Goal: Task Accomplishment & Management: Manage account settings

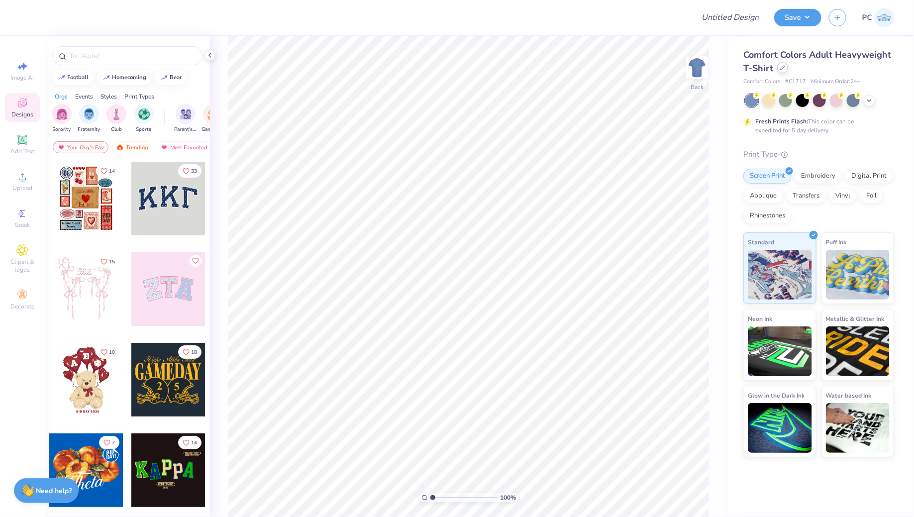
click at [783, 69] on icon at bounding box center [782, 67] width 5 height 5
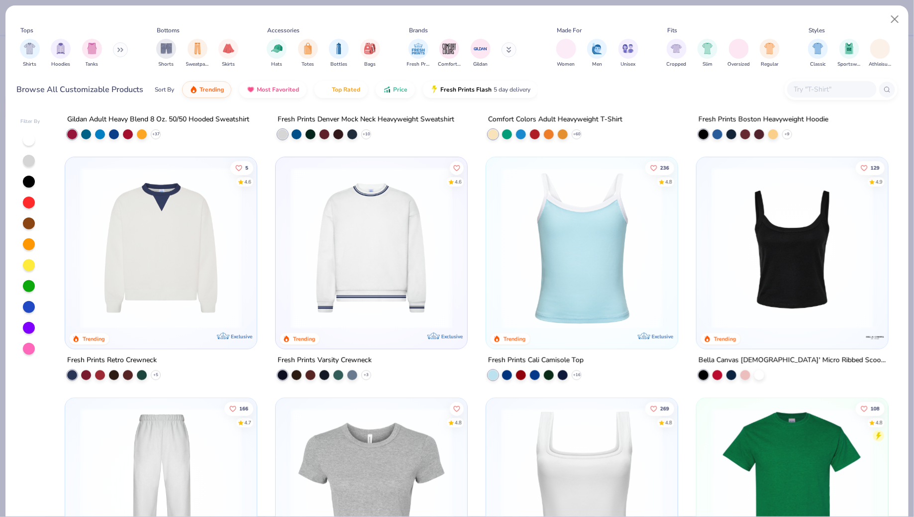
scroll to position [48, 0]
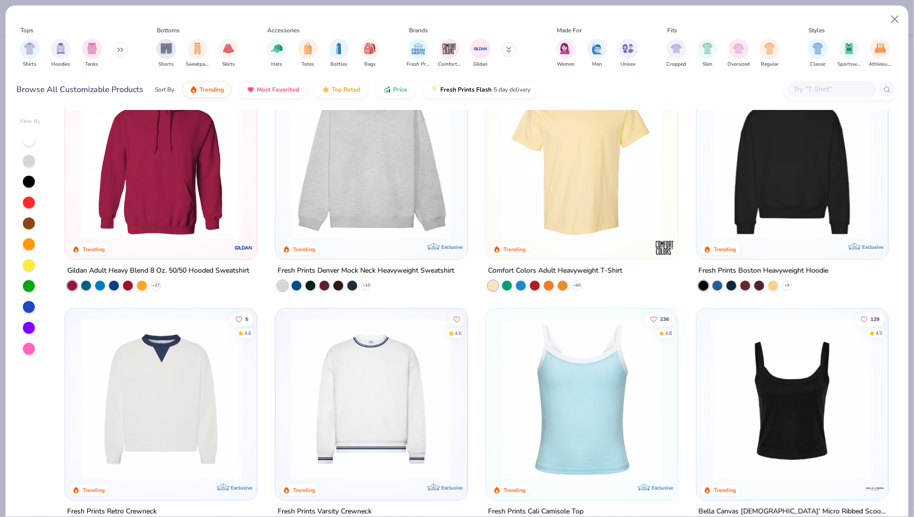
click at [143, 371] on img at bounding box center [161, 400] width 172 height 162
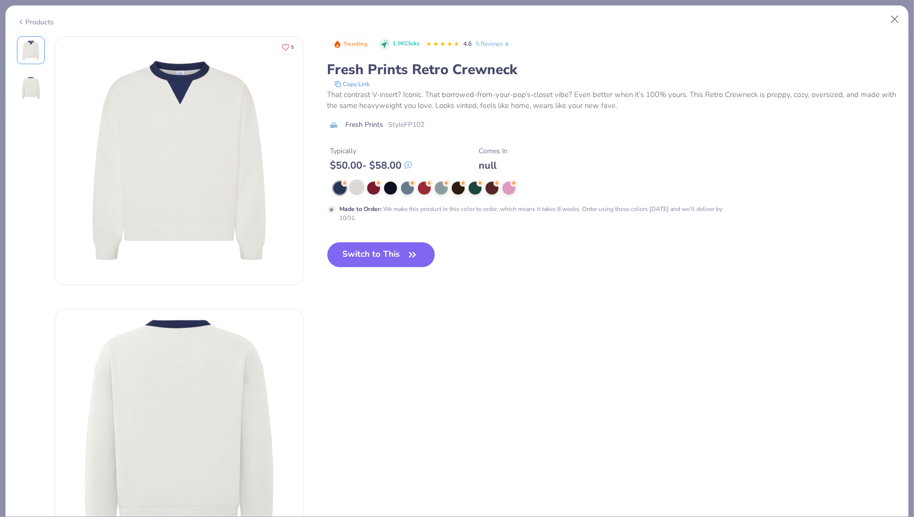
click at [357, 184] on div at bounding box center [356, 187] width 13 height 13
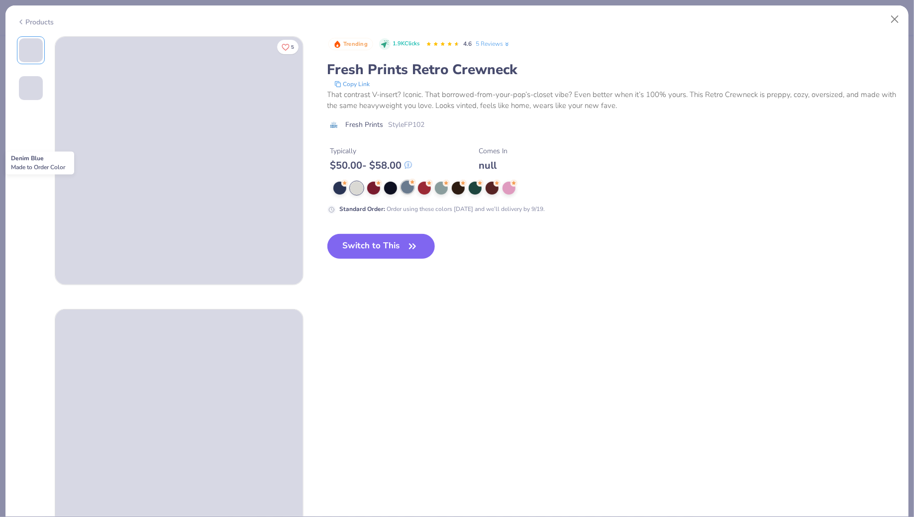
click at [406, 187] on div at bounding box center [407, 187] width 13 height 13
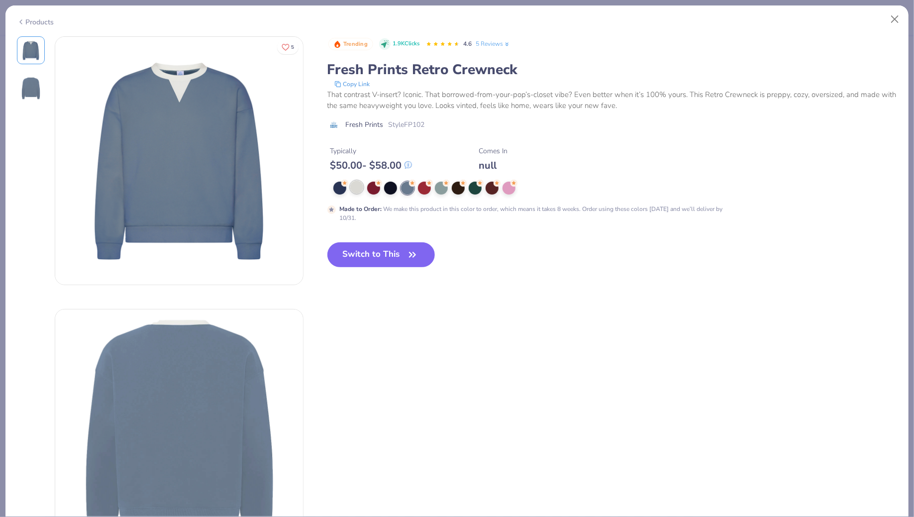
click at [356, 186] on div at bounding box center [356, 187] width 13 height 13
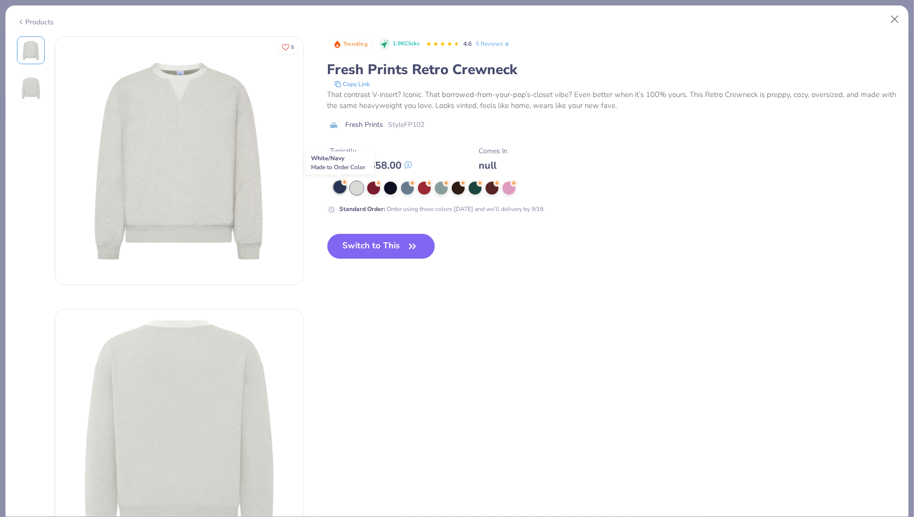
click at [335, 188] on div at bounding box center [339, 187] width 13 height 13
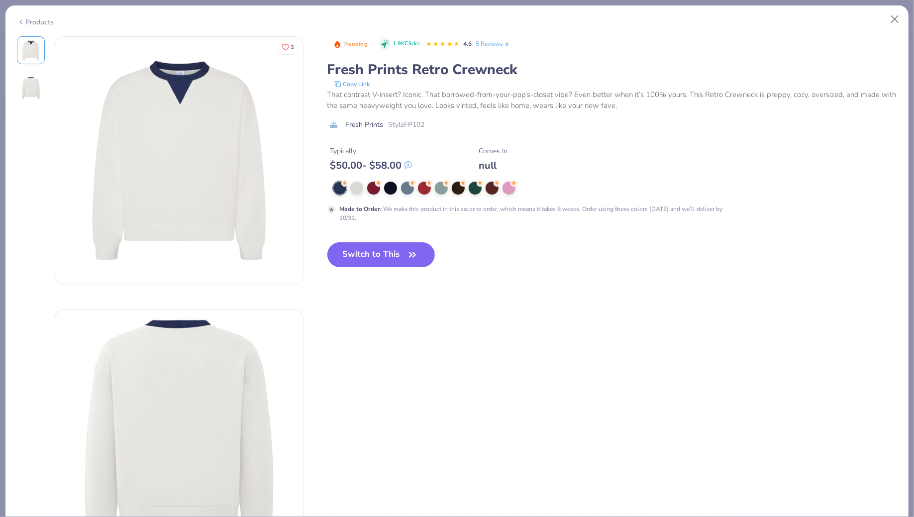
click at [365, 252] on button "Switch to This" at bounding box center [382, 254] width 108 height 25
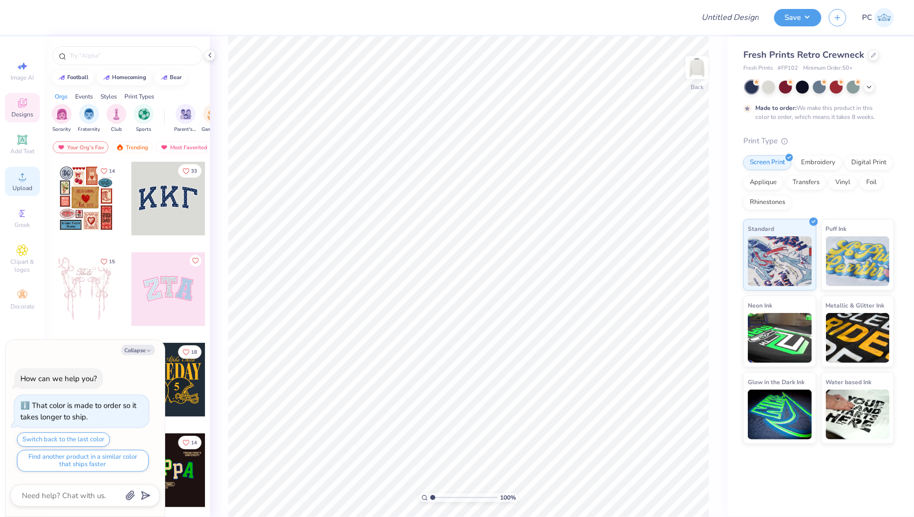
click at [29, 182] on div "Upload" at bounding box center [22, 181] width 35 height 29
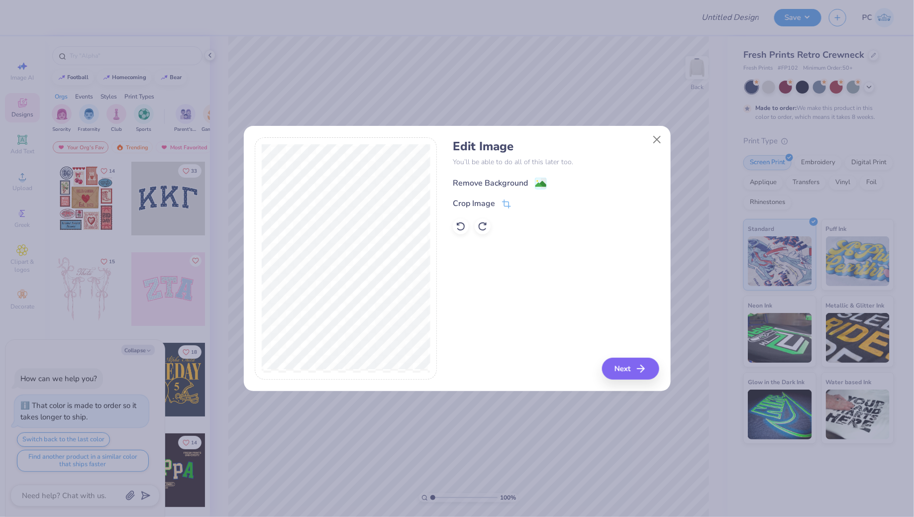
click at [539, 181] on image at bounding box center [541, 184] width 11 height 11
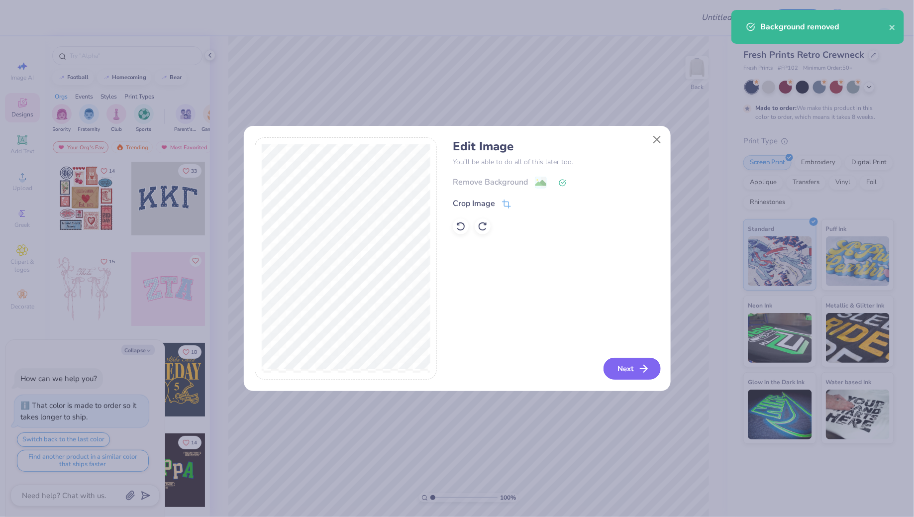
click at [635, 366] on button "Next" at bounding box center [632, 369] width 57 height 22
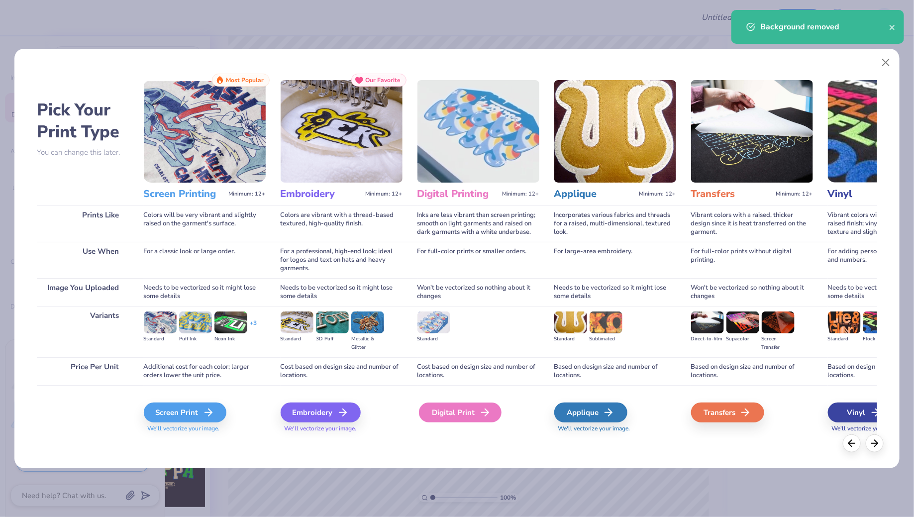
click at [474, 413] on div "Digital Print" at bounding box center [460, 413] width 83 height 20
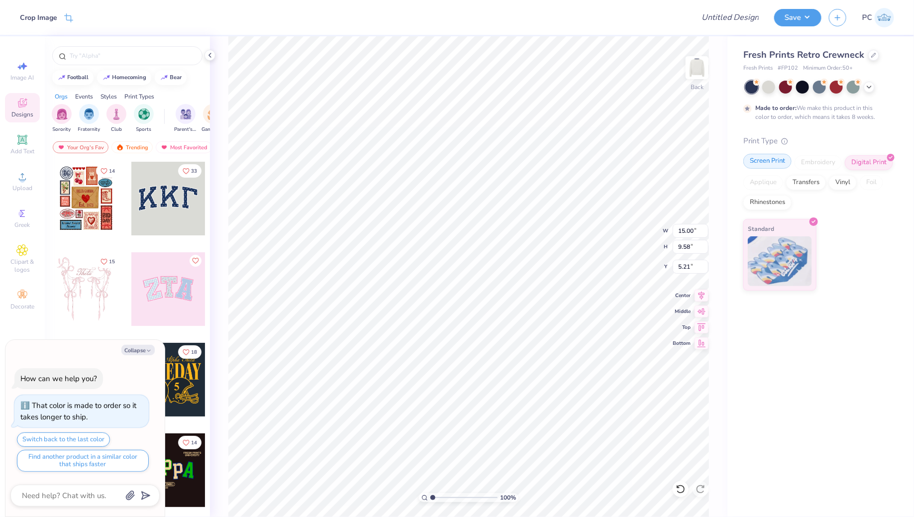
click at [767, 166] on div "Screen Print" at bounding box center [768, 161] width 48 height 15
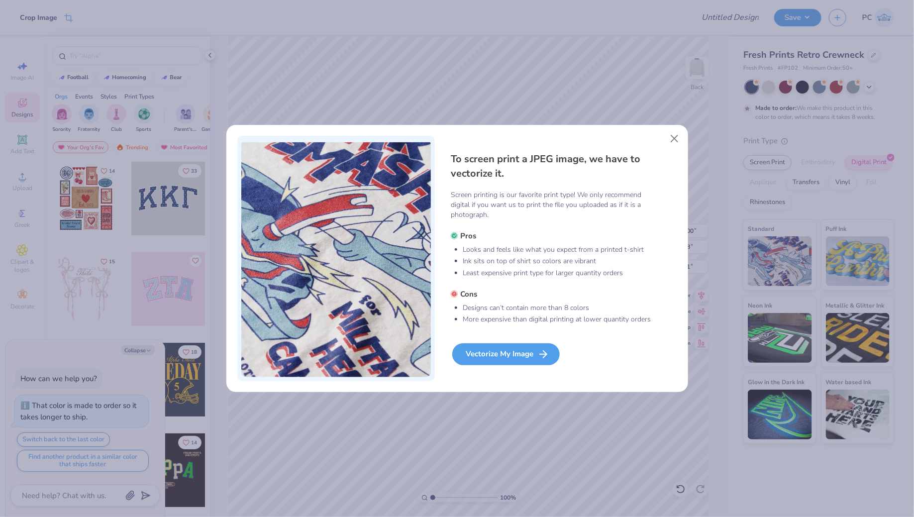
click at [527, 345] on div "Vectorize My Image" at bounding box center [506, 354] width 108 height 22
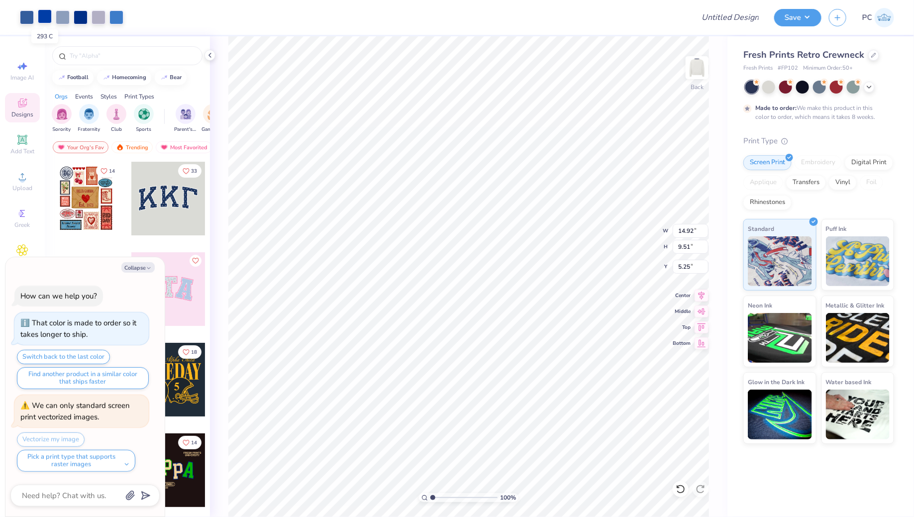
click at [43, 19] on div at bounding box center [45, 16] width 14 height 14
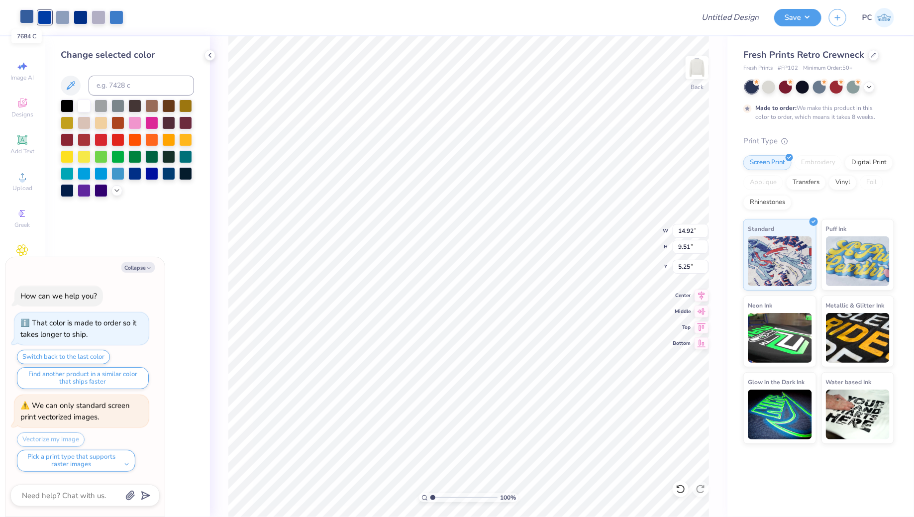
click at [24, 15] on div at bounding box center [27, 16] width 14 height 14
type textarea "x"
click at [110, 83] on input at bounding box center [142, 86] width 106 height 20
type input "293"
type textarea "x"
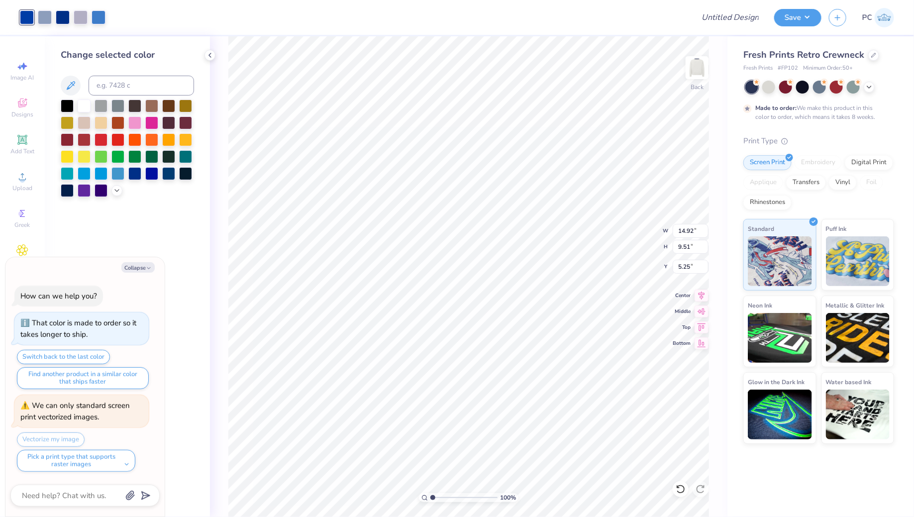
click at [37, 9] on div "Art colors" at bounding box center [53, 17] width 106 height 35
click at [40, 13] on div at bounding box center [45, 16] width 14 height 14
type textarea "x"
click at [113, 85] on input at bounding box center [142, 86] width 106 height 20
type input "293"
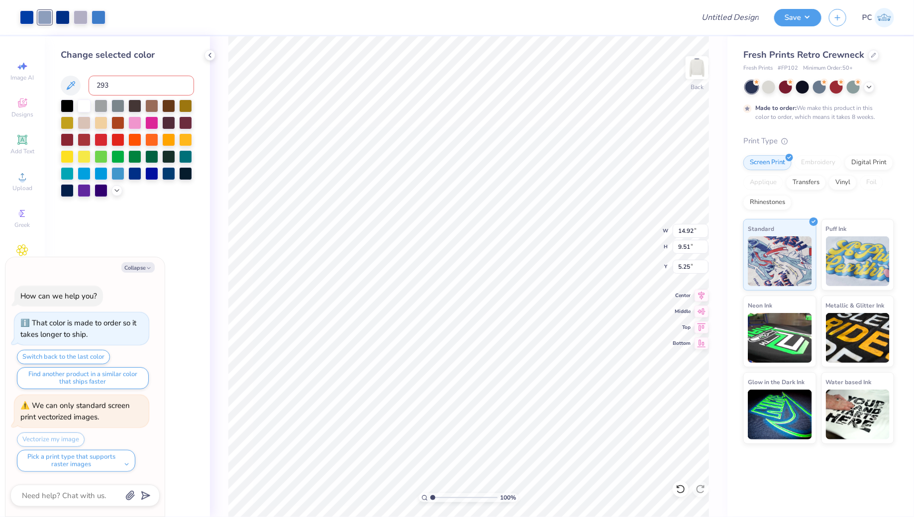
type textarea "x"
click at [44, 17] on div at bounding box center [45, 16] width 14 height 14
type textarea "x"
click at [104, 86] on input at bounding box center [142, 86] width 106 height 20
type input "293"
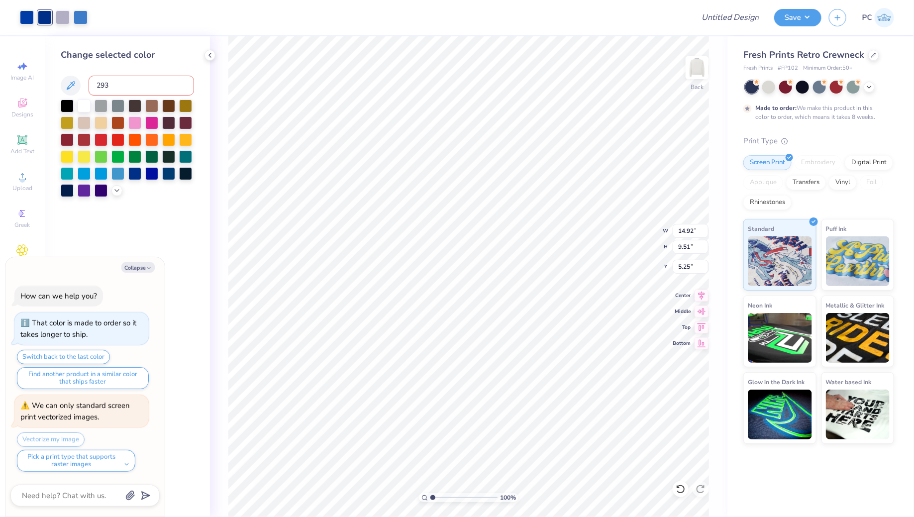
type textarea "x"
click at [39, 13] on div at bounding box center [45, 16] width 14 height 14
type textarea "x"
click at [110, 84] on input at bounding box center [142, 86] width 106 height 20
type input "293"
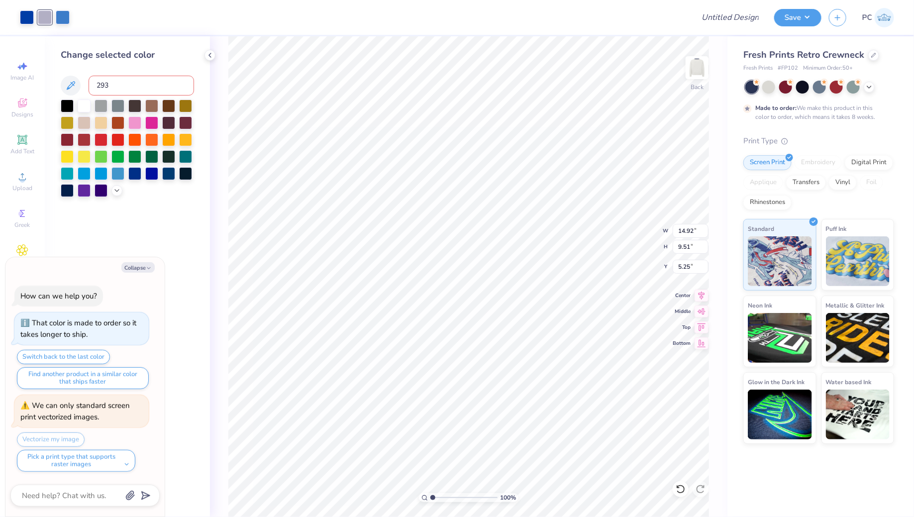
type textarea "x"
click at [49, 13] on div at bounding box center [45, 16] width 14 height 14
type textarea "x"
click at [114, 85] on input at bounding box center [142, 86] width 106 height 20
type input "293"
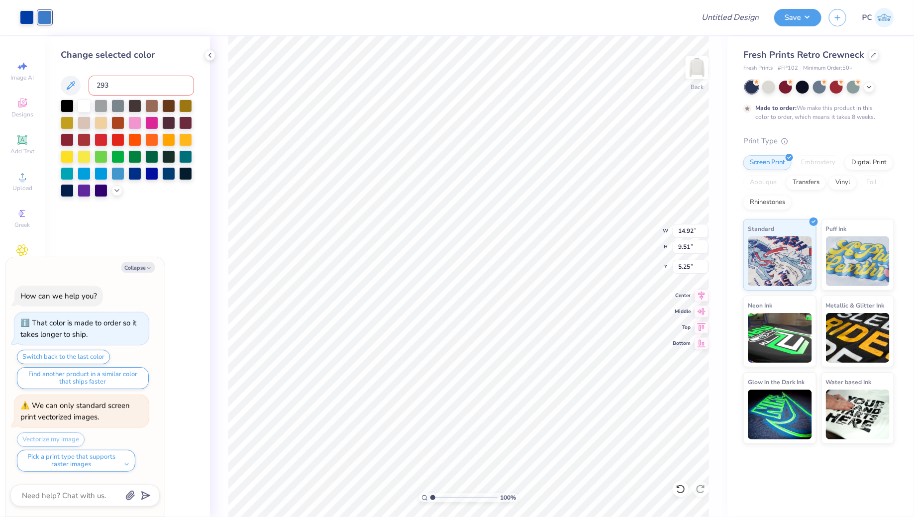
type textarea "x"
type input "6.02"
type input "3.83"
type input "10.92"
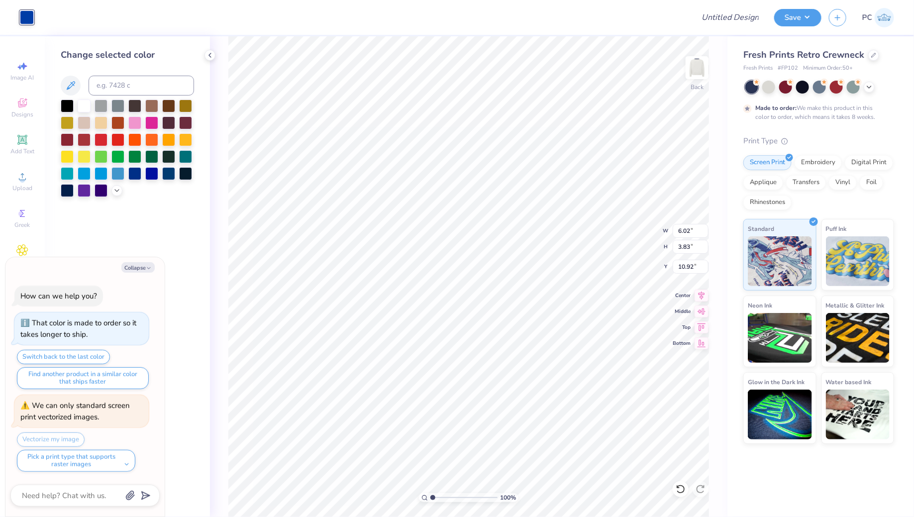
type textarea "x"
type input "2.00"
click at [27, 20] on div at bounding box center [27, 17] width 14 height 14
click at [166, 172] on div at bounding box center [168, 172] width 13 height 13
type textarea "x"
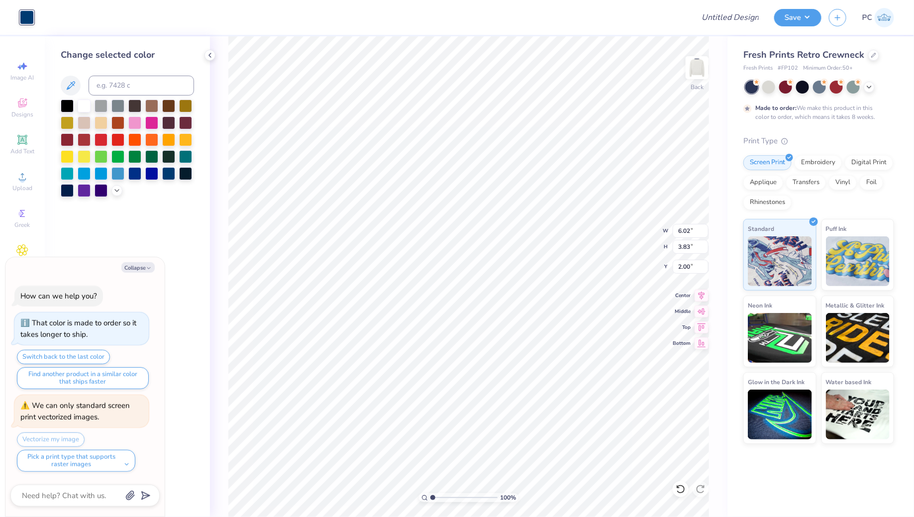
type input "1.99"
click at [114, 190] on icon at bounding box center [117, 190] width 8 height 8
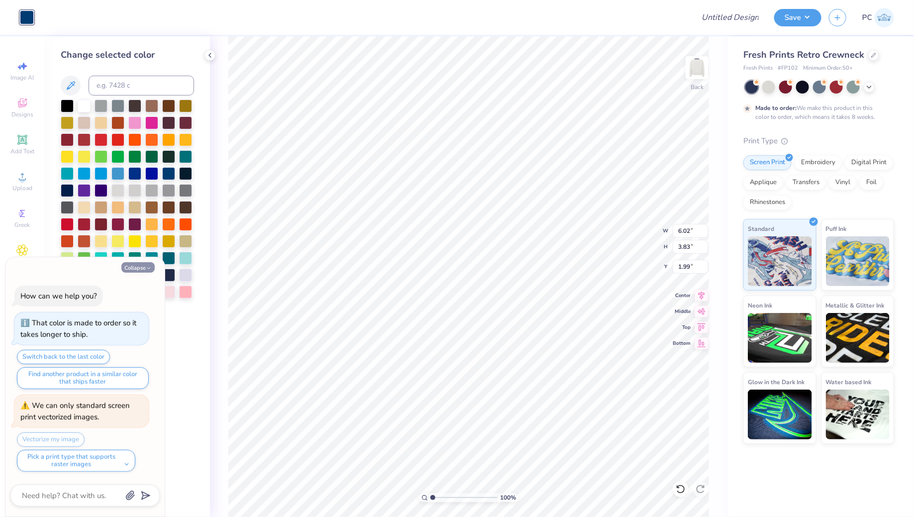
click at [141, 273] on button "Collapse" at bounding box center [137, 267] width 33 height 10
type textarea "x"
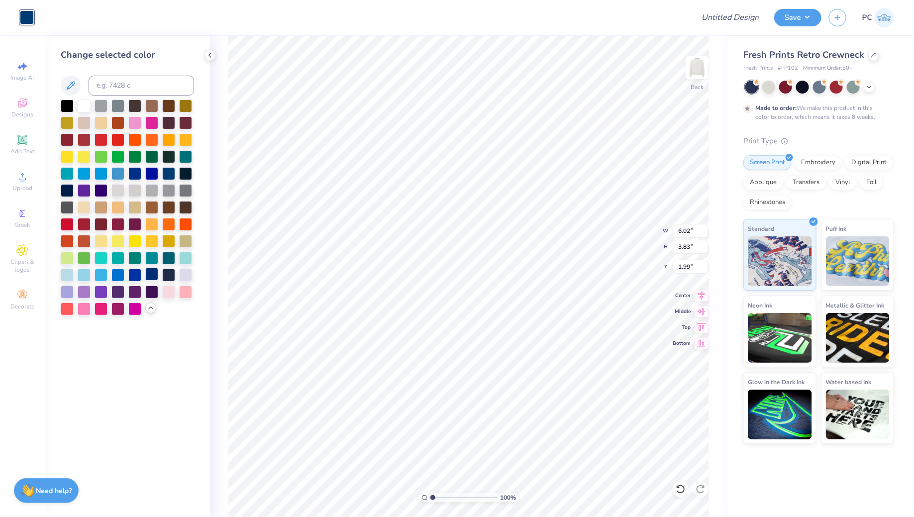
click at [148, 278] on div at bounding box center [151, 274] width 13 height 13
type input "1.79"
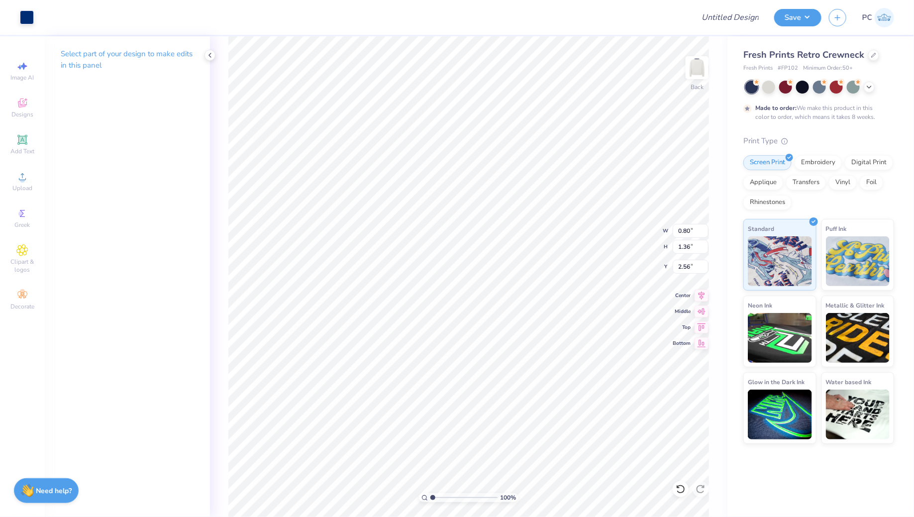
type input "1.88"
click at [575, 364] on li "Group" at bounding box center [583, 361] width 78 height 19
type input "1.40"
type input "4.35"
type input "2.77"
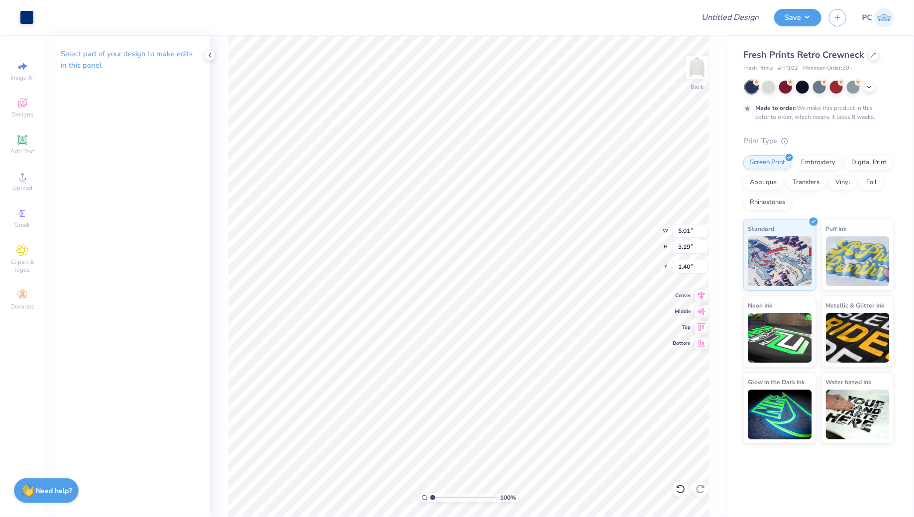
type input "1.83"
type input "1.28"
type input "1.62"
click at [743, 13] on input "Design Title" at bounding box center [718, 17] width 98 height 20
type input "Merch"
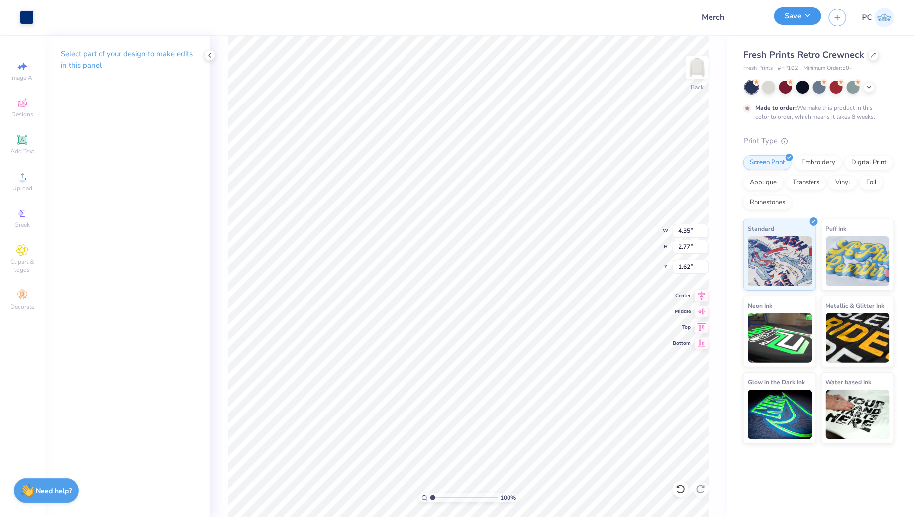
click at [812, 11] on button "Save" at bounding box center [798, 15] width 47 height 17
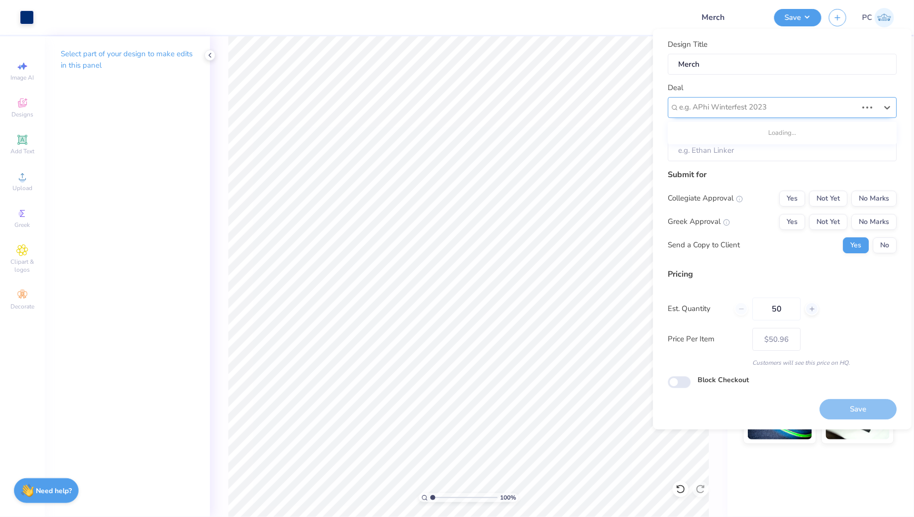
click at [775, 112] on div at bounding box center [769, 107] width 178 height 13
click at [733, 138] on div "Wildcat Indoor Color Guard- Merch" at bounding box center [782, 134] width 221 height 16
type input "wil"
type input "[PERSON_NAME]"
click at [872, 196] on button "No Marks" at bounding box center [874, 199] width 45 height 16
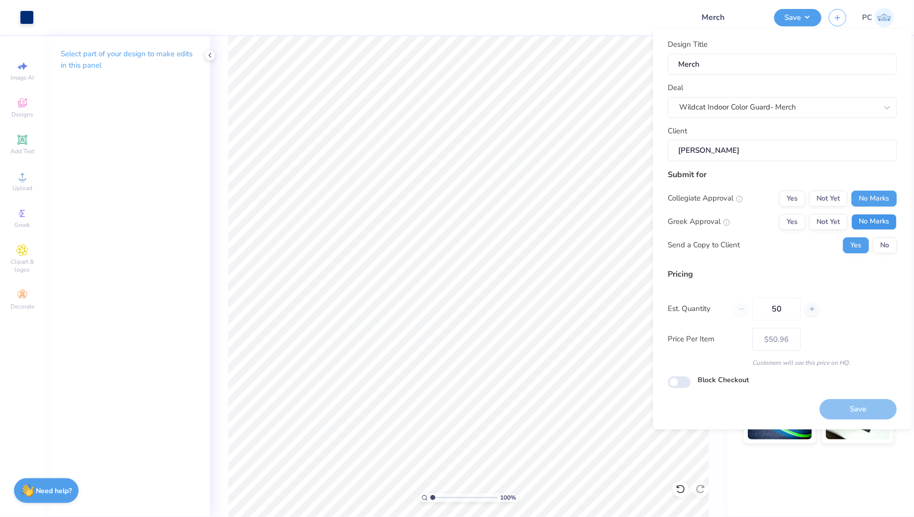
click at [876, 217] on button "No Marks" at bounding box center [874, 222] width 45 height 16
type input "$50.96"
click at [682, 386] on input "Block Checkout" at bounding box center [679, 382] width 23 height 12
checkbox input "true"
click at [860, 407] on button "Save" at bounding box center [858, 409] width 77 height 20
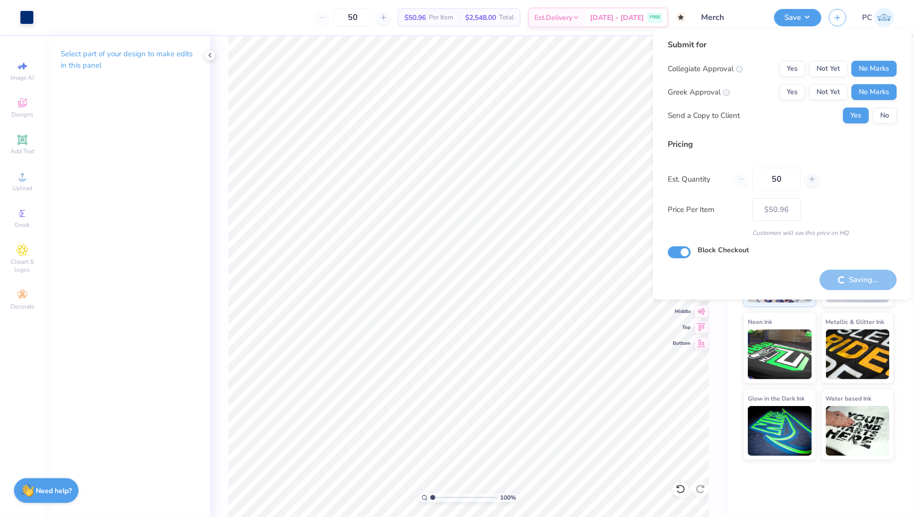
type input "– –"
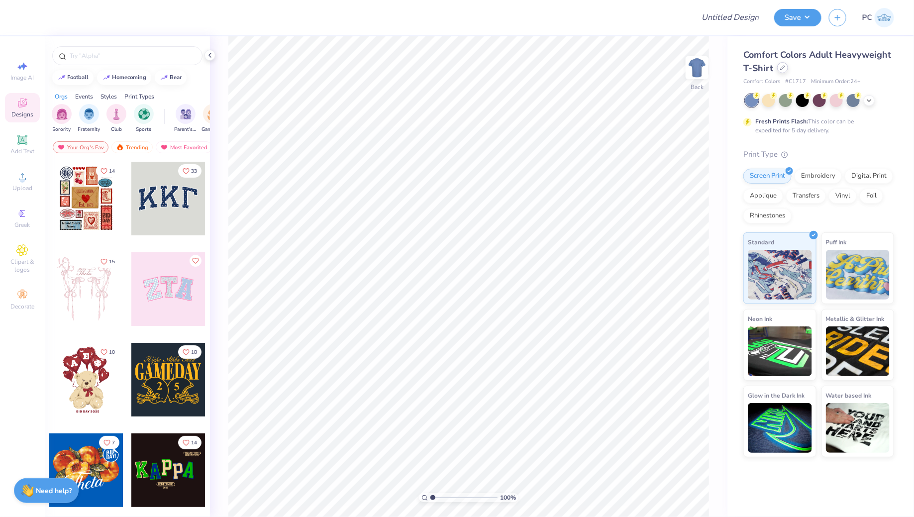
click at [777, 68] on div at bounding box center [782, 67] width 11 height 11
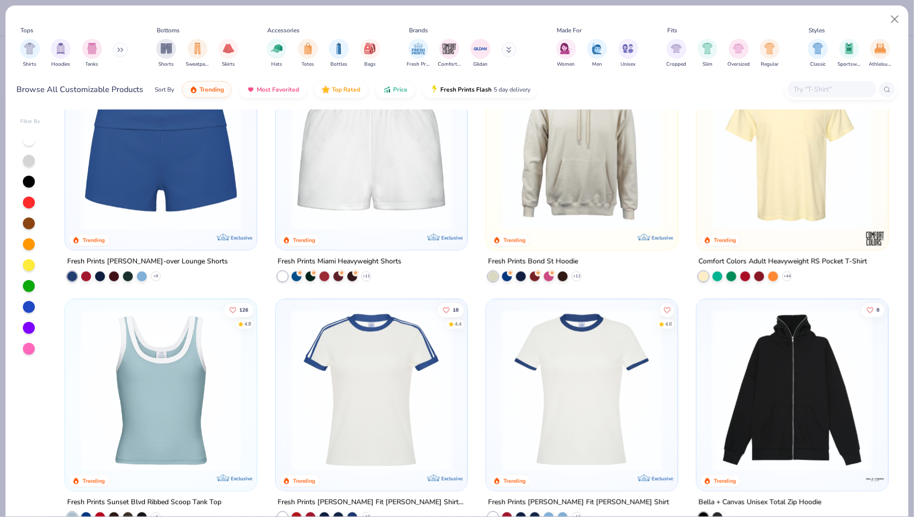
scroll to position [527, 0]
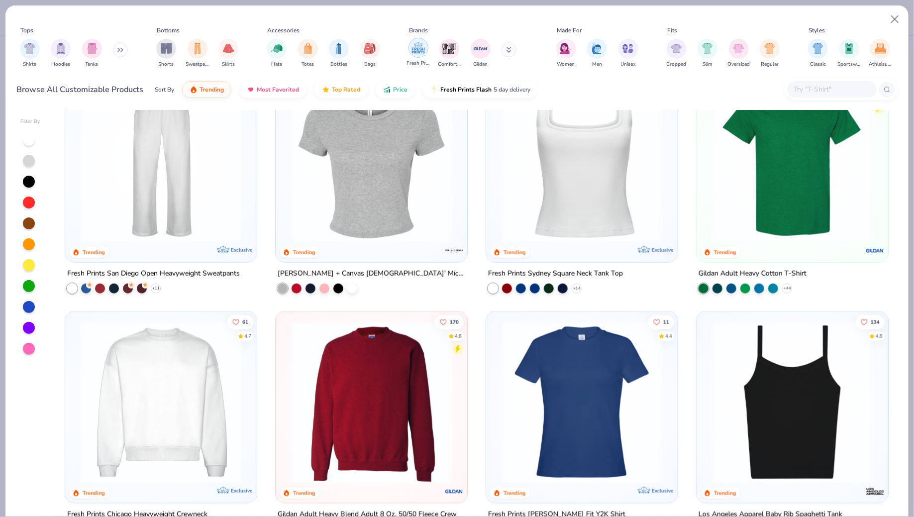
click at [427, 50] on div "filter for Fresh Prints" at bounding box center [419, 48] width 20 height 20
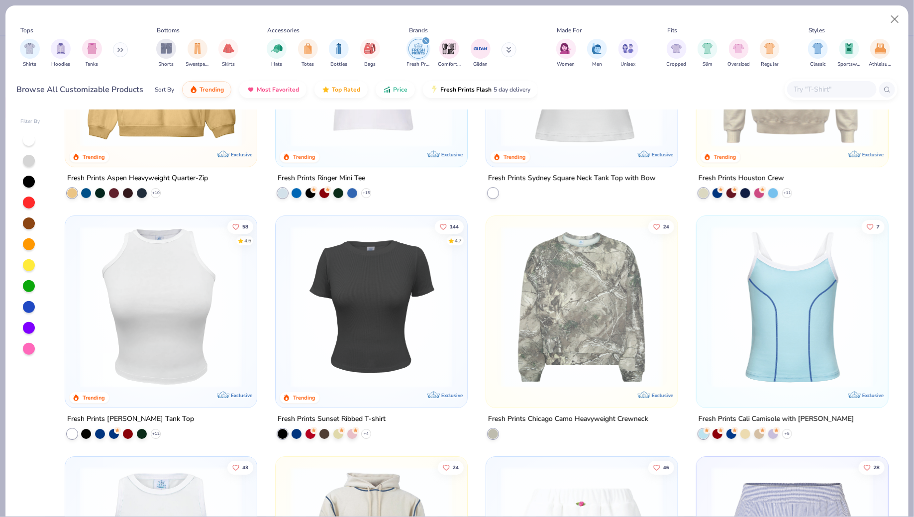
scroll to position [1587, 0]
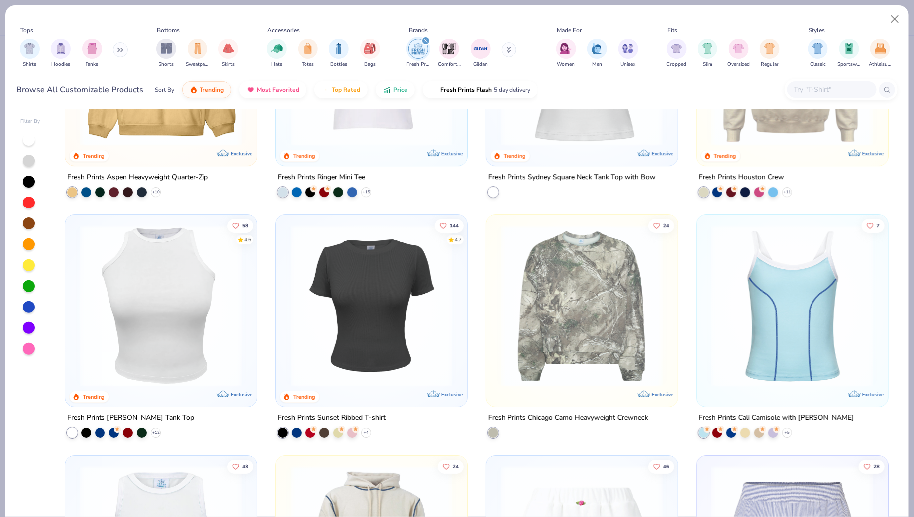
click at [179, 330] on img at bounding box center [161, 306] width 172 height 162
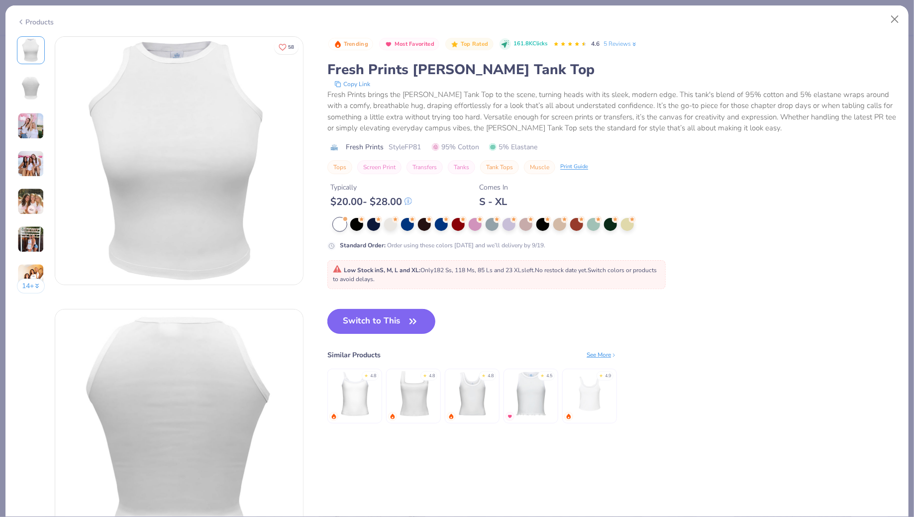
click at [355, 326] on button "Switch to This" at bounding box center [382, 321] width 108 height 25
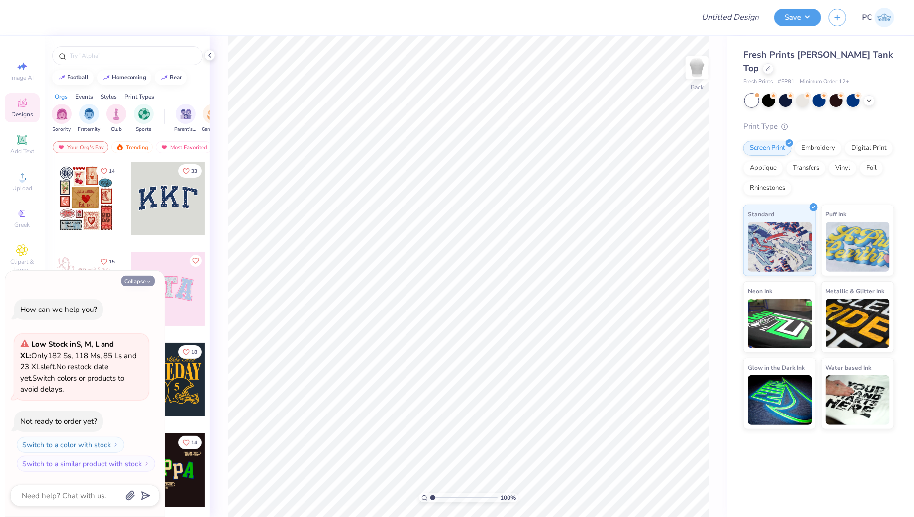
click at [134, 281] on button "Collapse" at bounding box center [137, 281] width 33 height 10
type textarea "x"
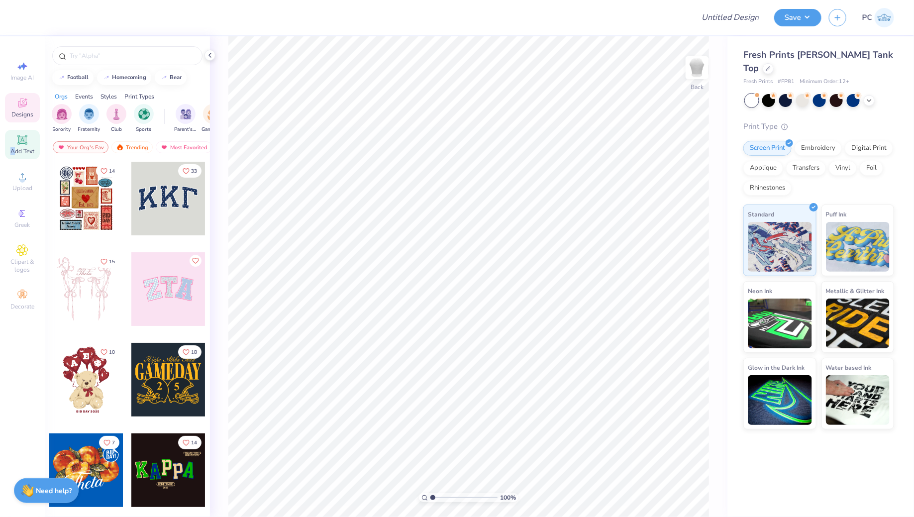
click at [12, 148] on span "Add Text" at bounding box center [22, 151] width 24 height 8
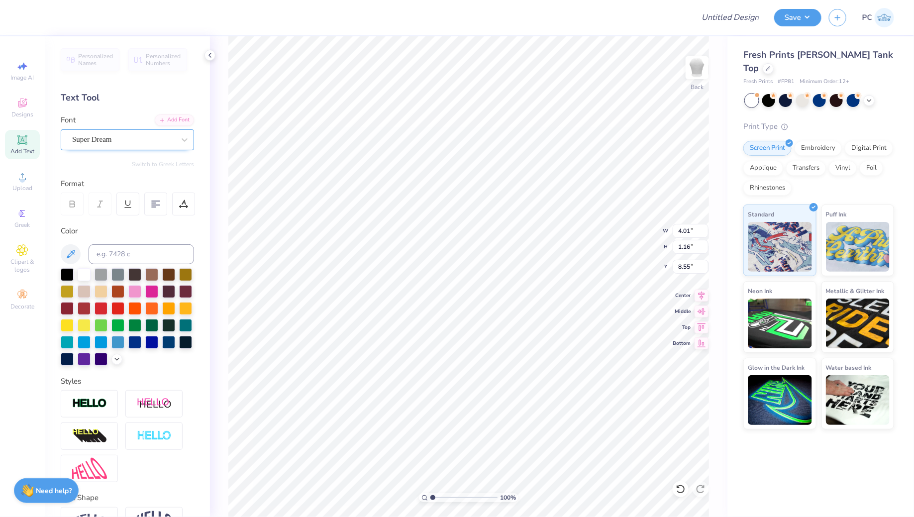
scroll to position [0, 0]
type textarea "Wildcat"
click at [822, 93] on div at bounding box center [819, 99] width 13 height 13
type input "5.77"
type input "8.54"
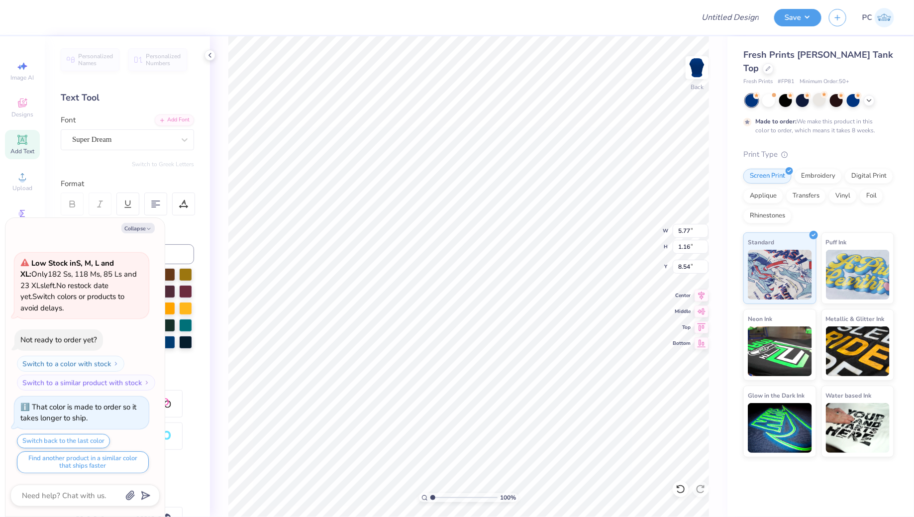
type textarea "x"
type textarea "Wildcat"
type textarea "x"
type textarea "Wildcat C"
type textarea "x"
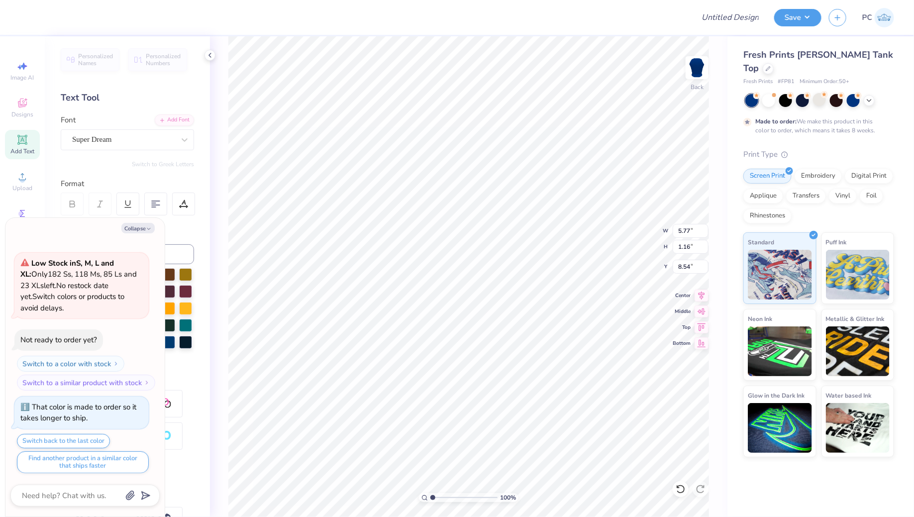
type textarea "Wildcat Co"
type textarea "x"
type textarea "Wildcat Col"
type textarea "x"
type textarea "Wildcat Colo"
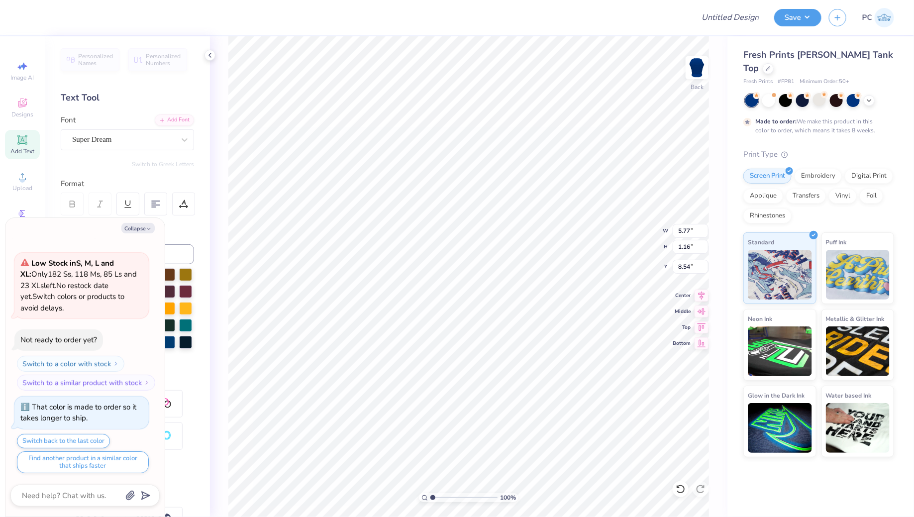
type textarea "x"
type textarea "Wildcat Color"
type textarea "x"
type textarea "Wildcat Color"
type textarea "x"
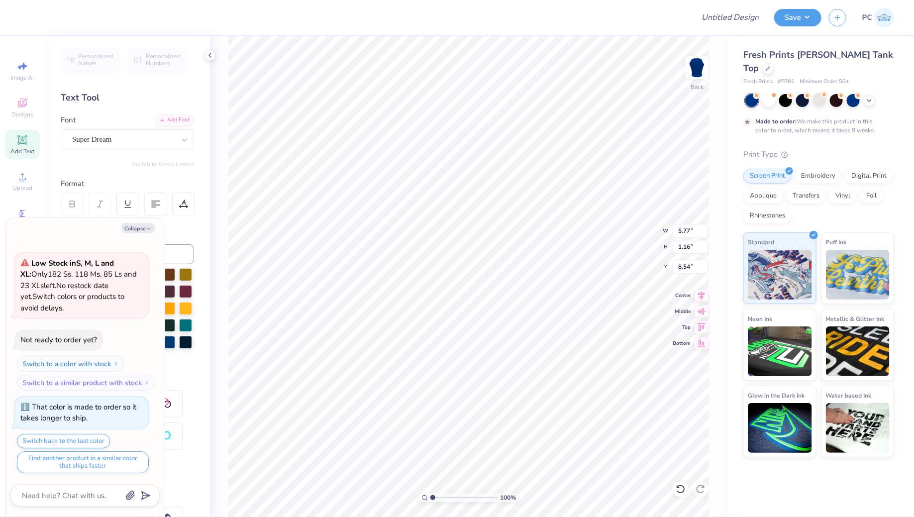
type textarea "Wildcat Color G"
type textarea "x"
type textarea "Wildcat Color Gu"
type textarea "x"
type textarea "Wildcat Color Gua"
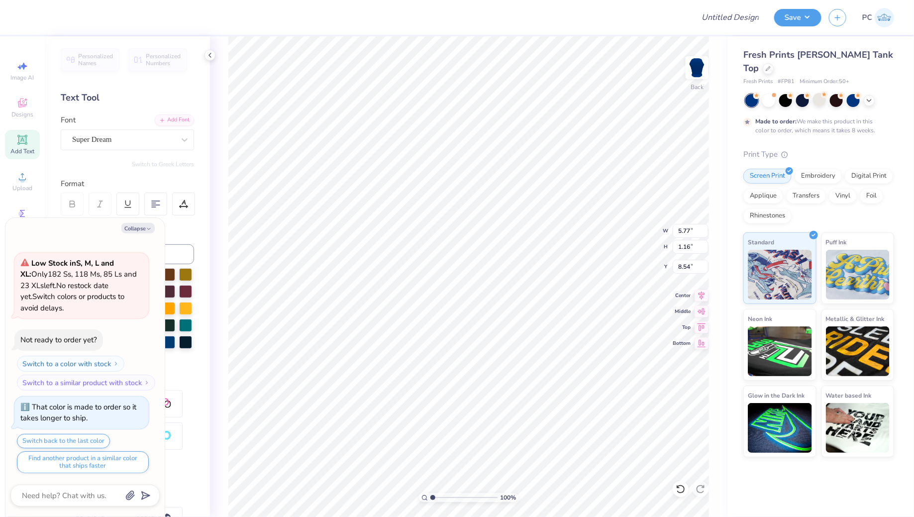
type textarea "x"
type textarea "Wildcat Color Guar"
type textarea "x"
type textarea "Wildcat Color Guard"
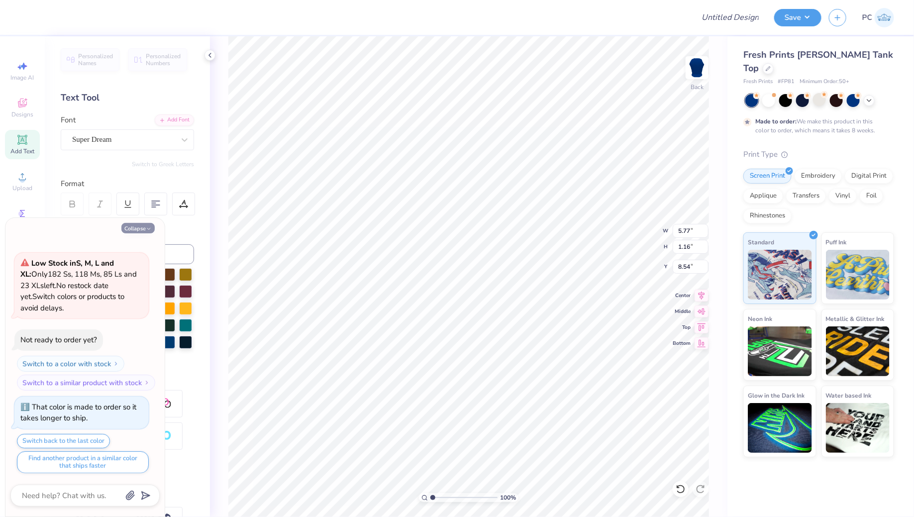
click at [147, 230] on icon "button" at bounding box center [149, 229] width 6 height 6
type textarea "x"
type input "7.19"
type input "0.54"
type input "8.85"
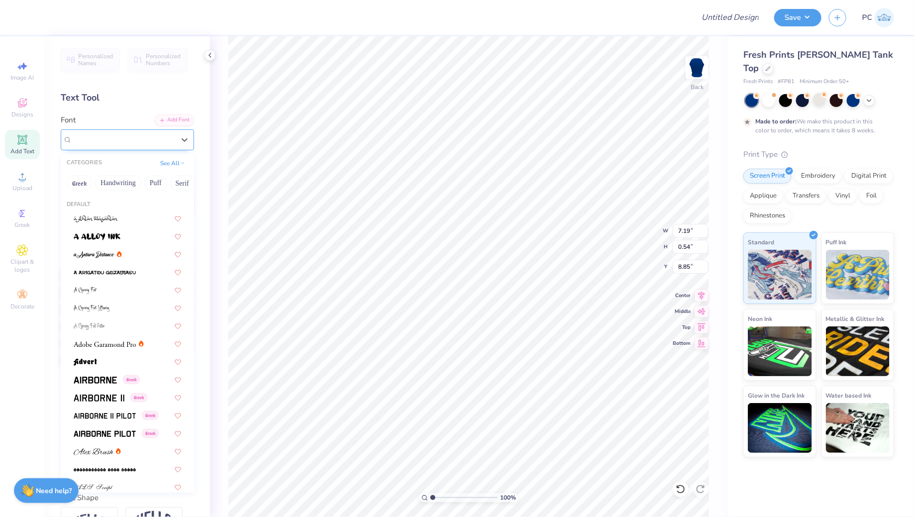
click at [108, 140] on div "Super Dream" at bounding box center [123, 139] width 105 height 15
click at [174, 162] on button "See All" at bounding box center [172, 162] width 31 height 10
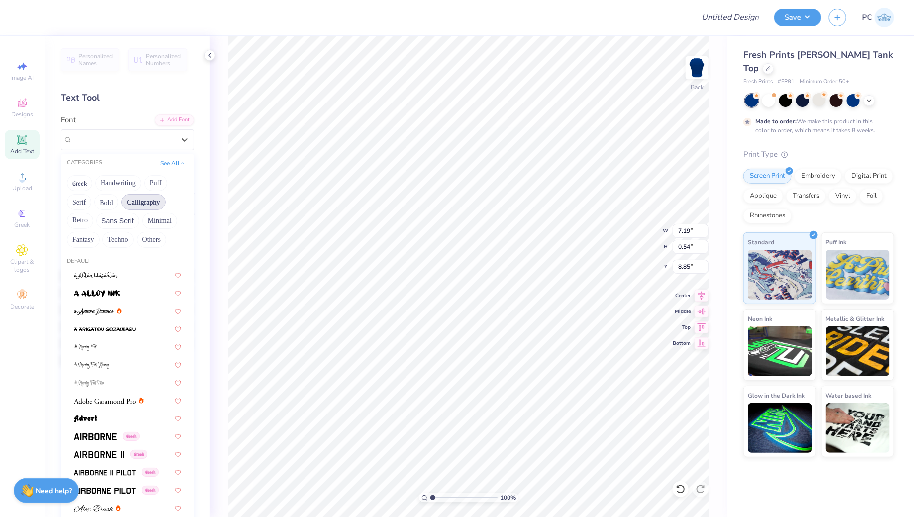
click at [136, 204] on button "Calligraphy" at bounding box center [143, 202] width 44 height 16
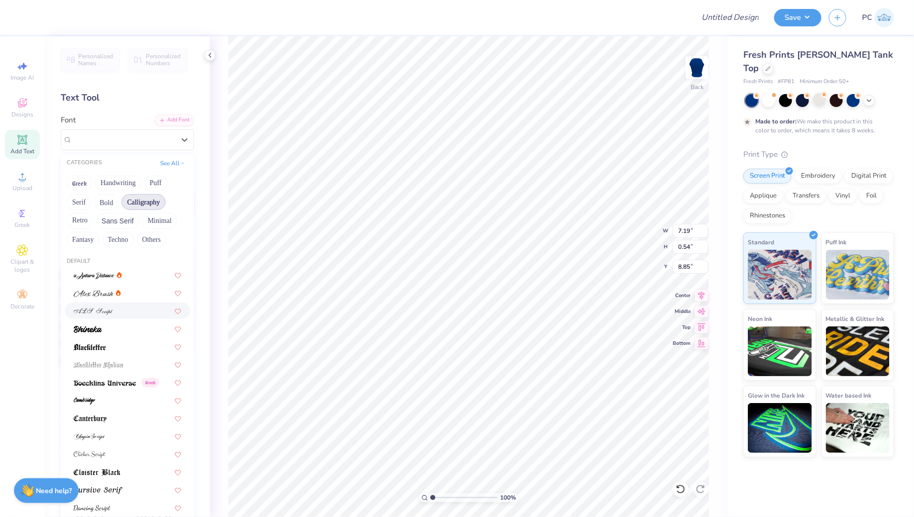
click at [115, 314] on div at bounding box center [128, 311] width 108 height 10
type input "6.19"
type input "0.71"
type input "8.77"
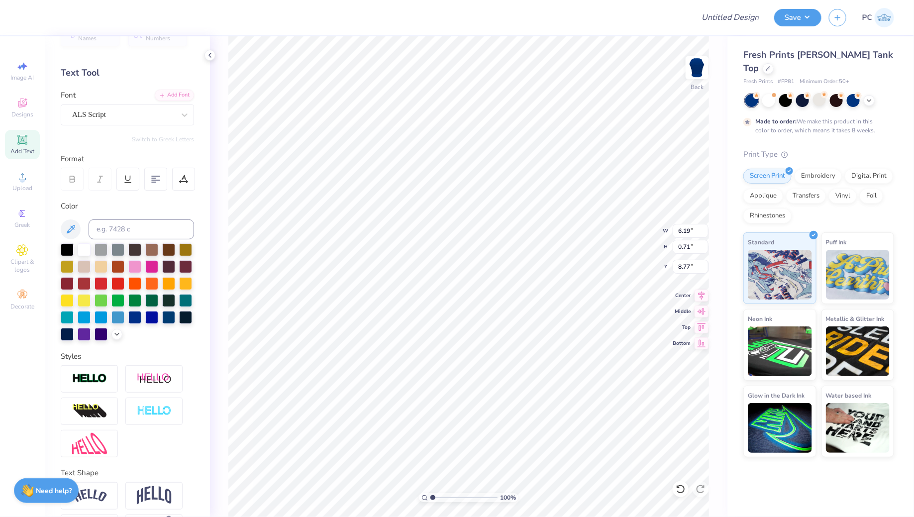
scroll to position [10, 0]
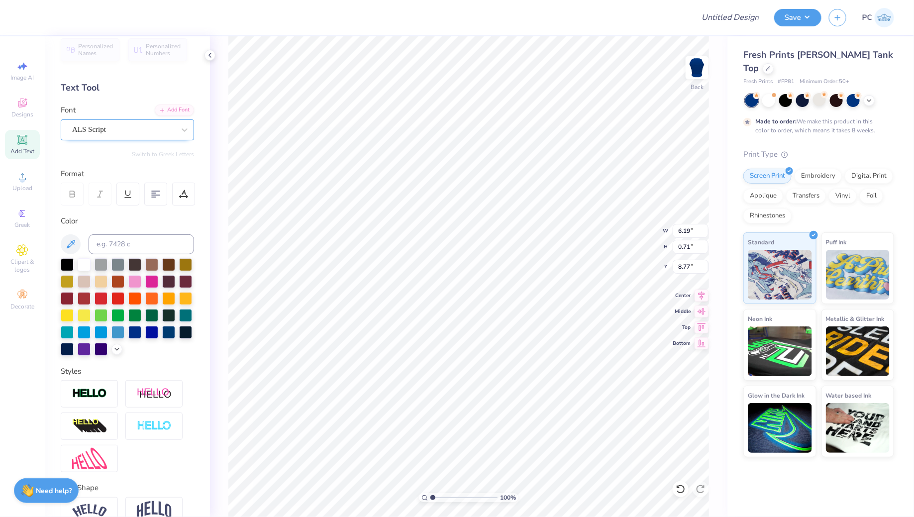
click at [117, 136] on div "ALS Script" at bounding box center [127, 129] width 133 height 21
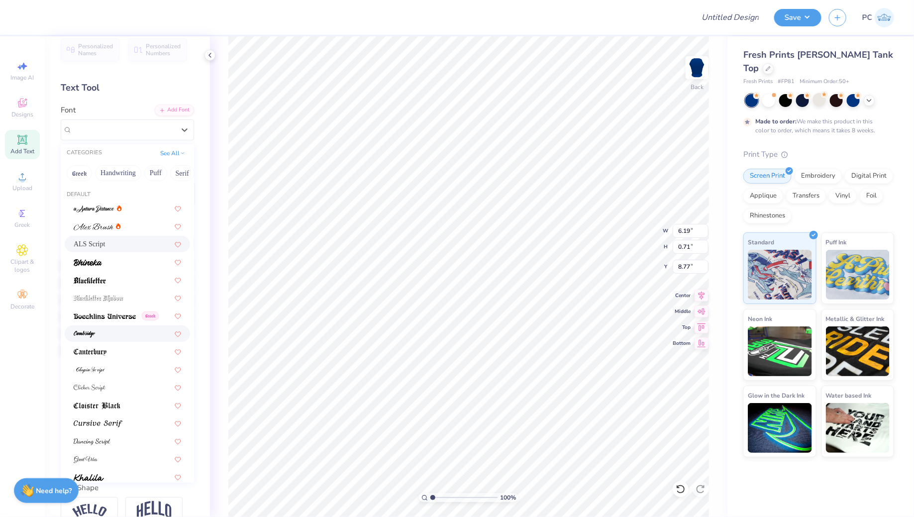
scroll to position [39, 0]
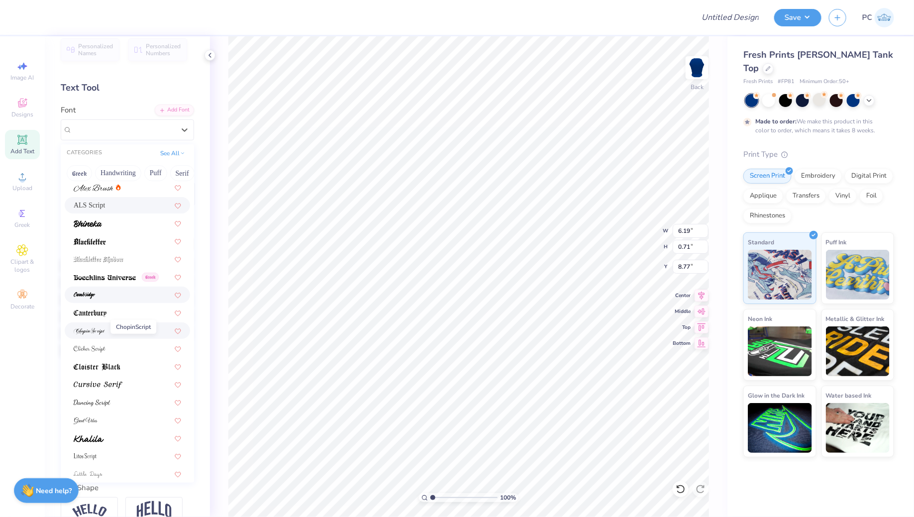
click at [100, 331] on img at bounding box center [89, 331] width 31 height 7
type input "6.35"
type input "0.81"
type input "8.72"
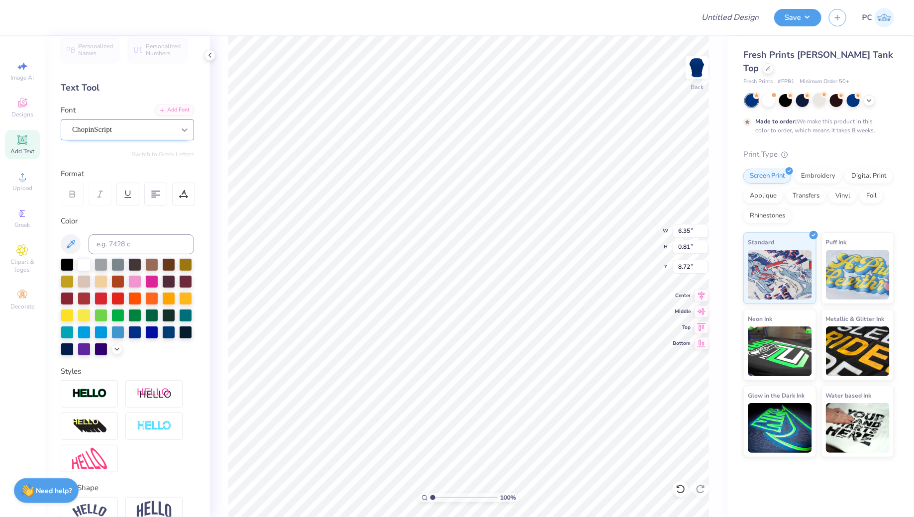
type input "6.71"
type input "0.86"
type input "8.67"
type input "7.11"
type input "0.91"
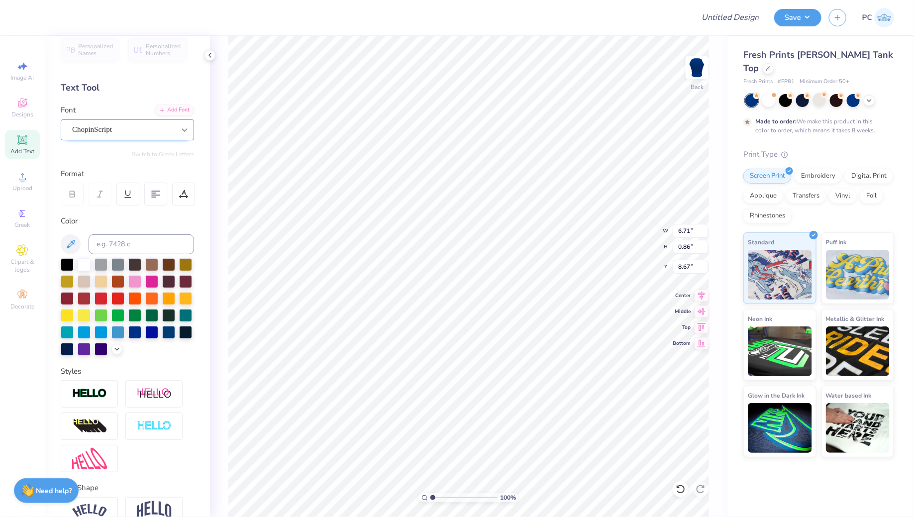
type input "8.62"
type input "3.75"
click at [25, 144] on icon at bounding box center [21, 139] width 9 height 9
type textarea "University of Kentucky"
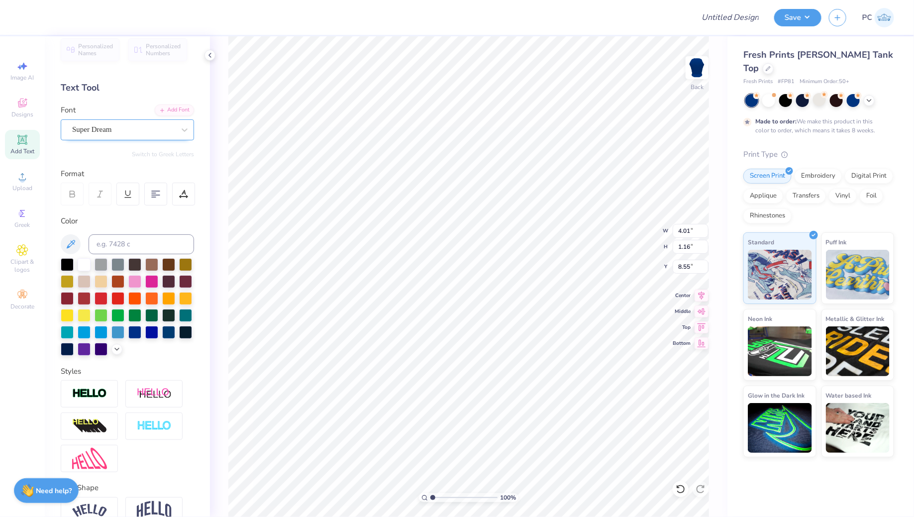
click at [150, 138] on div "Super Dream" at bounding box center [127, 129] width 133 height 21
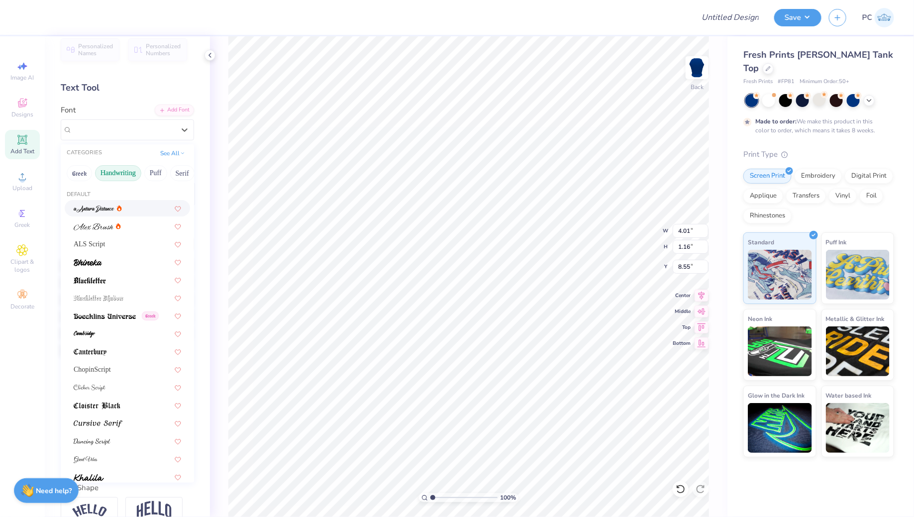
click at [114, 169] on button "Handwriting" at bounding box center [118, 173] width 46 height 16
click at [161, 172] on button "Puff" at bounding box center [155, 173] width 23 height 16
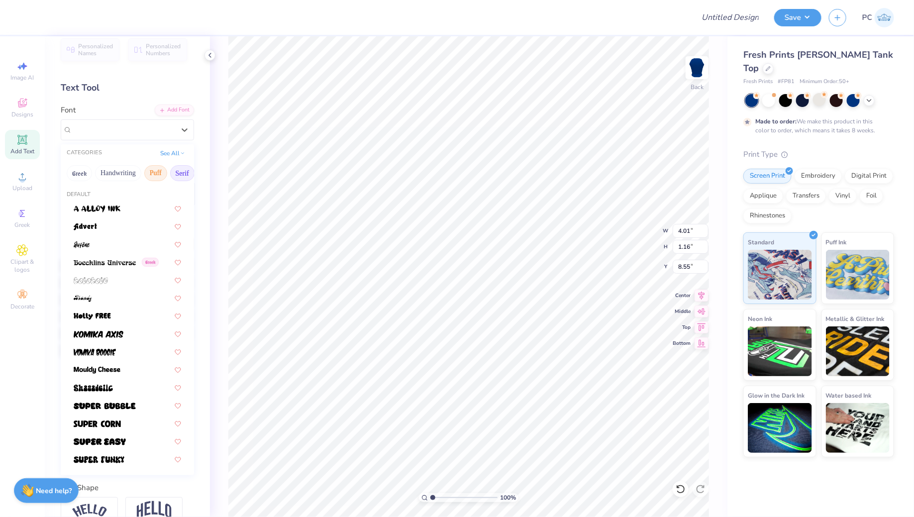
click at [174, 173] on button "Serif" at bounding box center [182, 173] width 24 height 16
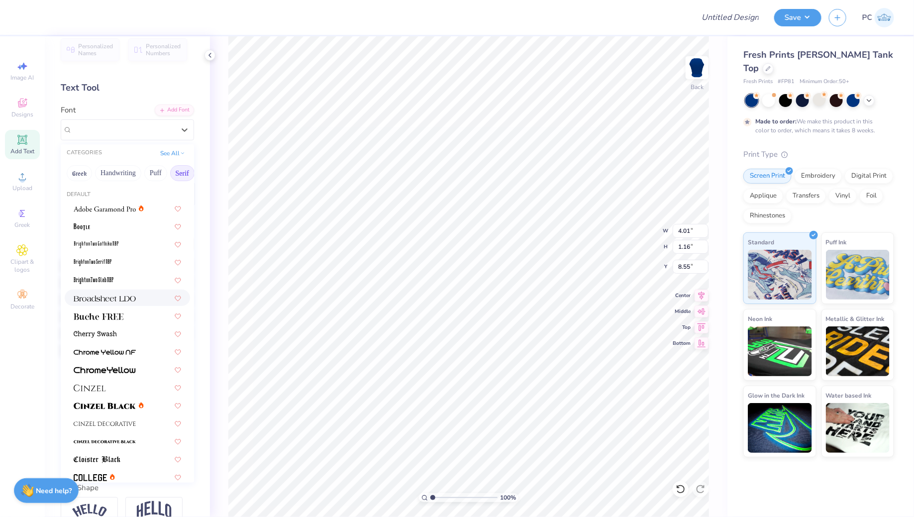
click at [111, 299] on img at bounding box center [105, 298] width 62 height 7
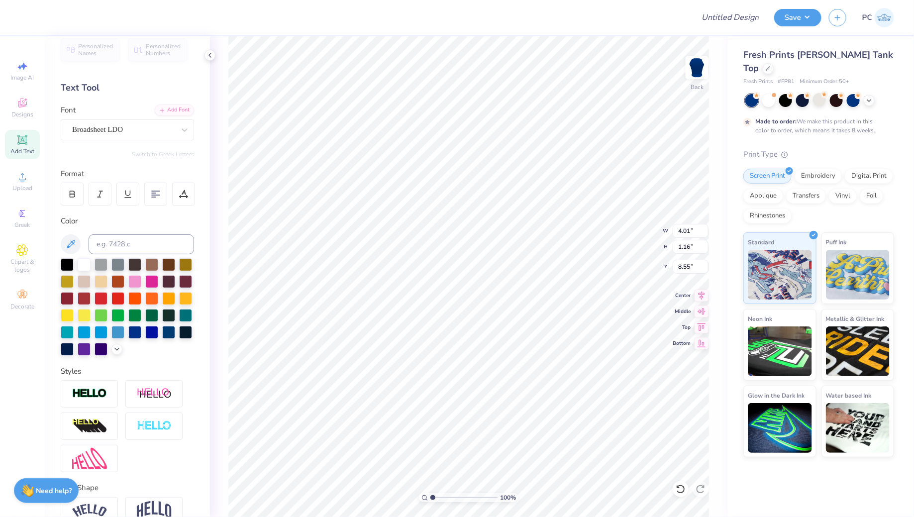
click at [215, 159] on div "100 % Back W 4.01 4.01 " H 1.16 1.16 " Y 8.55 8.55 " Center Middle Top Bottom" at bounding box center [469, 276] width 518 height 481
click at [127, 131] on div "Broadsheet LDO" at bounding box center [123, 129] width 105 height 15
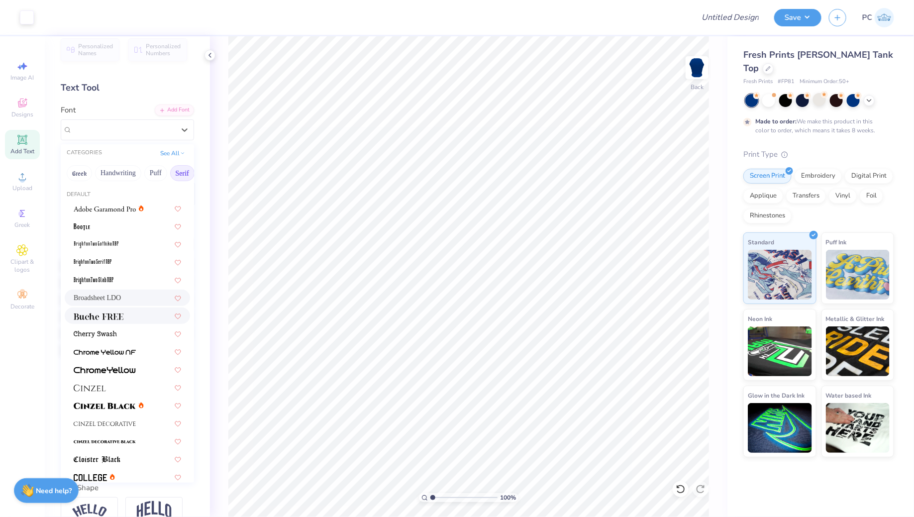
scroll to position [39, 0]
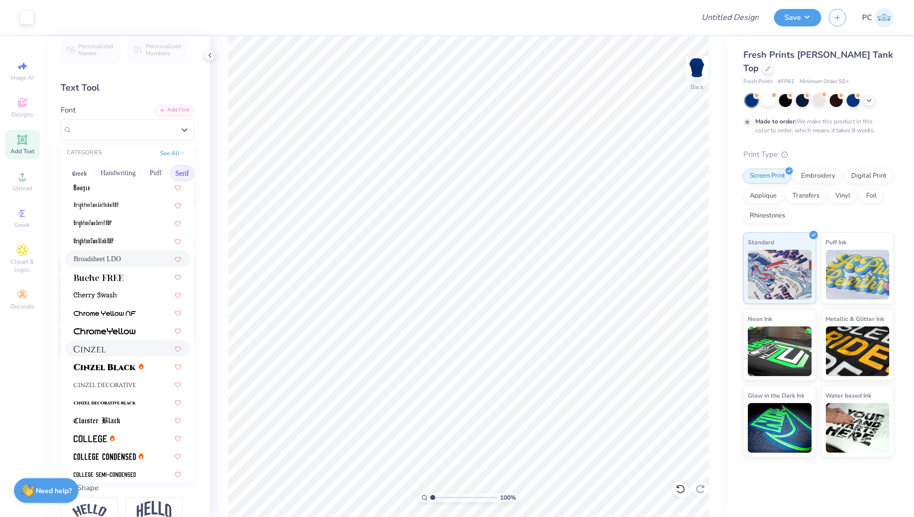
click at [99, 349] on img at bounding box center [90, 349] width 32 height 7
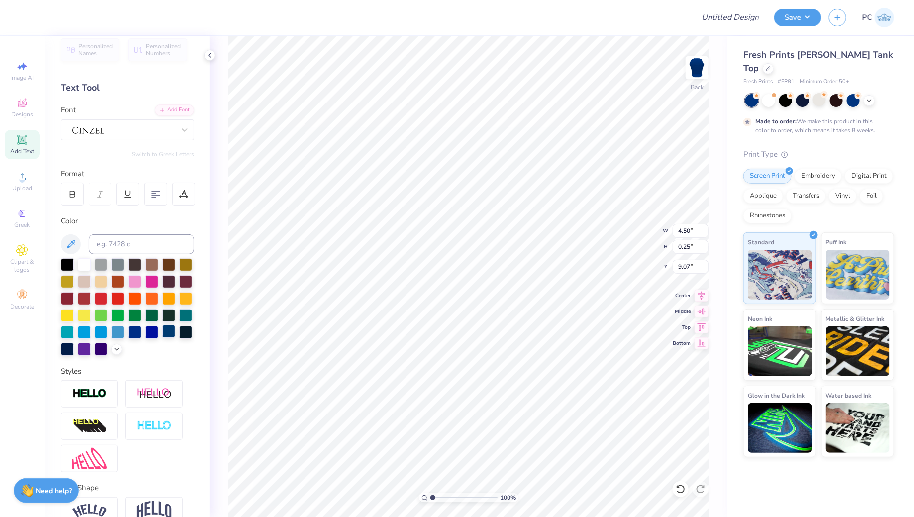
type input "4.50"
type input "0.25"
type input "9.07"
type input "4.85"
click at [525, 279] on li "Duplicate" at bounding box center [526, 284] width 78 height 19
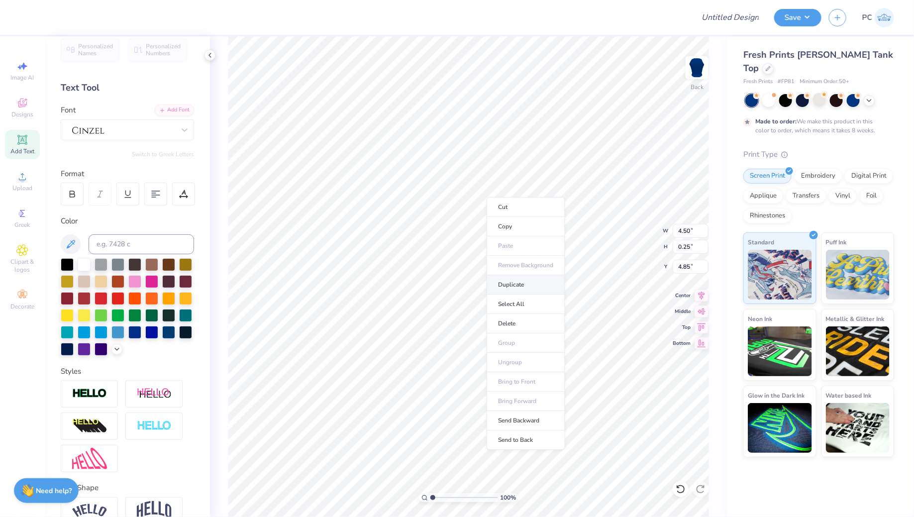
type input "5.75"
type textarea "o"
type textarea "2025 - 2026"
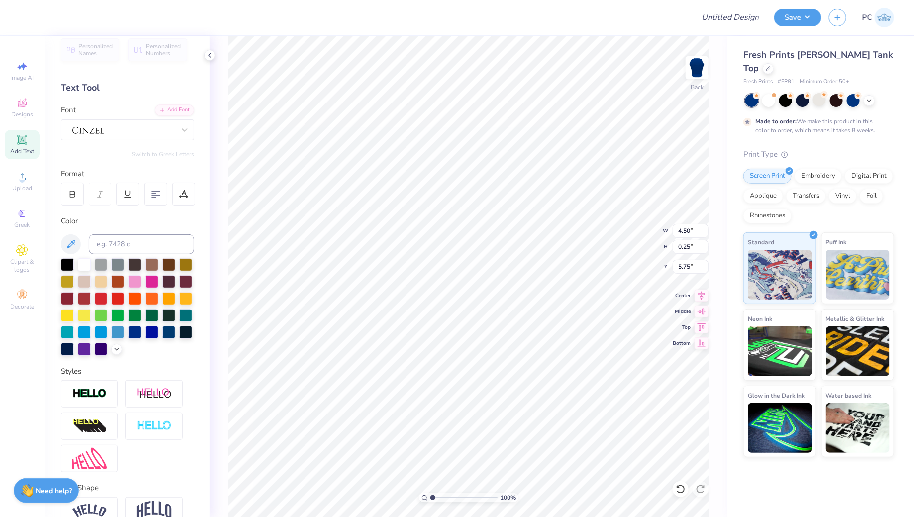
scroll to position [0, 2]
type input "5.51"
type input "1.51"
type input "0.22"
type input "5.56"
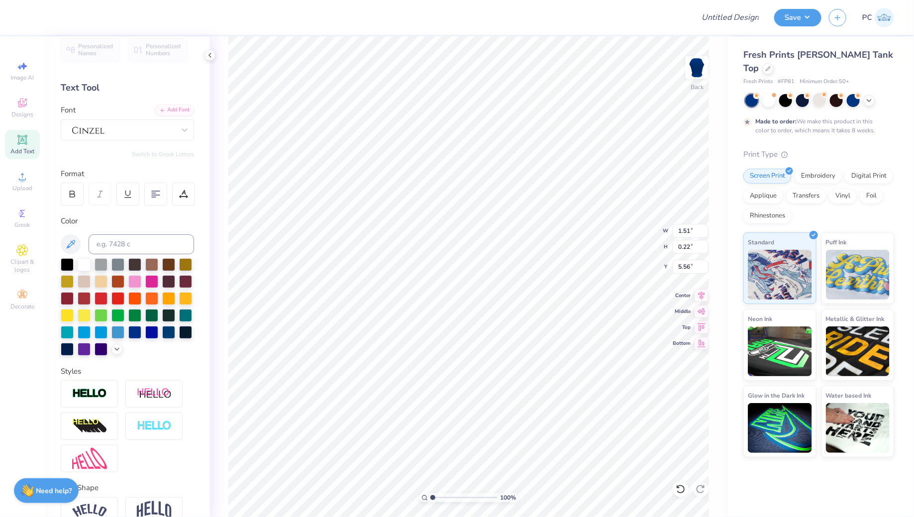
type input "5.20"
click at [729, 13] on input "Design Title" at bounding box center [718, 17] width 98 height 20
type input "Merch"
click at [799, 15] on button "Save" at bounding box center [798, 15] width 47 height 17
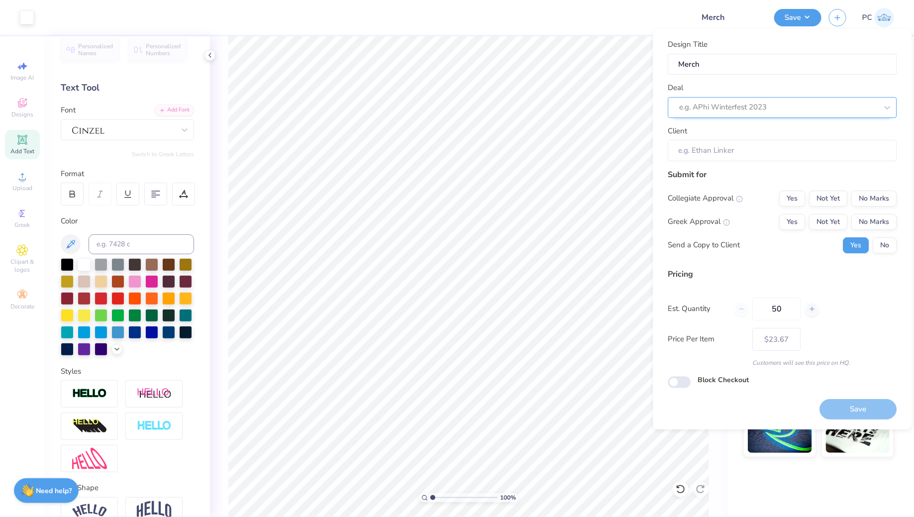
click at [757, 102] on div at bounding box center [779, 107] width 198 height 13
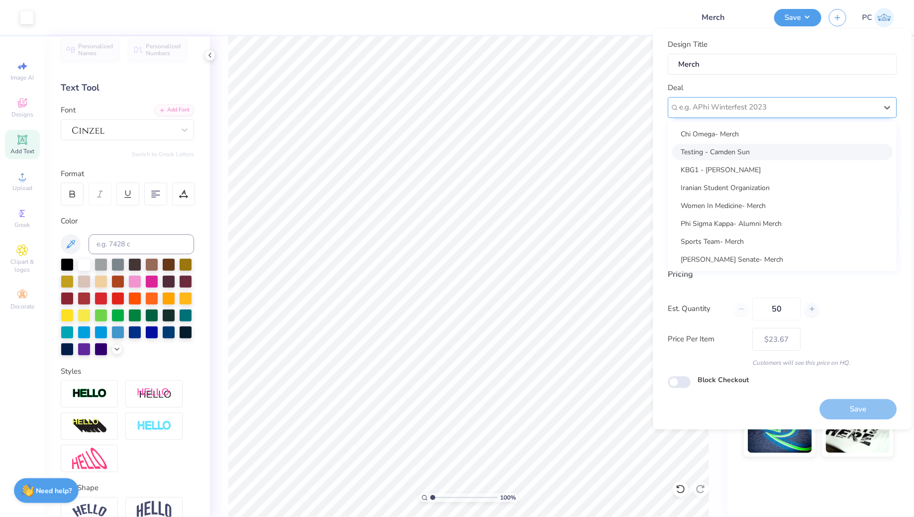
click at [739, 104] on div at bounding box center [779, 107] width 198 height 13
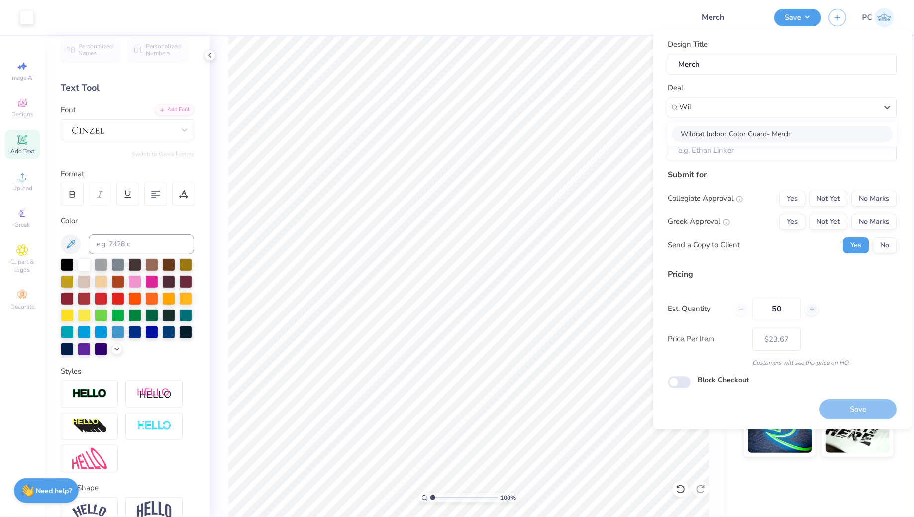
click at [767, 141] on div "Wildcat Indoor Color Guard- Merch" at bounding box center [782, 134] width 229 height 24
click at [766, 139] on div "Wildcat Indoor Color Guard- Merch" at bounding box center [782, 134] width 221 height 16
type input "Wil"
type input "[PERSON_NAME]"
click at [861, 192] on button "No Marks" at bounding box center [874, 199] width 45 height 16
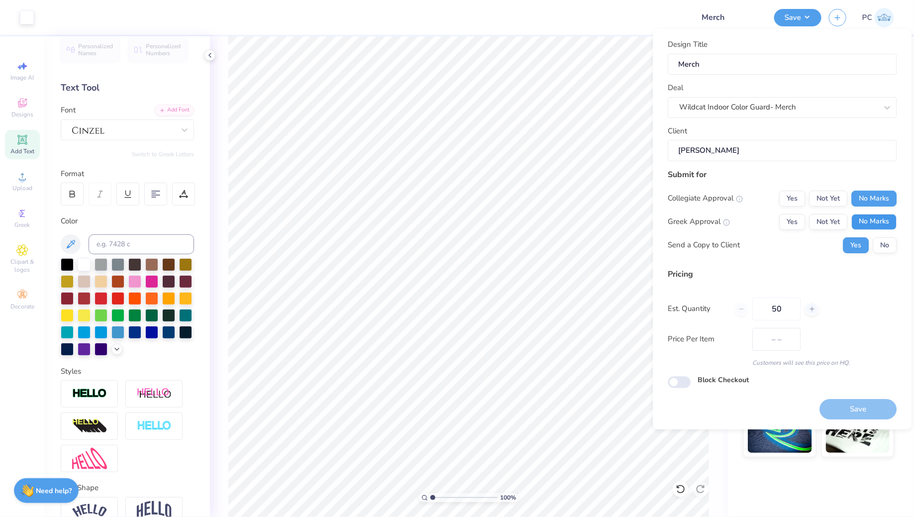
click at [864, 220] on button "No Marks" at bounding box center [874, 222] width 45 height 16
type input "$23.67"
click at [683, 382] on input "Block Checkout" at bounding box center [679, 382] width 23 height 12
checkbox input "true"
click at [887, 412] on button "Save" at bounding box center [858, 409] width 77 height 20
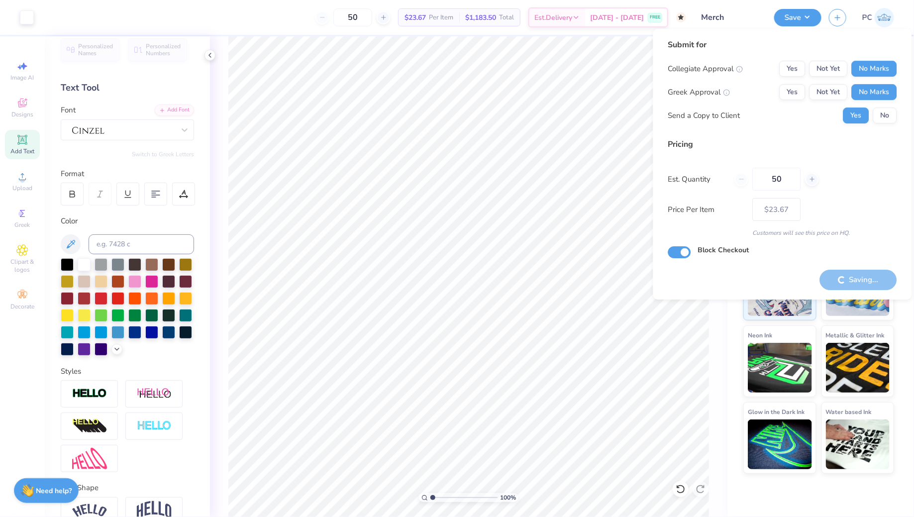
type input "– –"
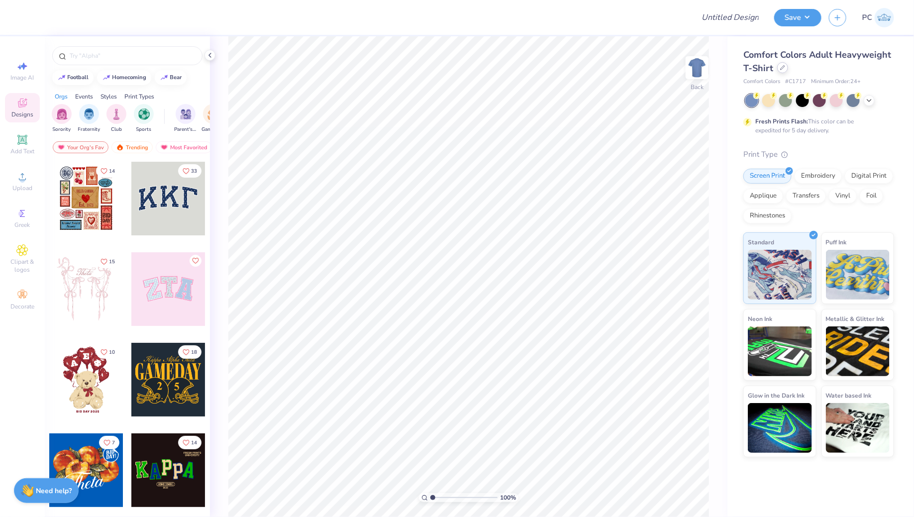
click at [783, 70] on icon at bounding box center [782, 67] width 5 height 5
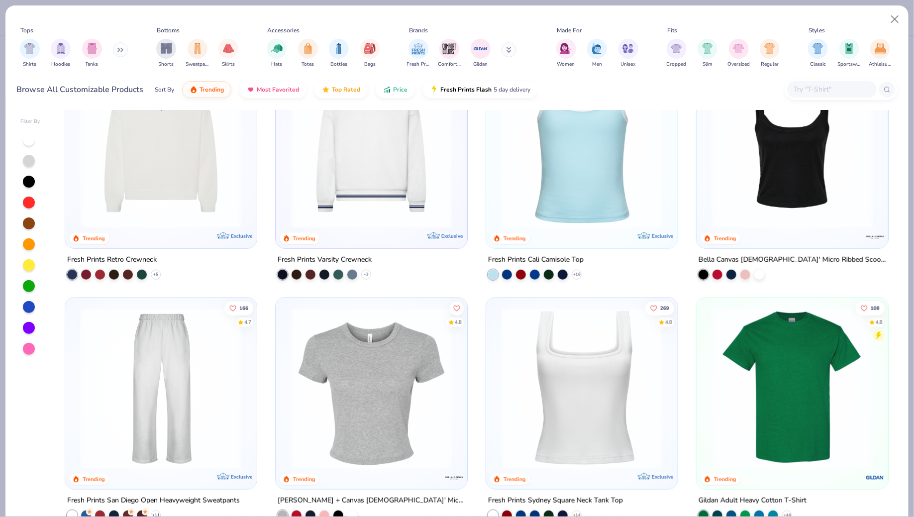
scroll to position [305, 0]
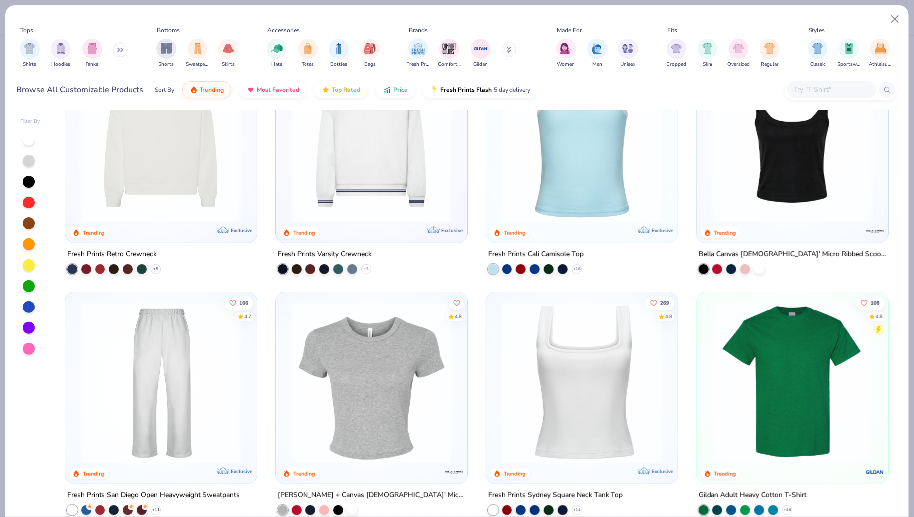
click at [137, 195] on img at bounding box center [161, 142] width 172 height 162
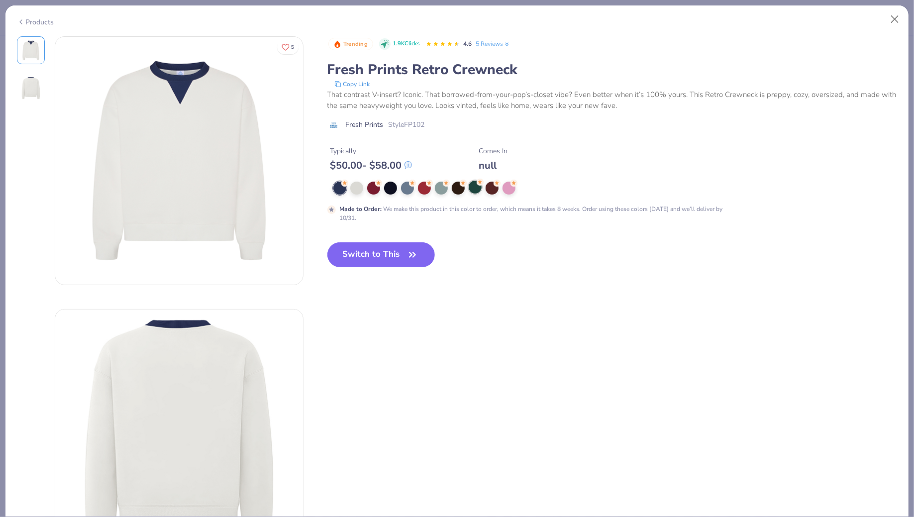
click at [471, 191] on div at bounding box center [475, 187] width 13 height 13
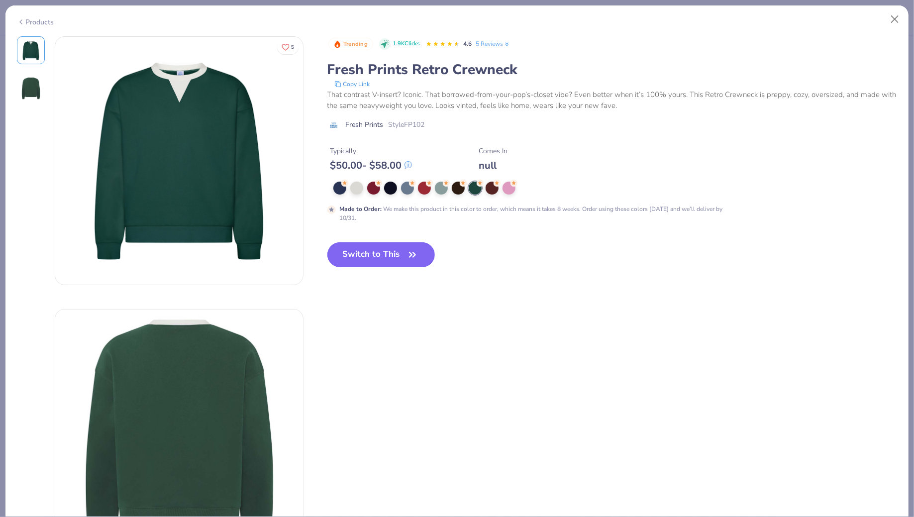
click at [386, 253] on button "Switch to This" at bounding box center [382, 254] width 108 height 25
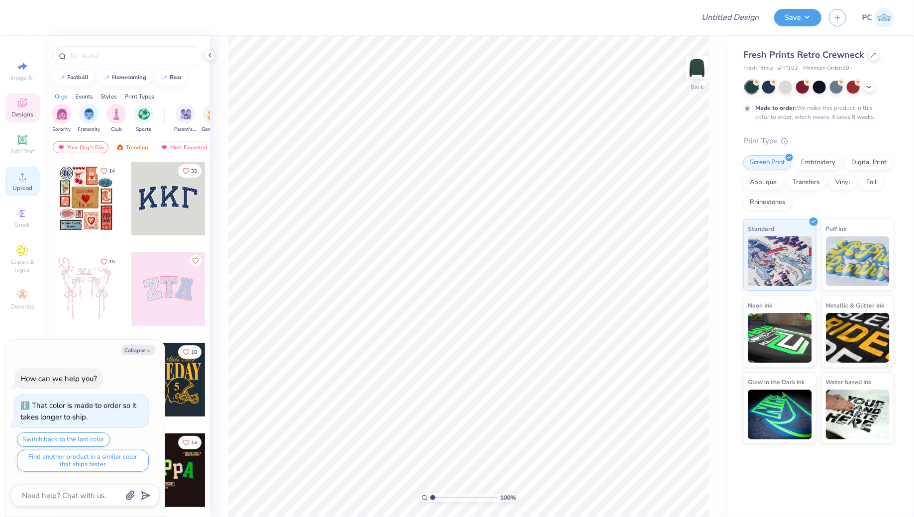
click at [26, 186] on span "Upload" at bounding box center [22, 188] width 20 height 8
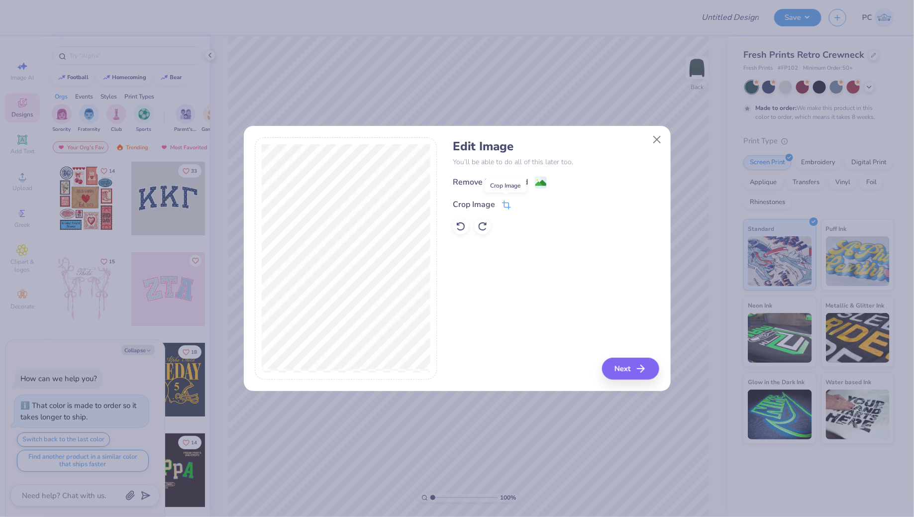
click at [506, 210] on span at bounding box center [506, 205] width 9 height 12
click at [522, 205] on icon at bounding box center [523, 204] width 6 height 6
click at [544, 182] on image at bounding box center [541, 184] width 11 height 11
click at [654, 137] on button "Close" at bounding box center [657, 139] width 19 height 19
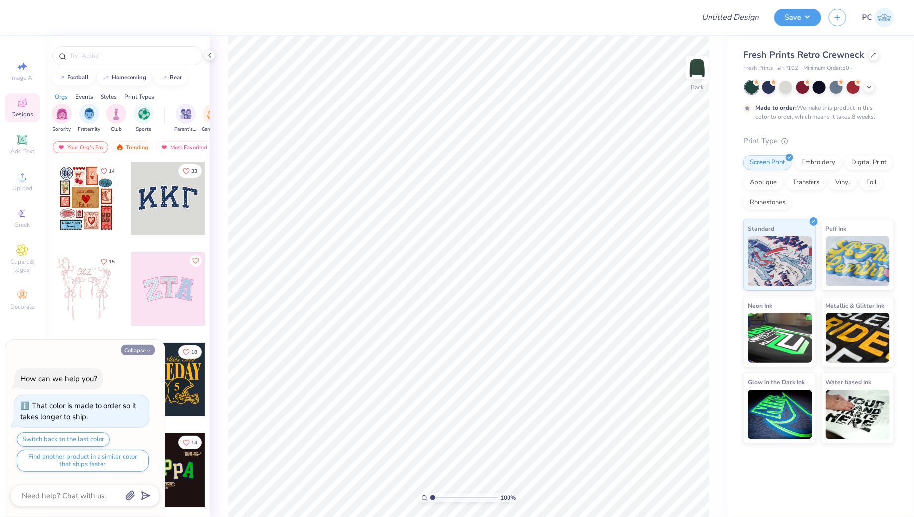
click at [131, 347] on button "Collapse" at bounding box center [137, 350] width 33 height 10
type textarea "x"
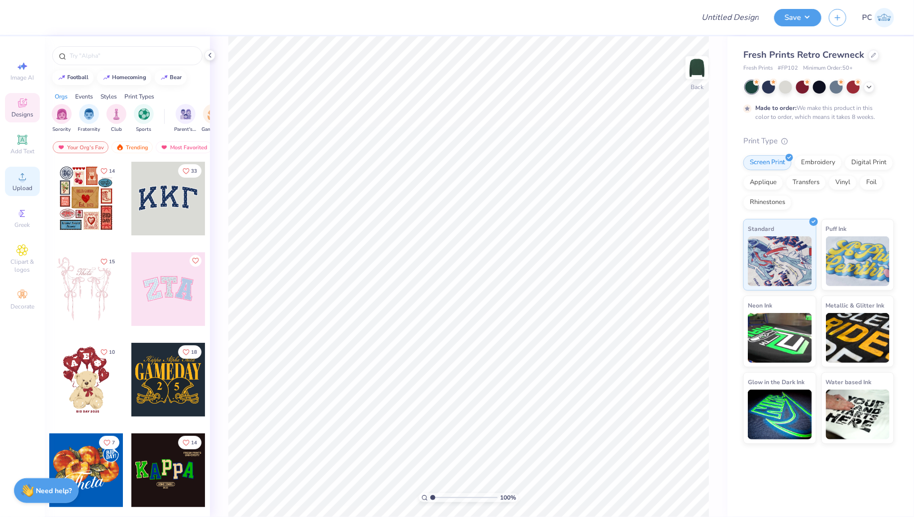
click at [25, 171] on icon at bounding box center [22, 177] width 12 height 12
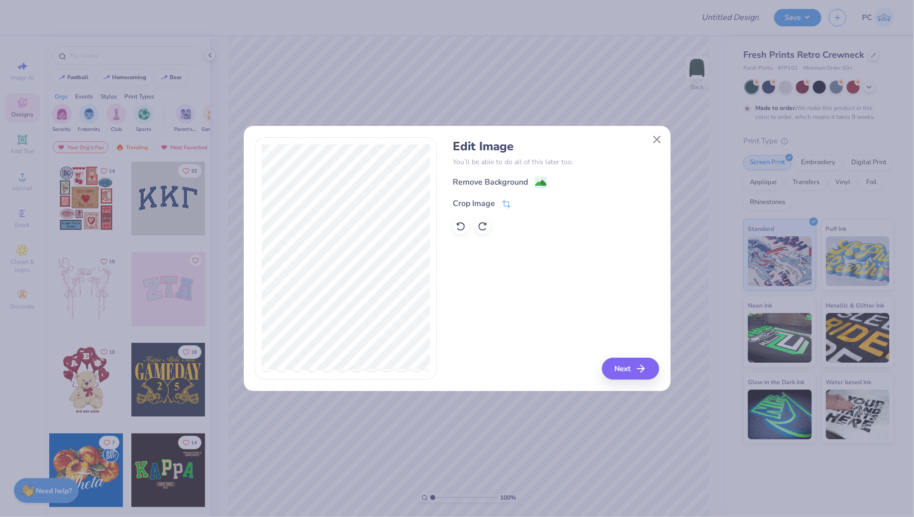
click at [547, 183] on div "Remove Background" at bounding box center [556, 182] width 207 height 12
click at [528, 186] on div "Remove Background" at bounding box center [500, 183] width 94 height 12
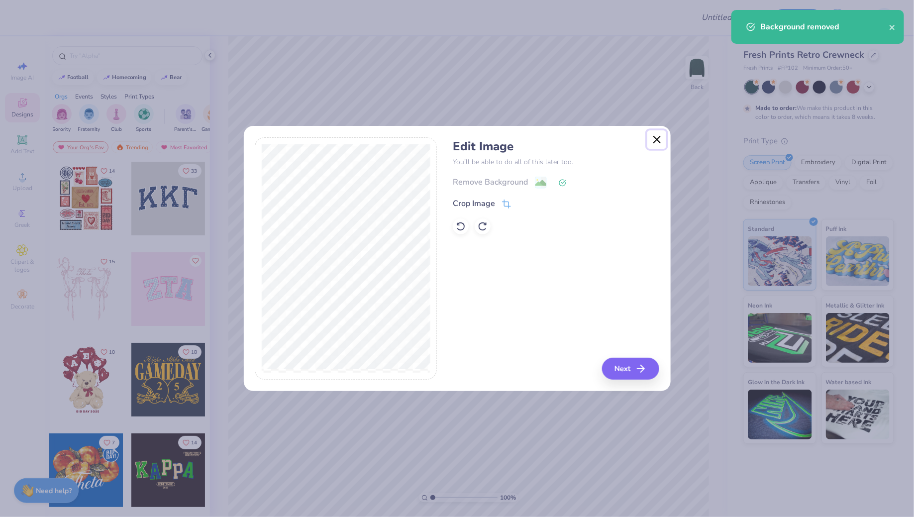
click at [660, 139] on button "Close" at bounding box center [657, 139] width 19 height 19
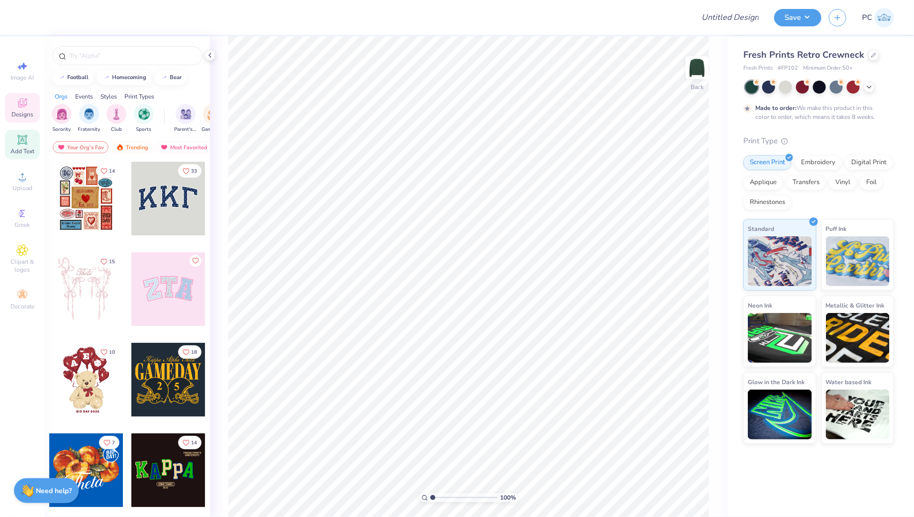
click at [18, 145] on icon at bounding box center [22, 140] width 12 height 12
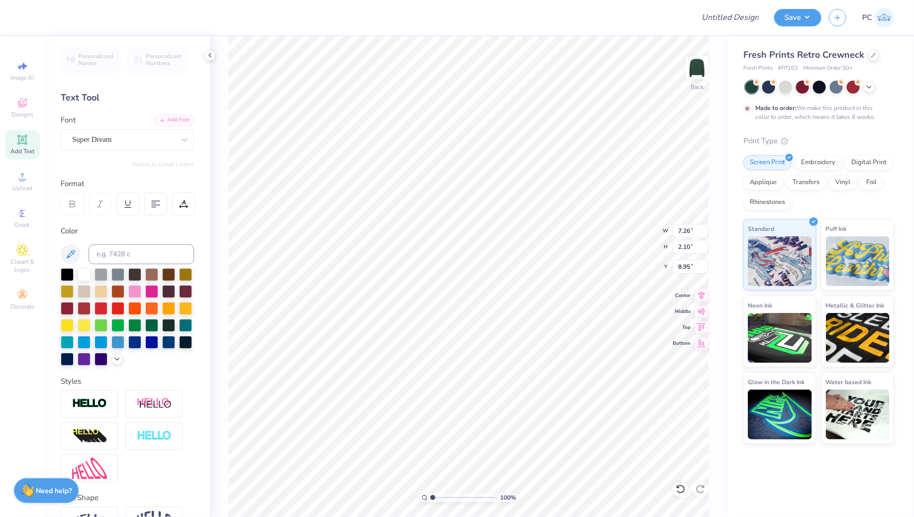
scroll to position [0, 4]
type textarea "OAKS STUDET SENATe"
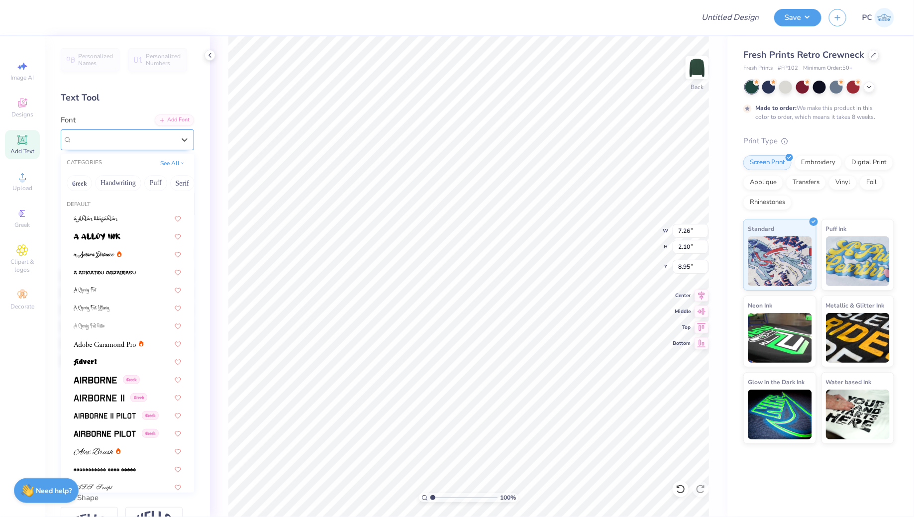
click at [159, 140] on div "Super Dream" at bounding box center [123, 139] width 105 height 15
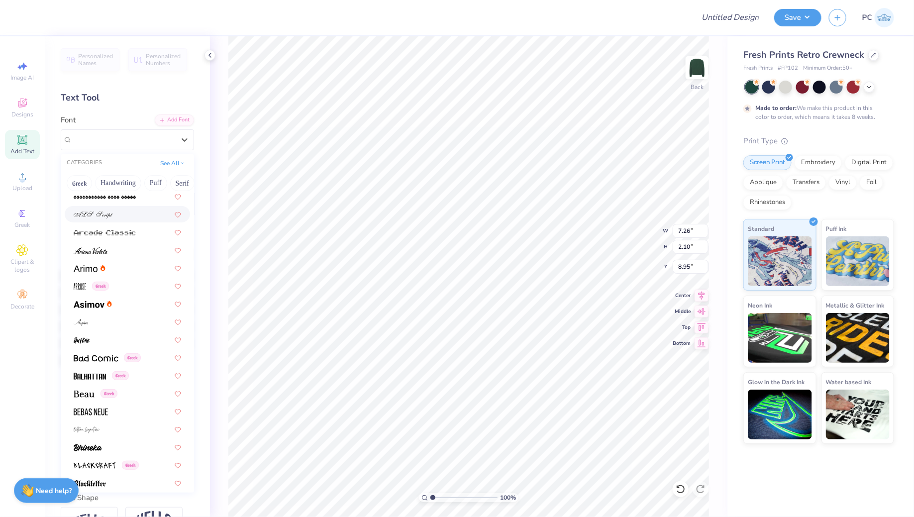
scroll to position [325, 0]
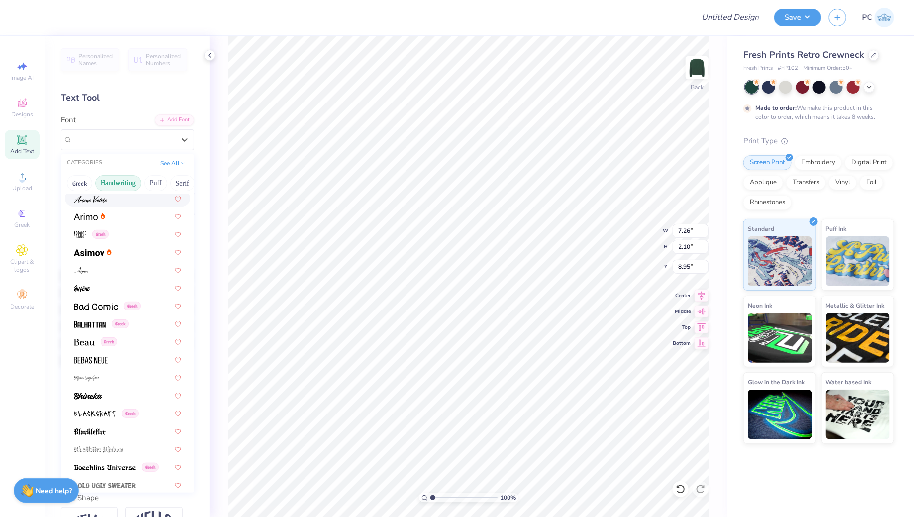
click at [121, 179] on button "Handwriting" at bounding box center [118, 183] width 46 height 16
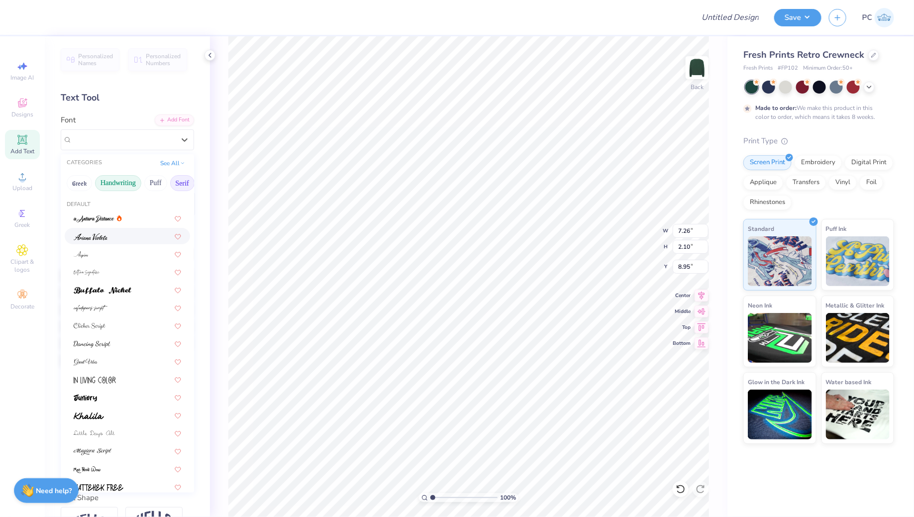
click at [184, 179] on button "Serif" at bounding box center [182, 183] width 24 height 16
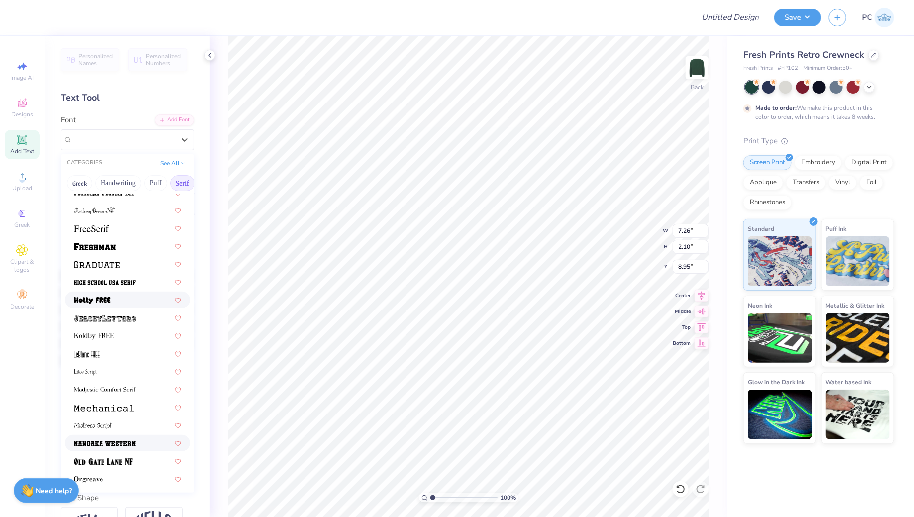
scroll to position [807, 0]
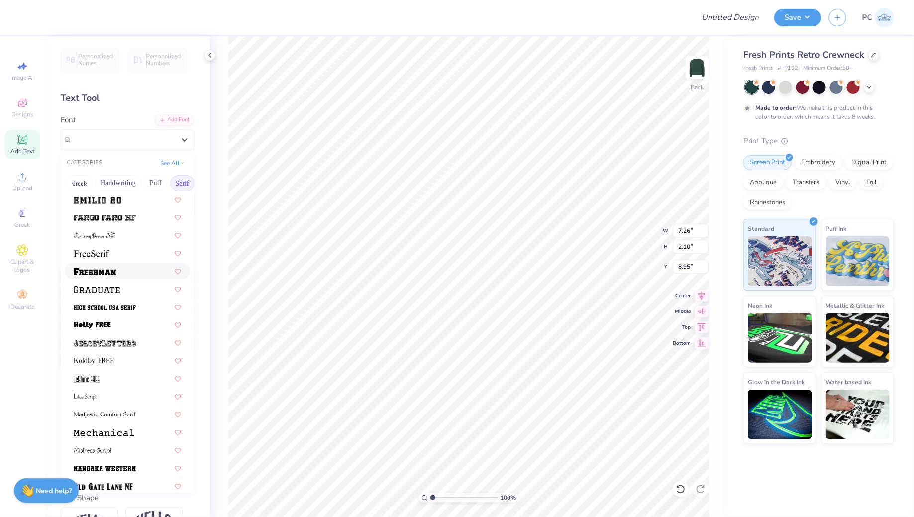
click at [109, 276] on div at bounding box center [127, 271] width 125 height 16
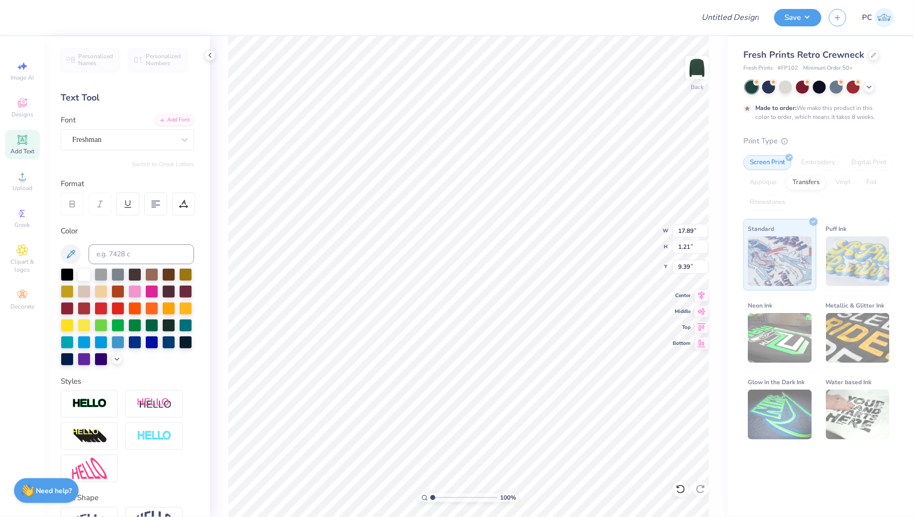
scroll to position [0, 4]
type textarea "OAKS STUDET SENATE"
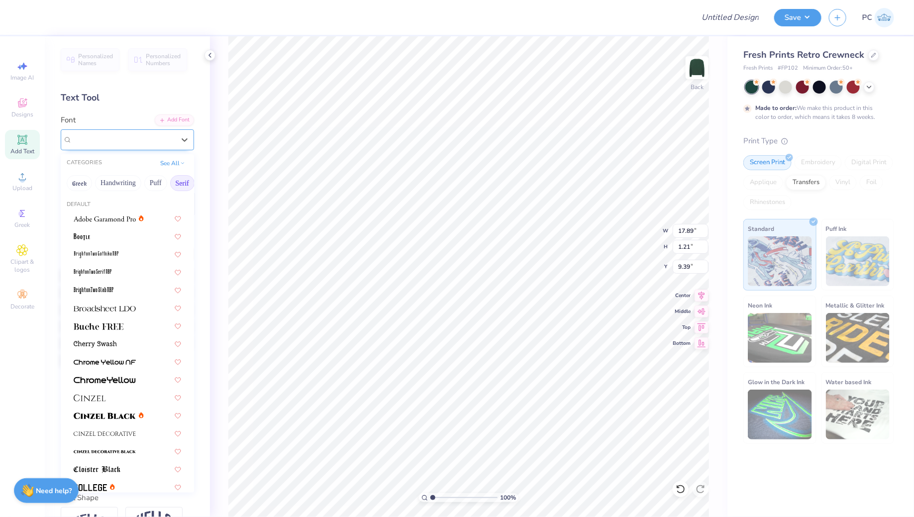
click at [137, 130] on div "Freshman" at bounding box center [127, 139] width 133 height 21
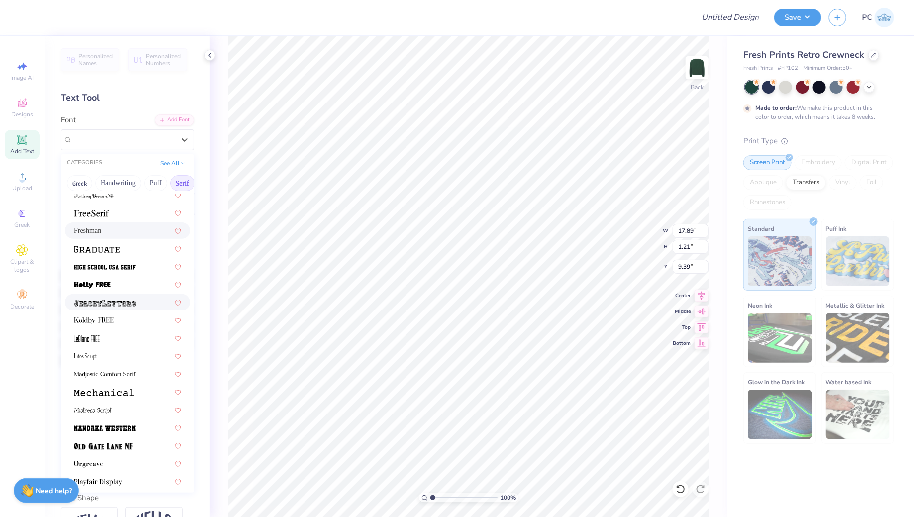
scroll to position [845, 0]
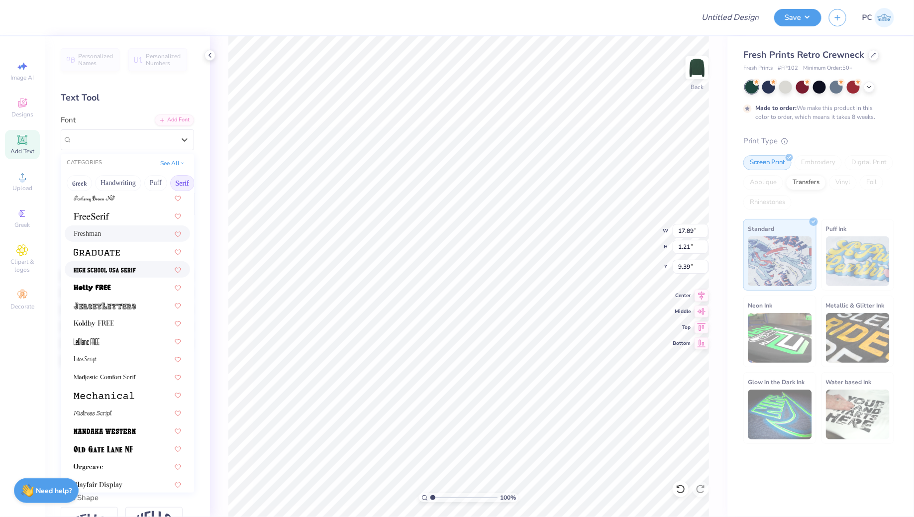
click at [129, 265] on span at bounding box center [105, 269] width 62 height 10
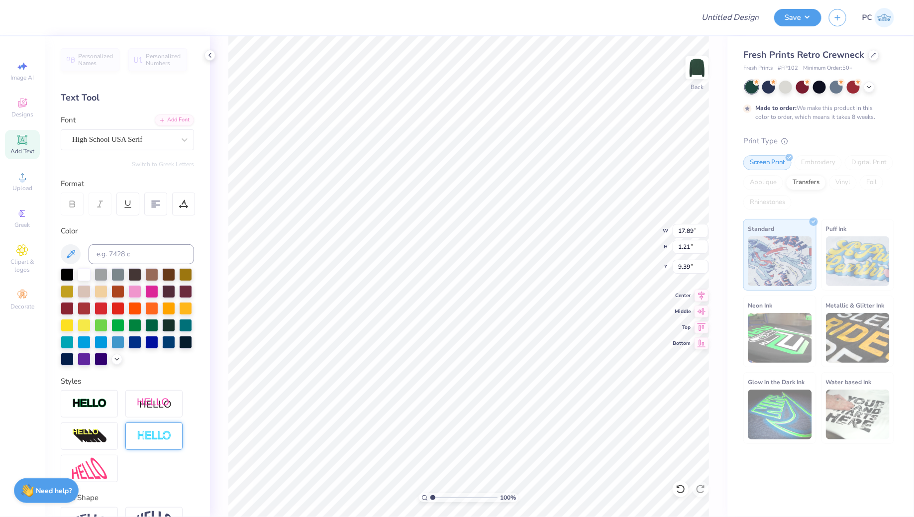
scroll to position [43, 0]
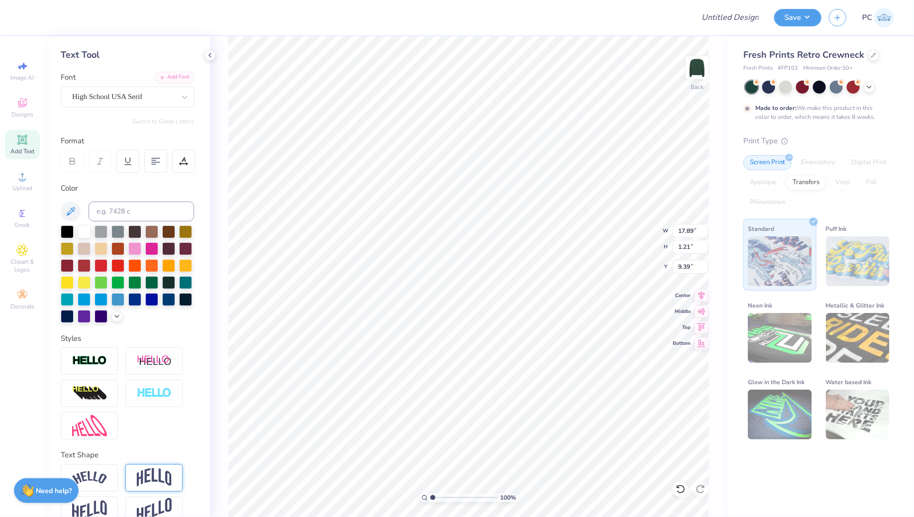
click at [156, 471] on img at bounding box center [154, 477] width 35 height 19
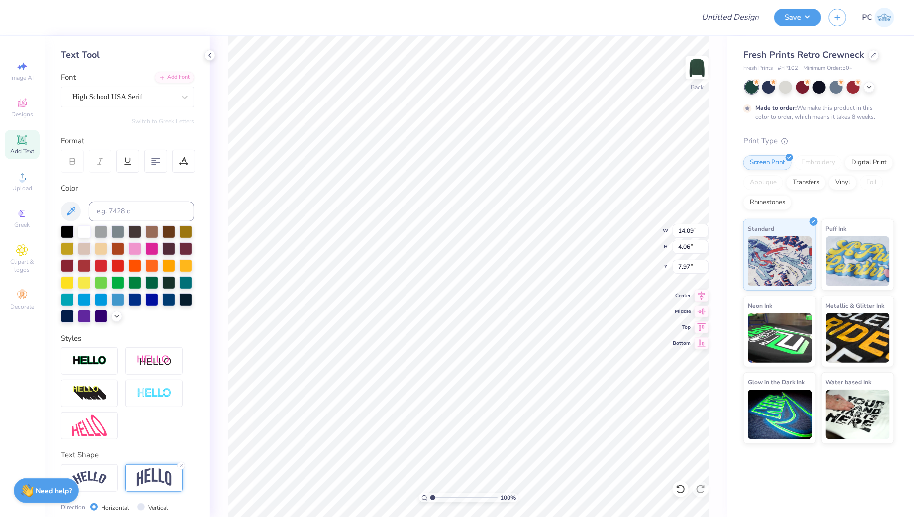
scroll to position [0, 3]
type textarea "OAKS STUDEnT SENATE"
click at [181, 463] on icon at bounding box center [181, 466] width 6 height 6
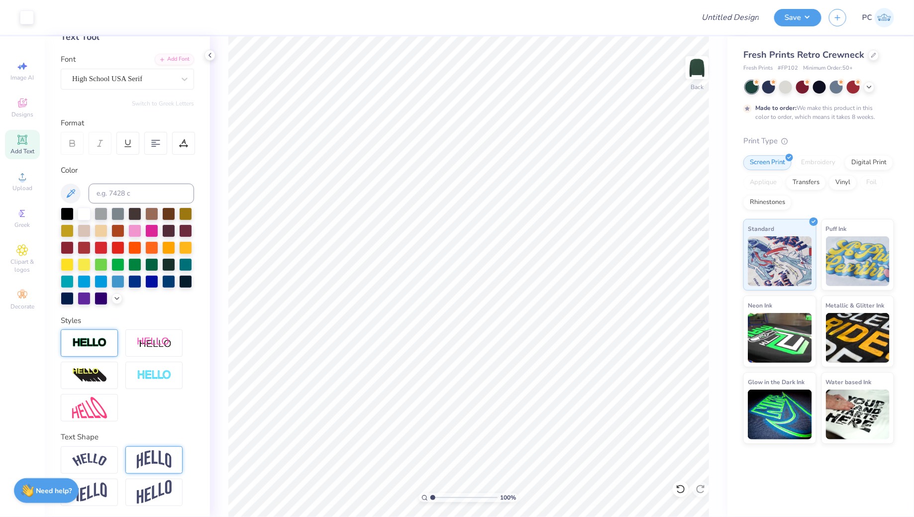
click at [109, 346] on div at bounding box center [89, 343] width 57 height 27
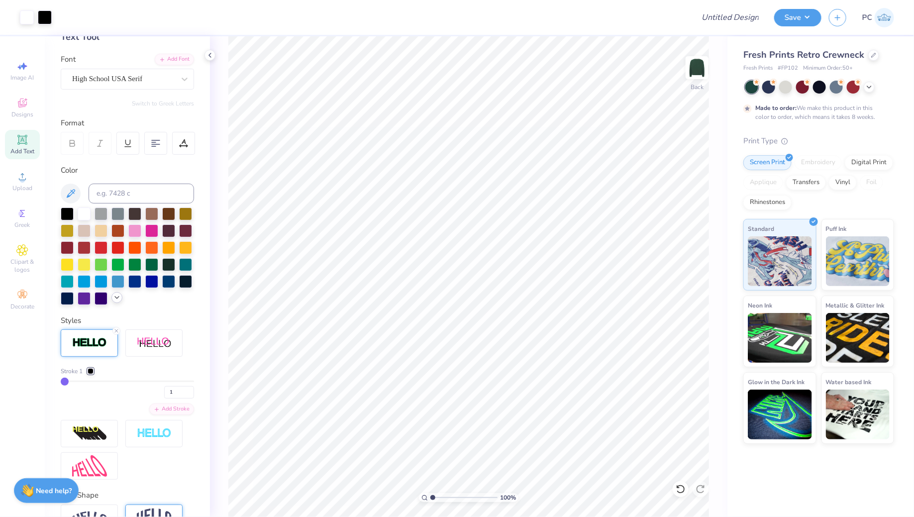
click at [115, 299] on icon at bounding box center [117, 298] width 8 height 8
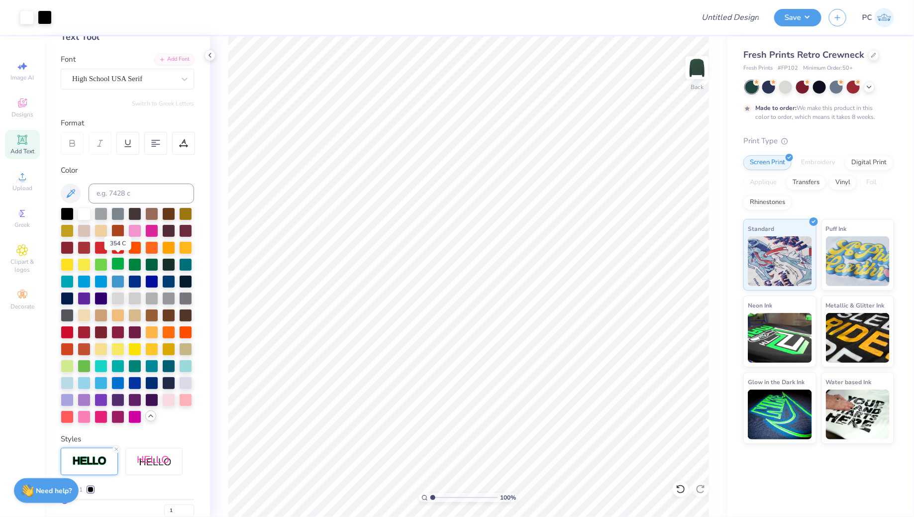
click at [119, 262] on div at bounding box center [117, 263] width 13 height 13
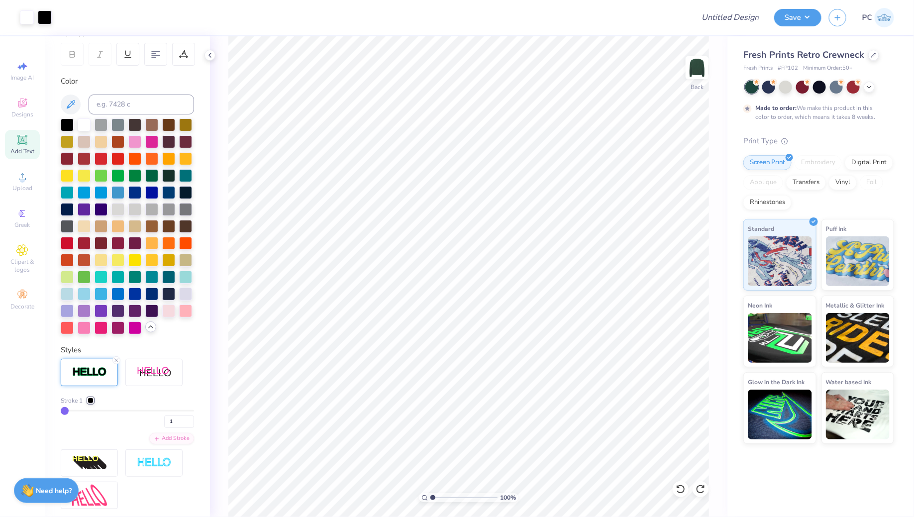
scroll to position [190, 0]
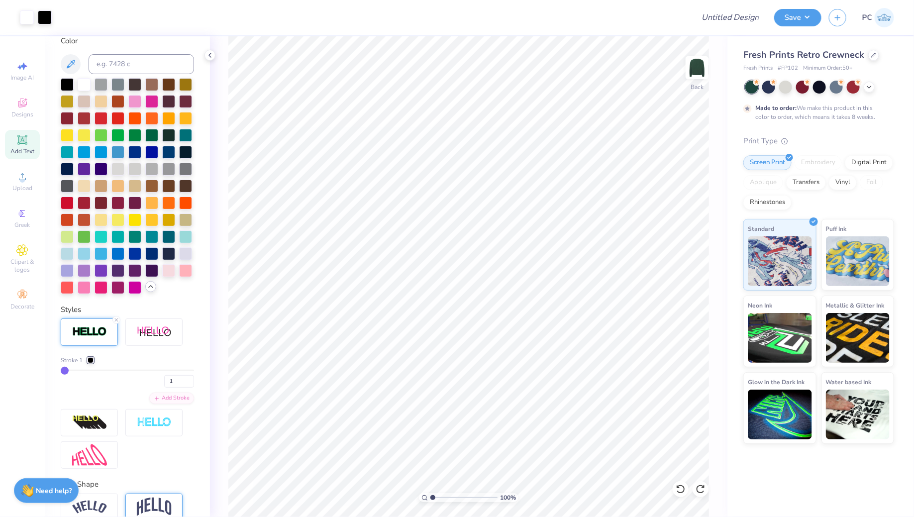
click at [90, 361] on div at bounding box center [91, 360] width 6 height 6
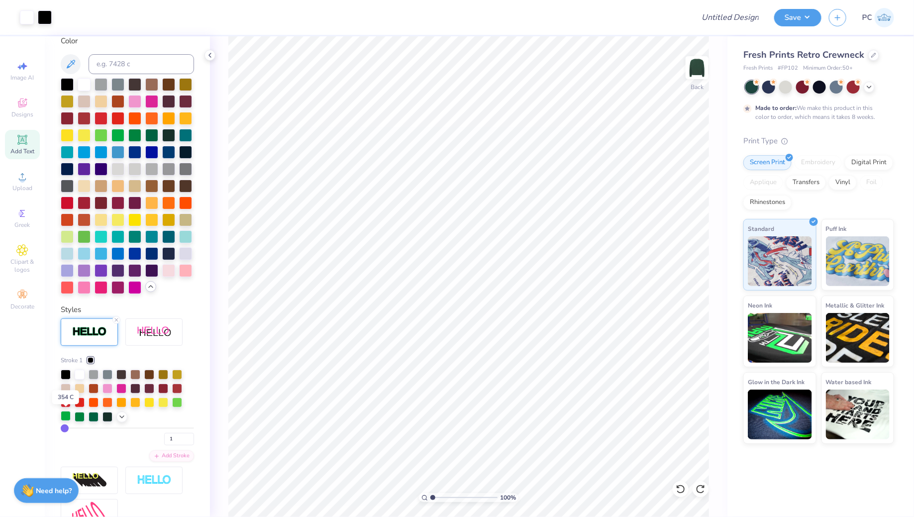
click at [66, 417] on div at bounding box center [66, 416] width 10 height 10
click at [115, 321] on line at bounding box center [116, 320] width 3 height 3
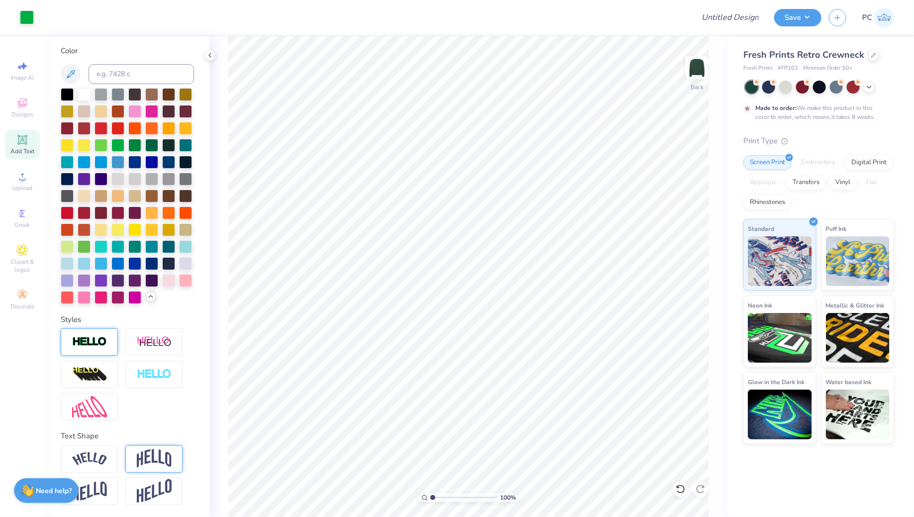
scroll to position [179, 0]
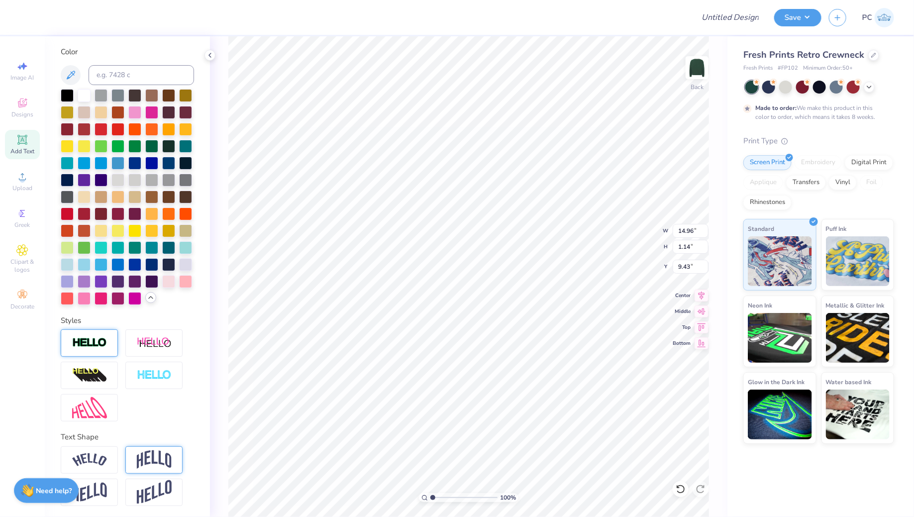
click at [97, 339] on img at bounding box center [89, 342] width 35 height 11
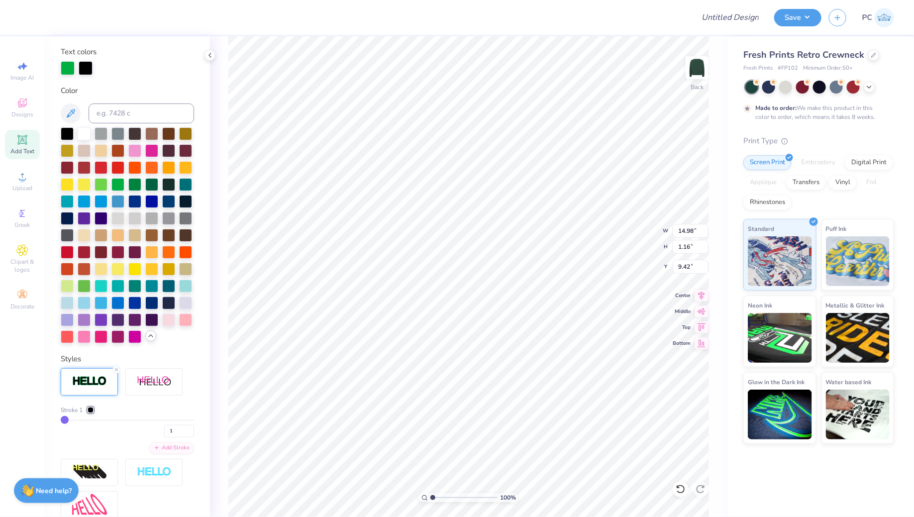
type input "14.98"
type input "1.16"
type input "9.42"
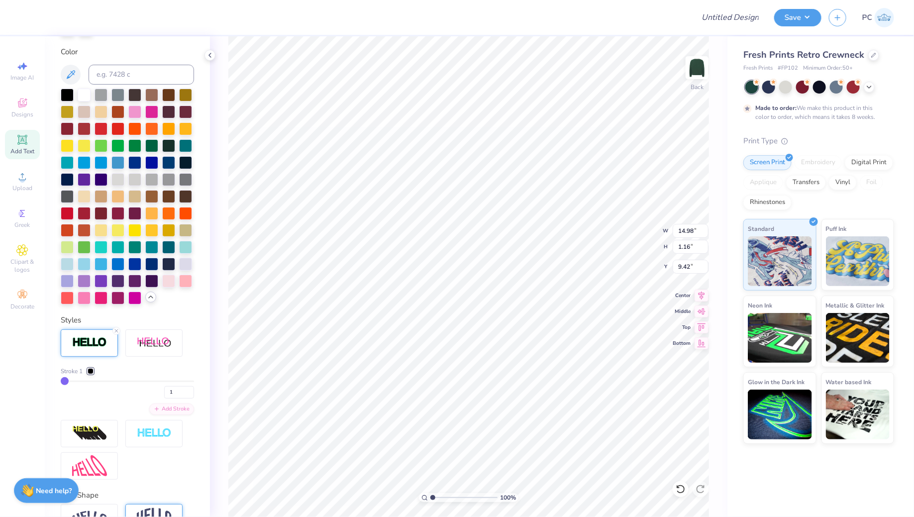
click at [92, 368] on div at bounding box center [91, 371] width 6 height 6
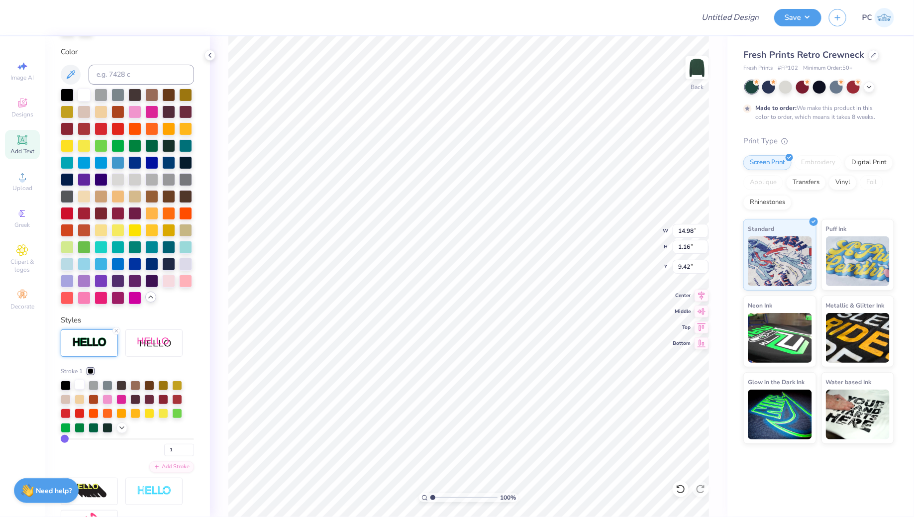
click at [79, 384] on div at bounding box center [80, 385] width 10 height 10
click at [191, 446] on input "2" at bounding box center [179, 450] width 30 height 12
type input "3"
click at [191, 446] on input "3" at bounding box center [179, 450] width 30 height 12
type input "3"
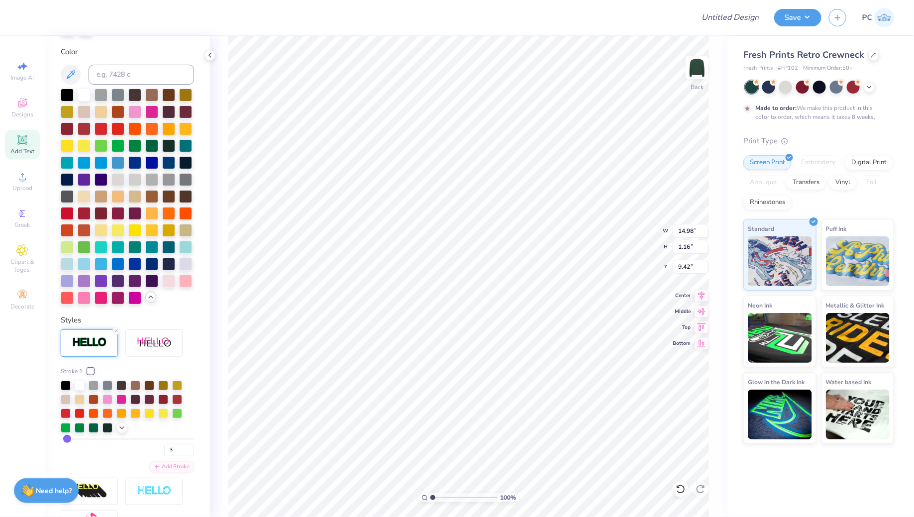
click at [216, 376] on div "100 % Back W 14.98 14.98 " H 1.16 1.16 " Y 9.42 9.42 " Center Middle Top Bottom" at bounding box center [469, 276] width 518 height 481
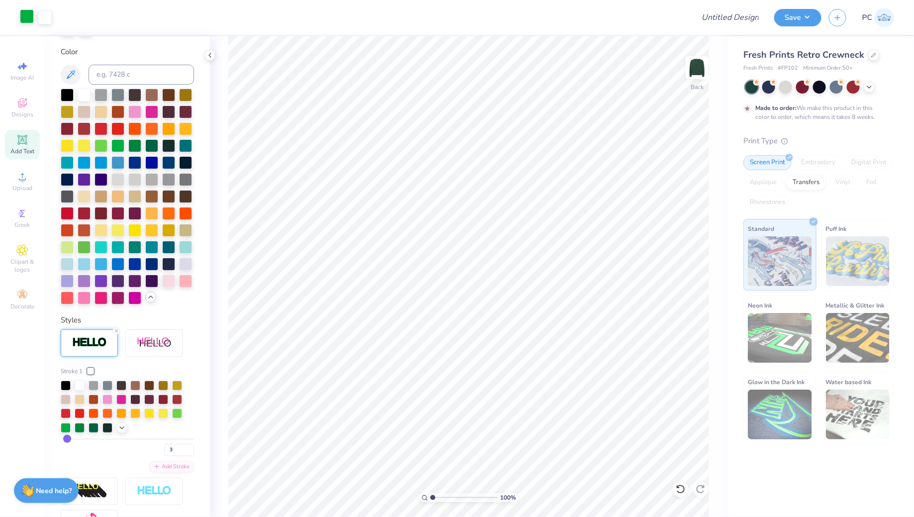
click at [21, 18] on div at bounding box center [27, 16] width 14 height 14
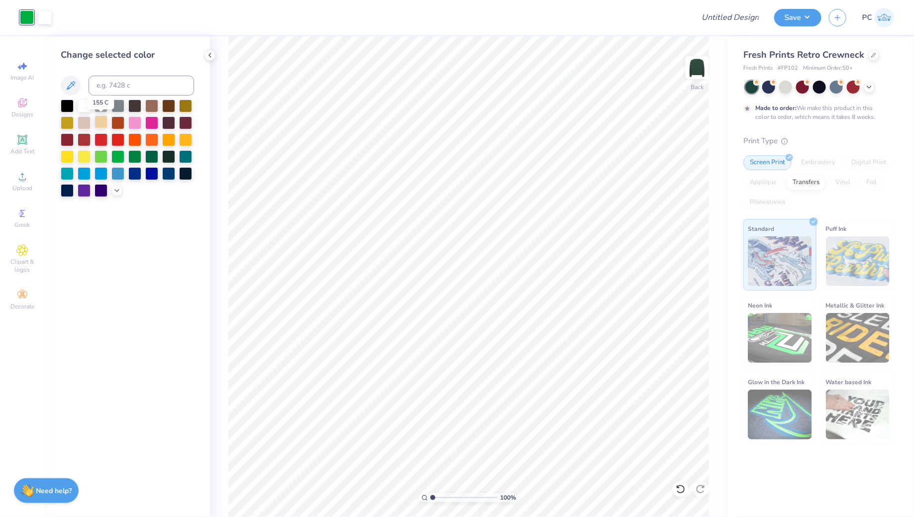
click at [106, 125] on div at bounding box center [101, 121] width 13 height 13
click at [48, 18] on div at bounding box center [45, 16] width 14 height 14
click at [104, 157] on div at bounding box center [101, 155] width 13 height 13
click at [119, 157] on div at bounding box center [117, 155] width 13 height 13
click at [26, 19] on div at bounding box center [27, 16] width 14 height 14
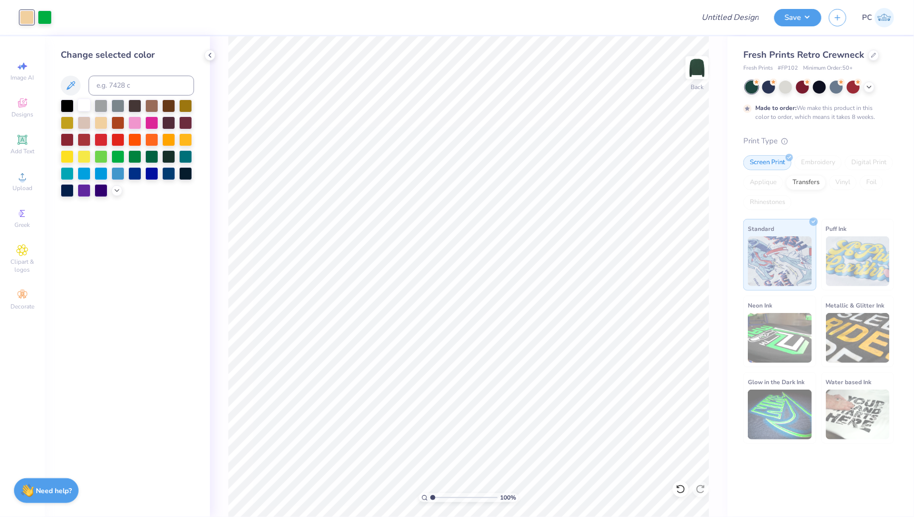
click at [88, 109] on div at bounding box center [84, 105] width 13 height 13
click at [117, 190] on icon at bounding box center [117, 190] width 8 height 8
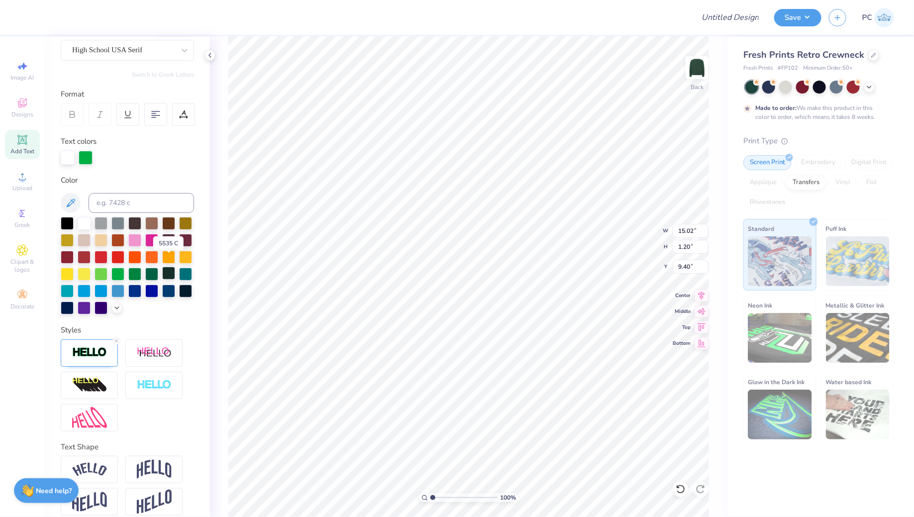
scroll to position [100, 0]
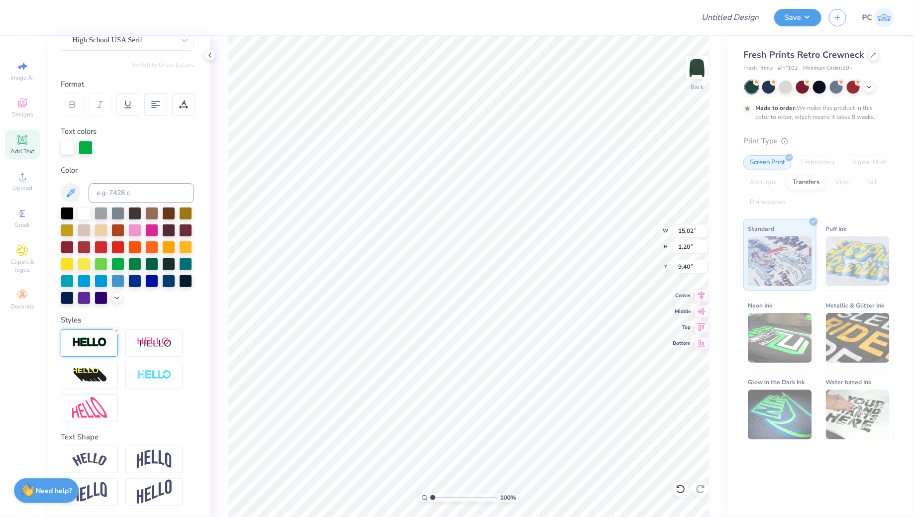
click at [65, 333] on div at bounding box center [89, 343] width 57 height 27
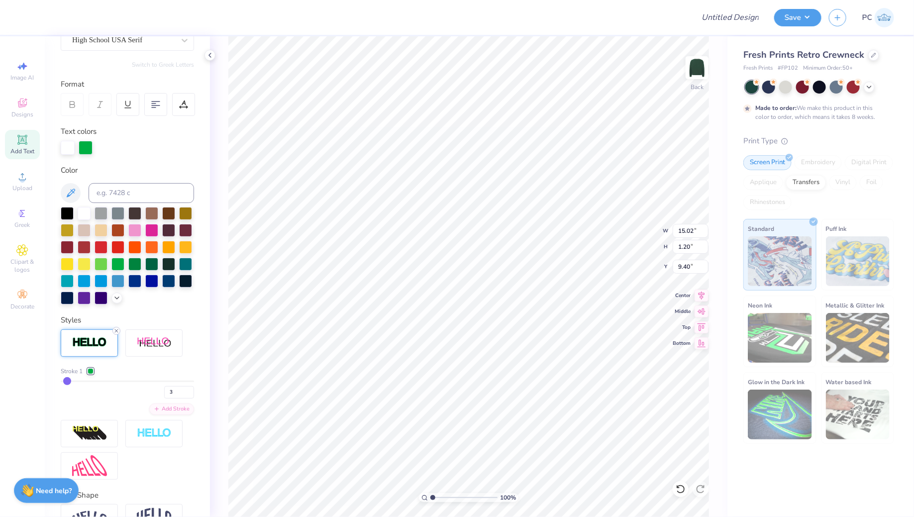
click at [115, 333] on icon at bounding box center [116, 331] width 6 height 6
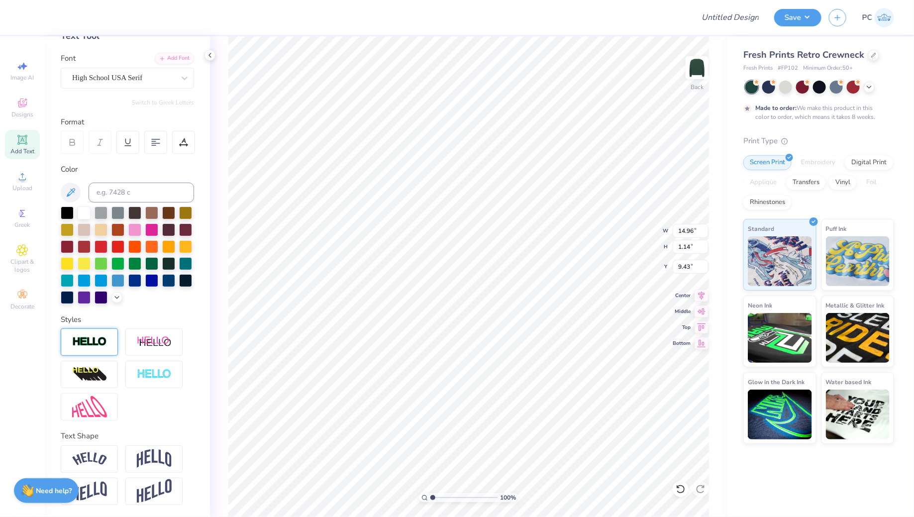
type input "14.96"
type input "1.14"
type input "9.43"
click at [100, 345] on img at bounding box center [89, 342] width 35 height 11
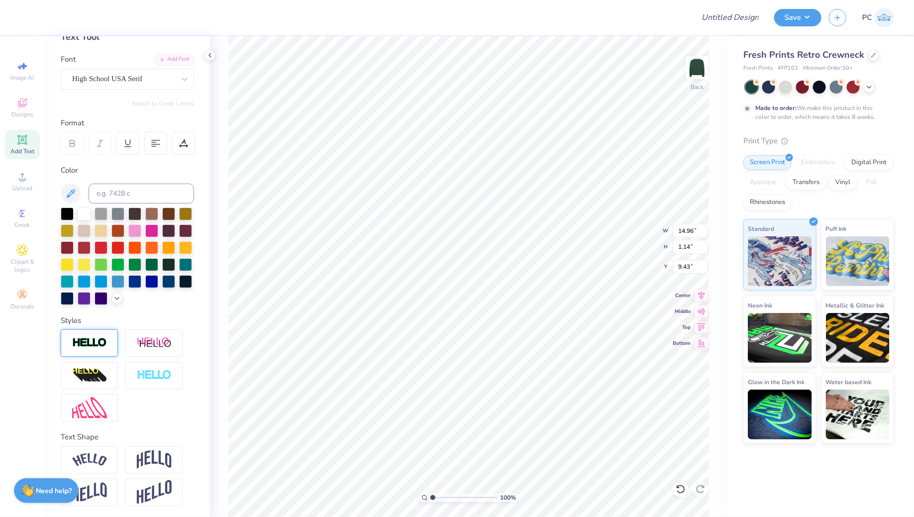
type input "14.98"
type input "1.16"
type input "9.42"
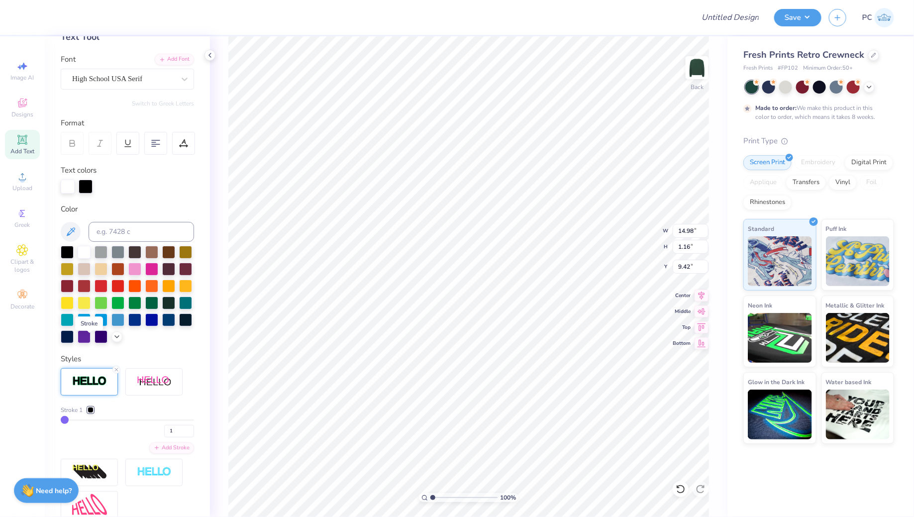
scroll to position [100, 0]
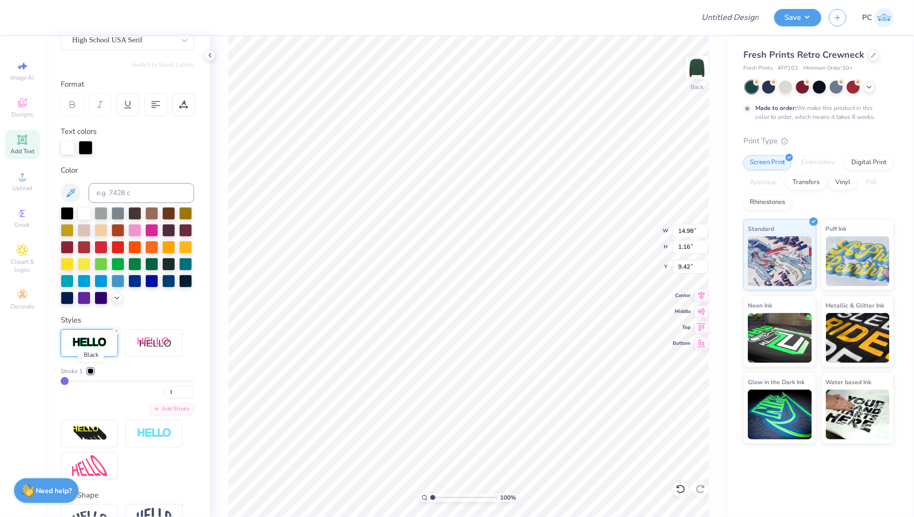
click at [93, 371] on div at bounding box center [91, 371] width 6 height 6
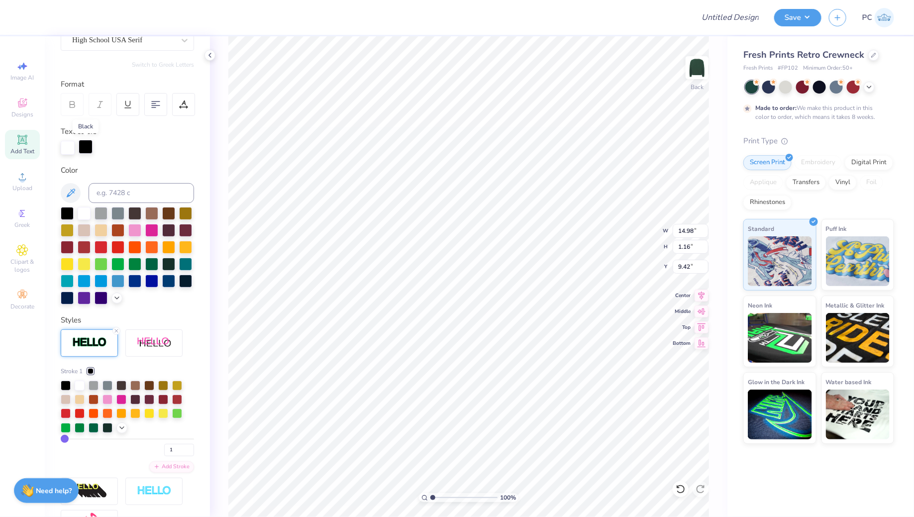
click at [88, 146] on div at bounding box center [86, 147] width 14 height 14
click at [121, 264] on div at bounding box center [117, 263] width 13 height 13
click at [189, 444] on input "1" at bounding box center [179, 450] width 30 height 12
click at [191, 447] on input "2" at bounding box center [179, 450] width 30 height 12
type input "3"
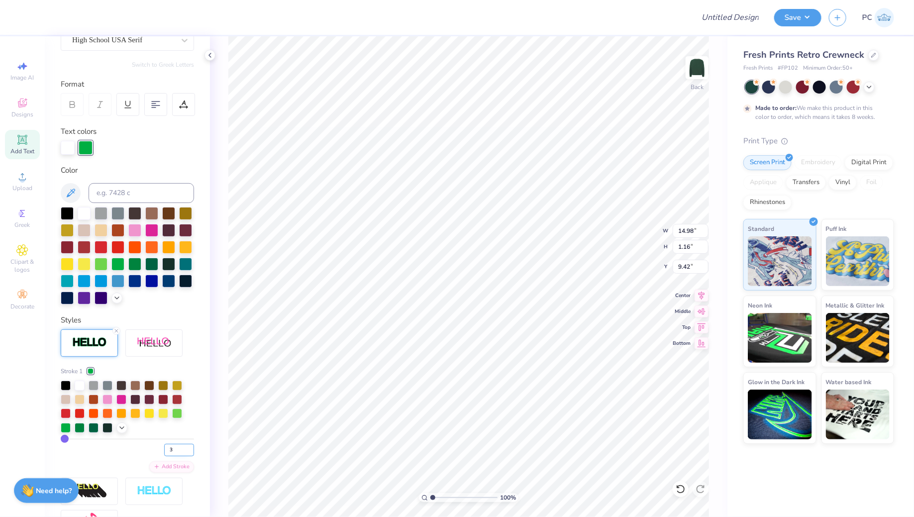
click at [191, 447] on input "3" at bounding box center [179, 450] width 30 height 12
type input "3"
click at [82, 427] on div at bounding box center [80, 427] width 10 height 10
click at [190, 355] on div "Stroke 1 1 Add Stroke" at bounding box center [127, 434] width 133 height 208
click at [80, 430] on div at bounding box center [80, 427] width 10 height 10
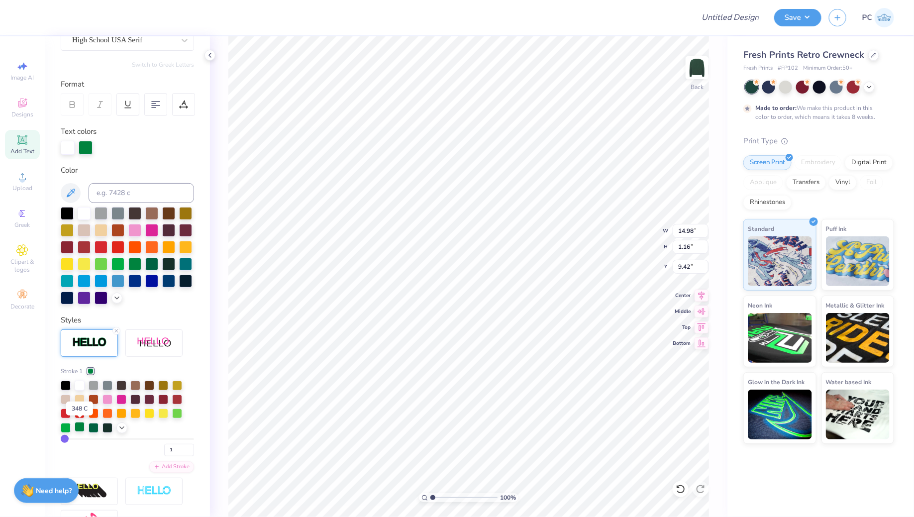
click at [78, 427] on div at bounding box center [80, 427] width 10 height 10
click at [190, 447] on input "2" at bounding box center [179, 450] width 30 height 12
type input "3"
click at [190, 447] on input "3" at bounding box center [179, 450] width 30 height 12
type input "3"
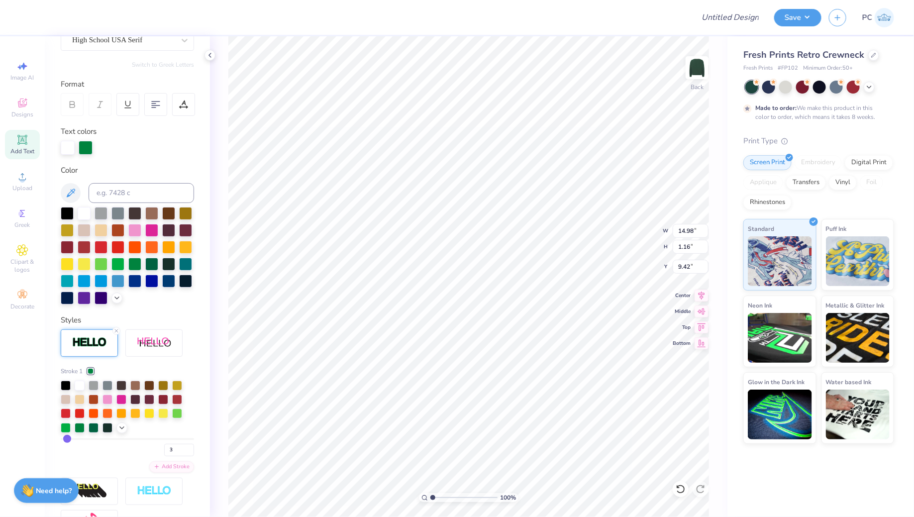
click at [226, 432] on div "100 % Back W 14.98 14.98 " H 1.16 1.16 " Y 9.42 9.42 " Center Middle Top Bottom" at bounding box center [469, 276] width 518 height 481
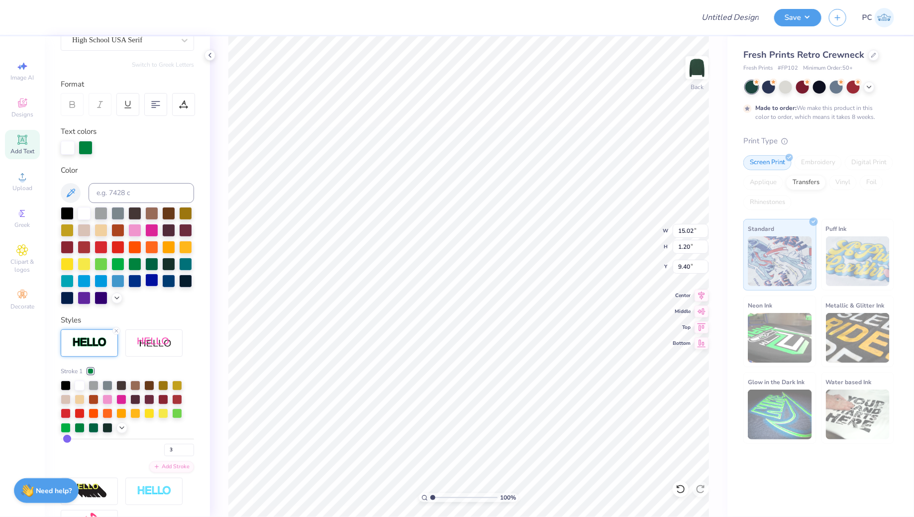
scroll to position [215, 0]
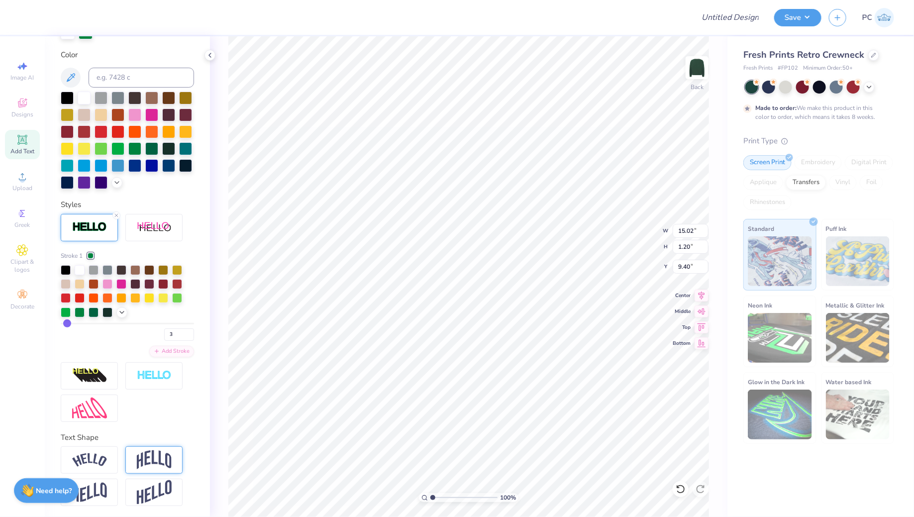
click at [152, 459] on img at bounding box center [154, 459] width 35 height 19
type input "4.30"
type input "7.85"
type input "1.44"
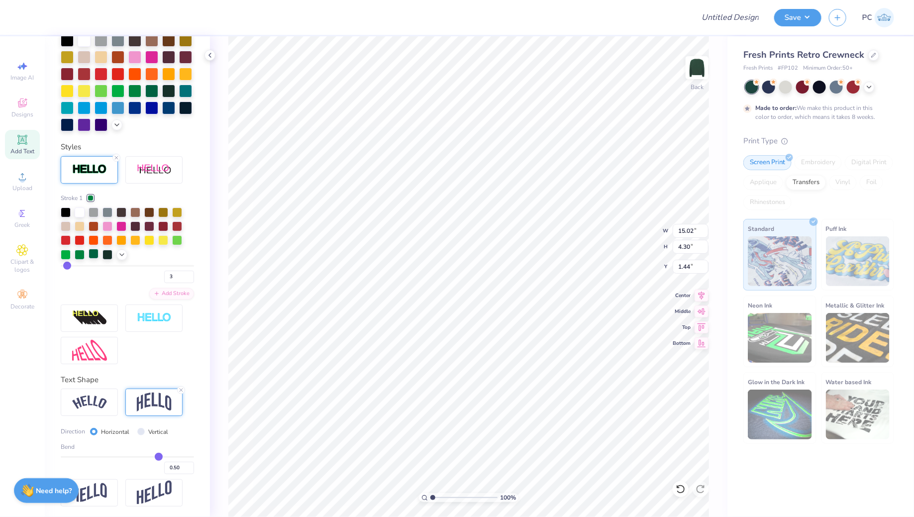
click at [93, 255] on div at bounding box center [94, 254] width 10 height 10
type input "0.49"
type input "0.48"
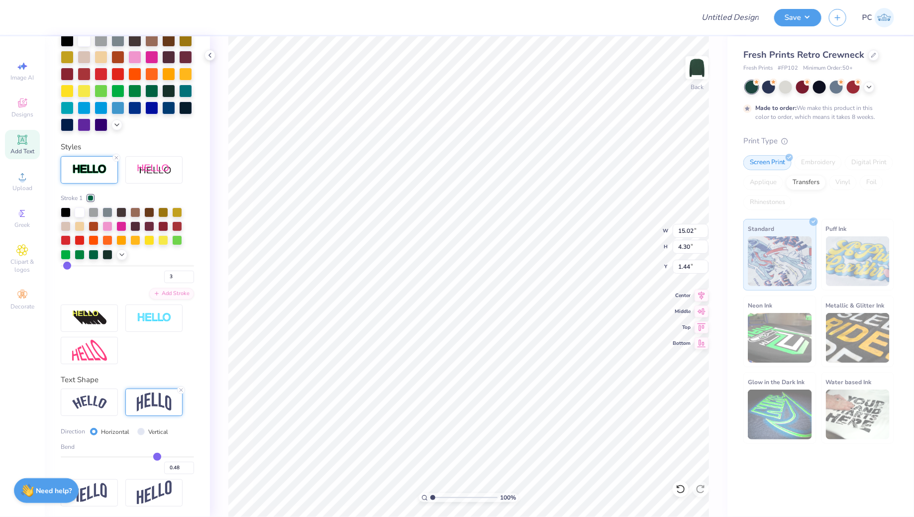
type input "0.47"
type input "0.46"
type input "0.45"
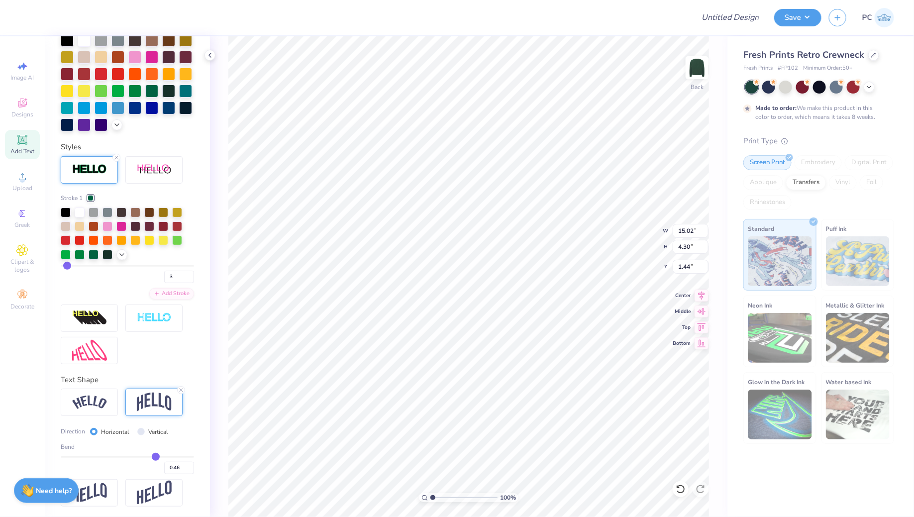
type input "0.45"
type input "0.44"
type input "0.43"
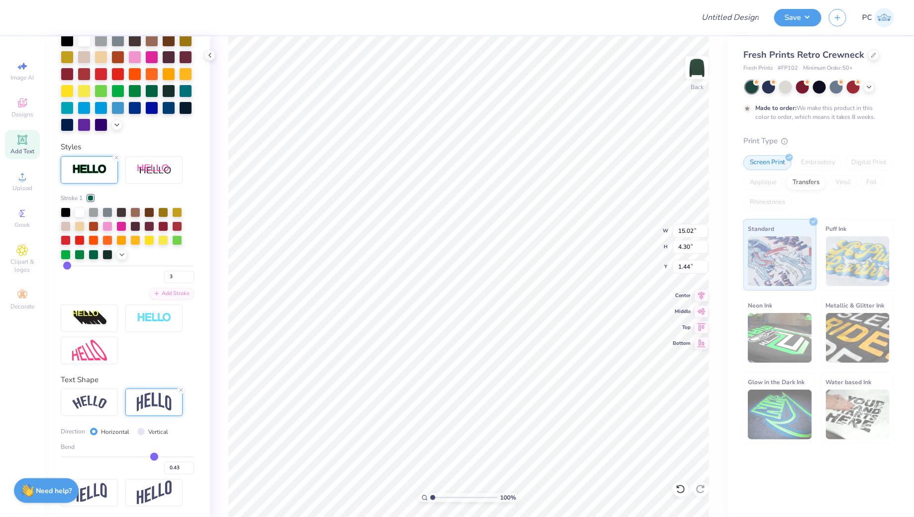
type input "0.42"
type input "0.41"
type input "0.39"
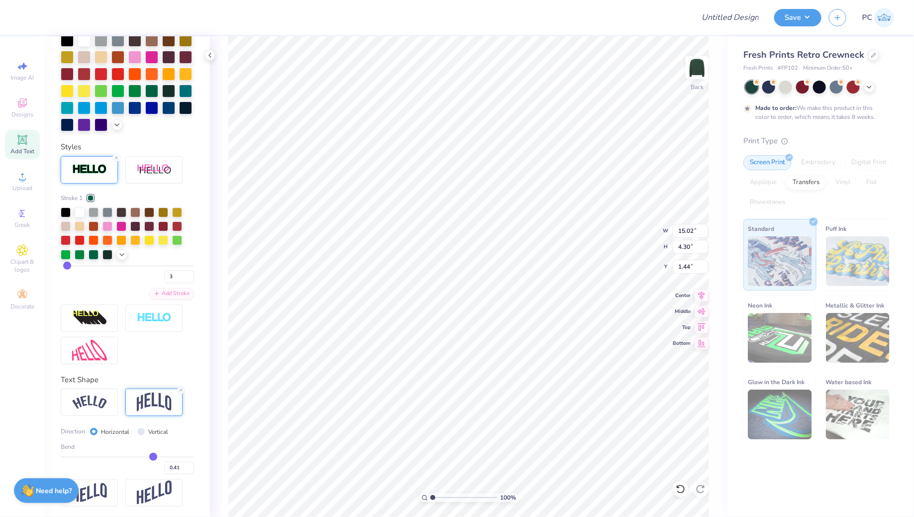
type input "0.39"
type input "0.36"
type input "0.34"
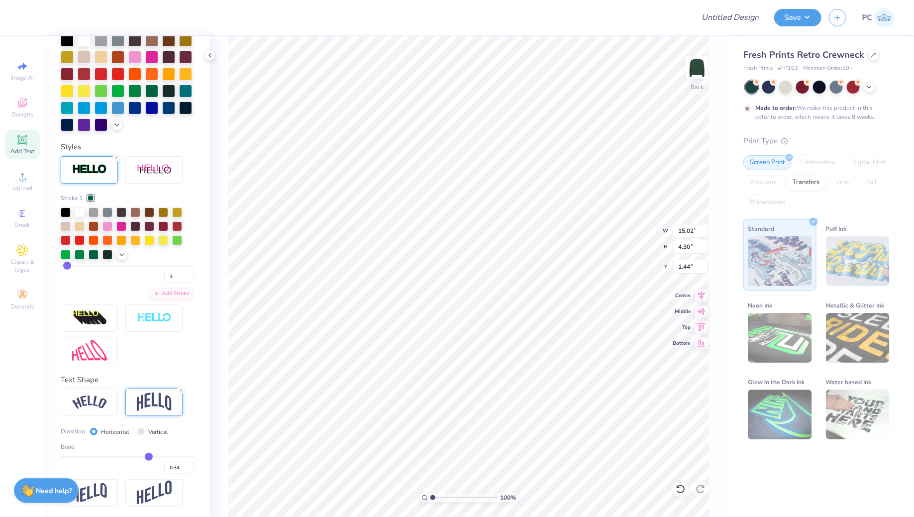
type input "0.32"
type input "0.31"
type input "0.3"
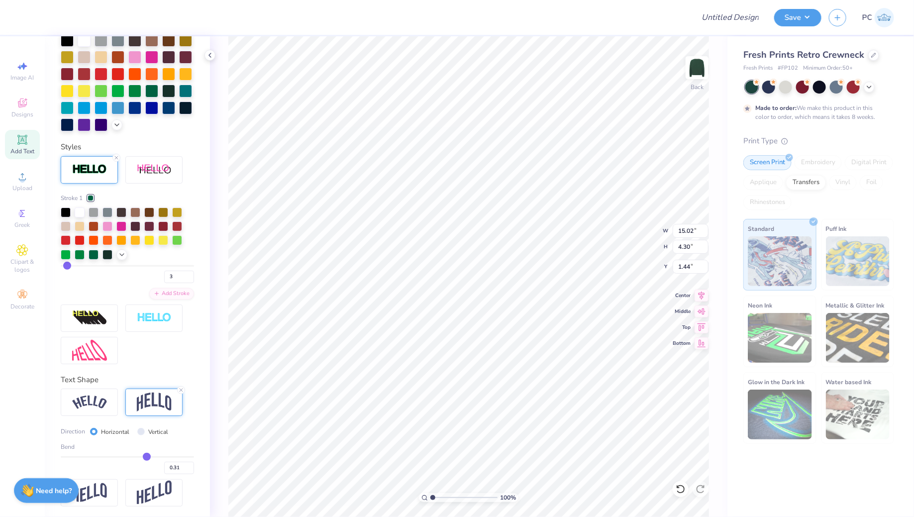
type input "0.30"
type input "0.3"
drag, startPoint x: 159, startPoint y: 456, endPoint x: 147, endPoint y: 457, distance: 12.0
click at [146, 457] on input "range" at bounding box center [127, 456] width 133 height 1
type input "3.00"
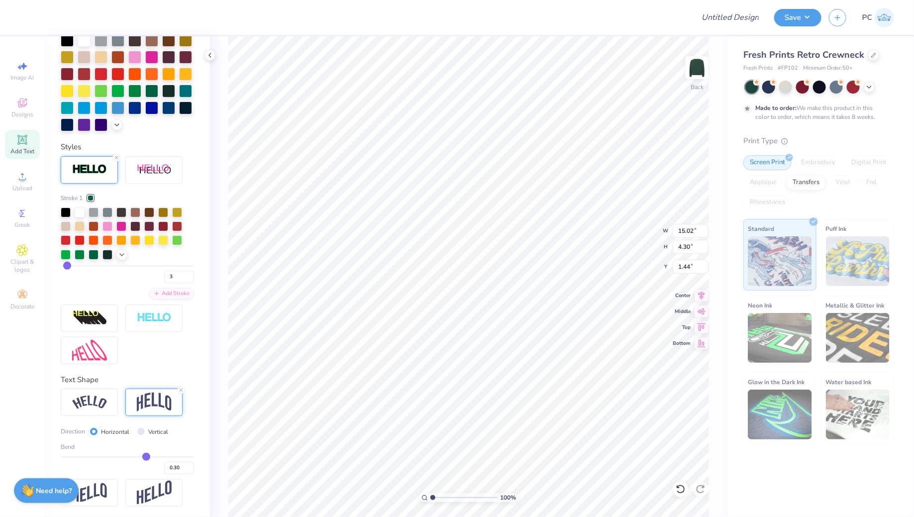
type input "2.09"
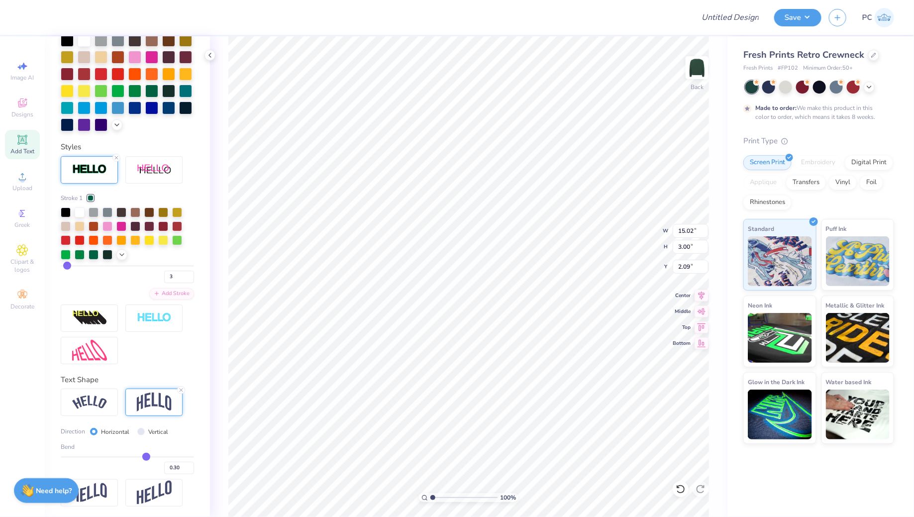
type input "12.48"
type input "2.49"
type input "2.60"
type input "2.27"
type input "2.28"
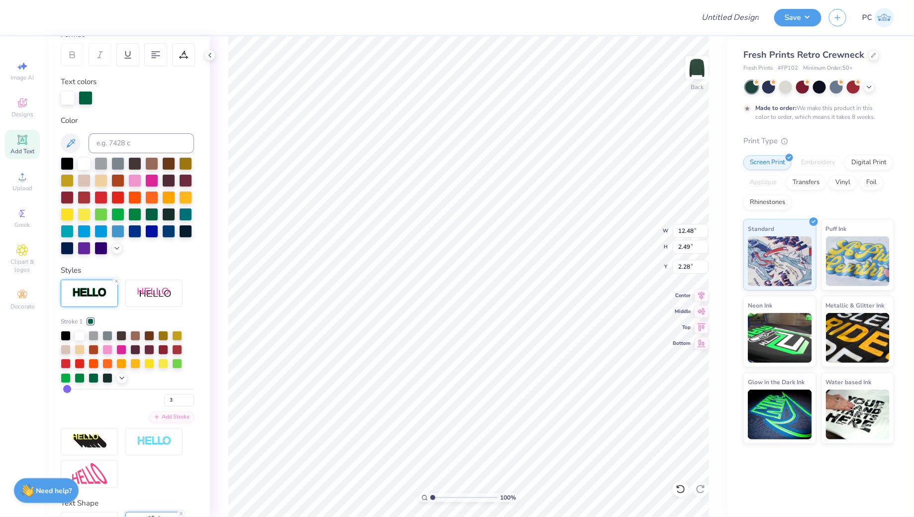
scroll to position [138, 0]
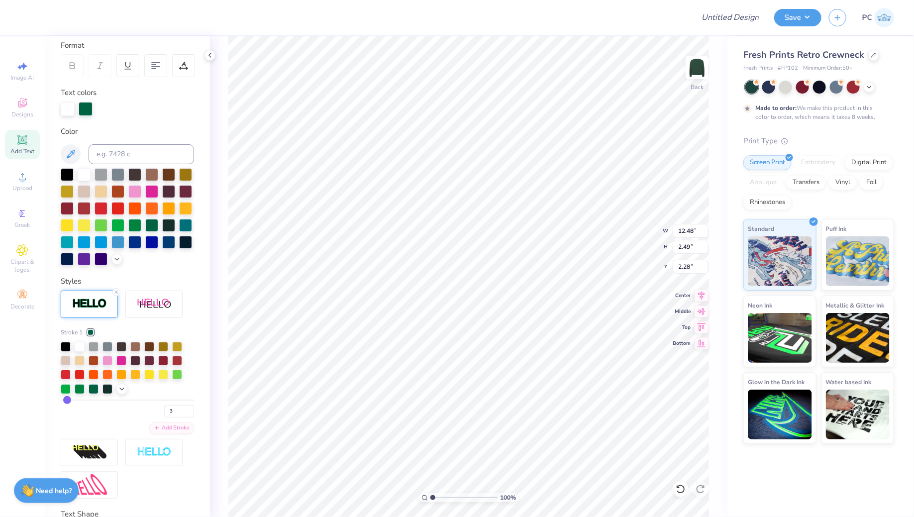
click at [25, 150] on span "Add Text" at bounding box center [22, 151] width 24 height 8
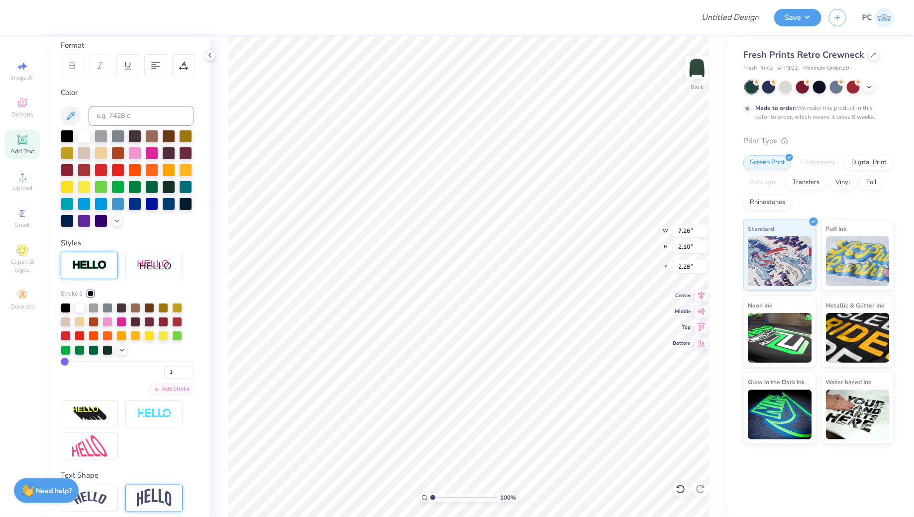
type input "7.26"
type input "2.10"
type input "8.95"
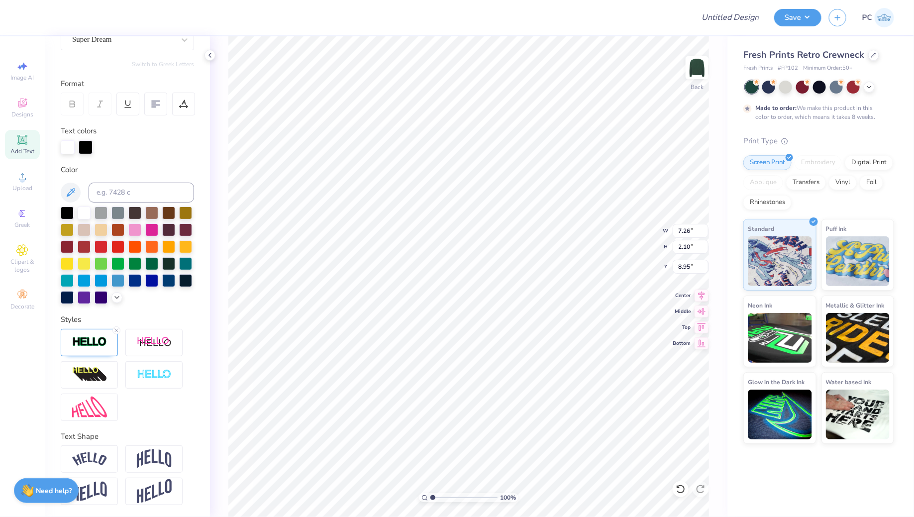
type input "7.30"
type input "2.14"
type input "8.93"
type input "12.48"
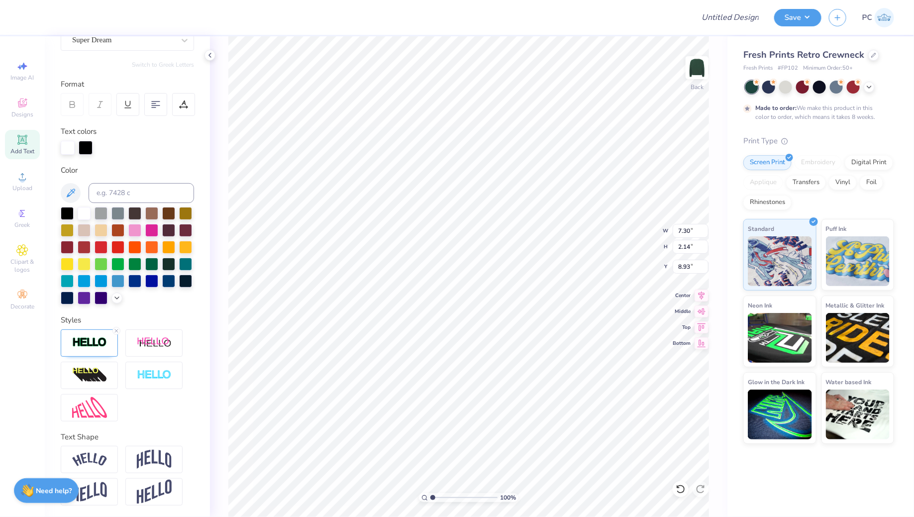
type input "2.49"
type input "2.28"
click at [528, 289] on li "Duplicate" at bounding box center [524, 286] width 78 height 19
type input "3.28"
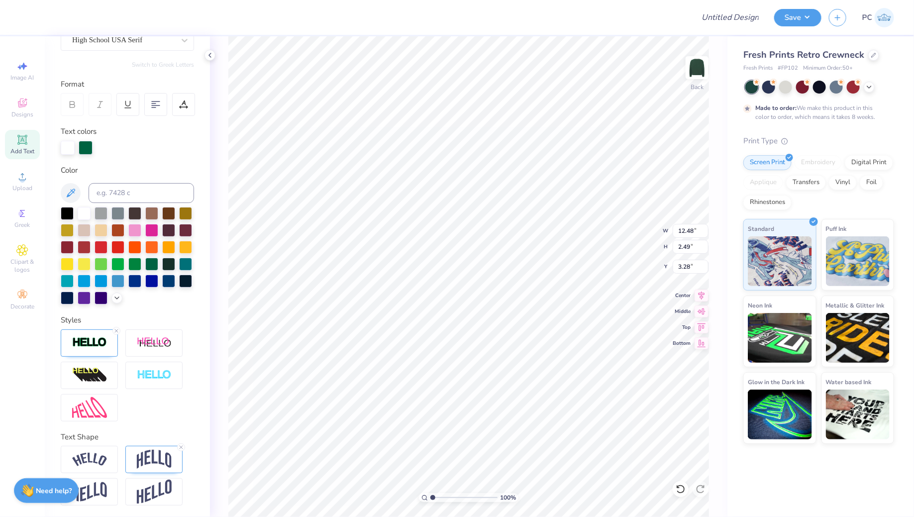
type textarea "OAKS SENATE"
type textarea "2025 - 2026"
click at [182, 444] on icon at bounding box center [181, 447] width 6 height 6
type input "4.75"
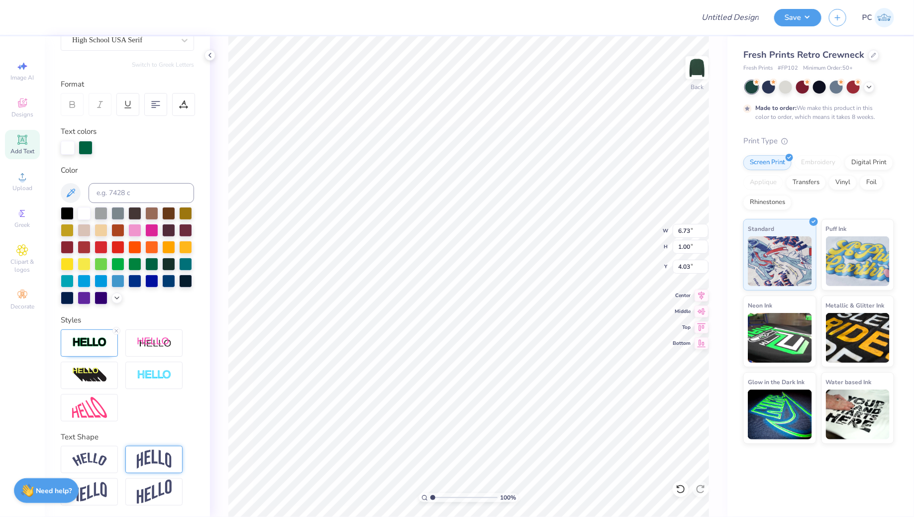
type input "0.71"
type input "4.32"
type input "5.07"
click at [21, 143] on icon at bounding box center [21, 139] width 7 height 7
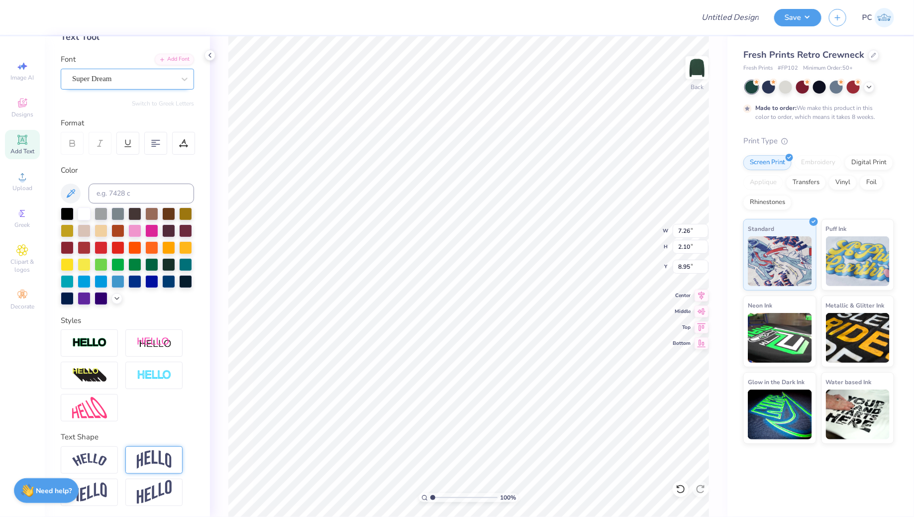
type textarea "University of California"
click at [135, 79] on div "Super Dream" at bounding box center [123, 78] width 105 height 15
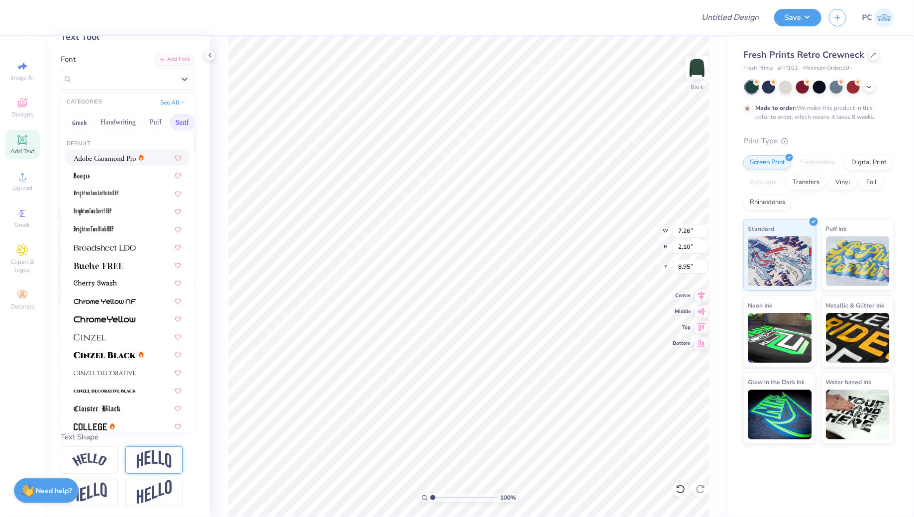
click at [122, 159] on img at bounding box center [105, 158] width 62 height 7
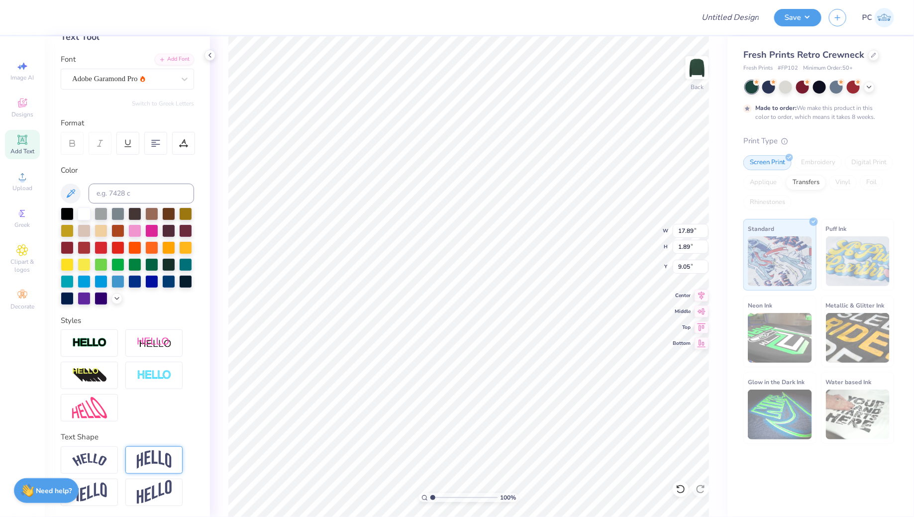
type input "9.27"
type input "0.98"
type input "9.97"
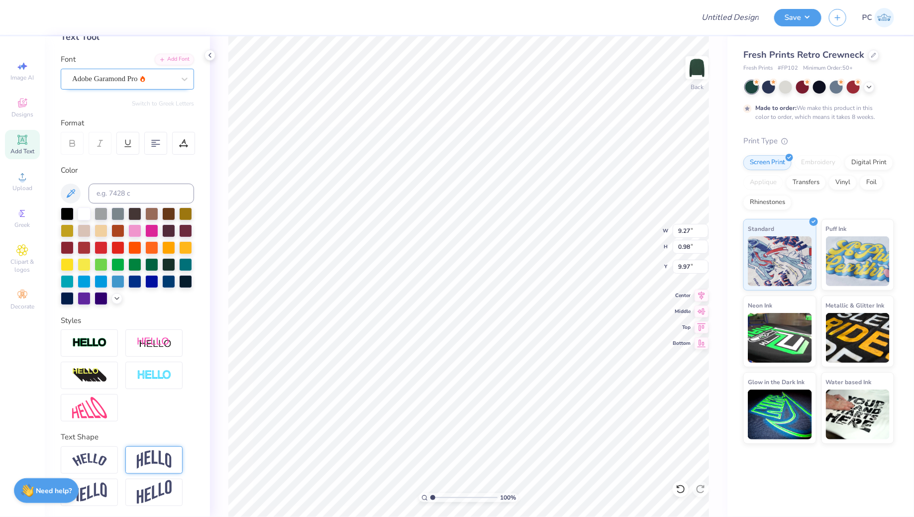
type input "4.77"
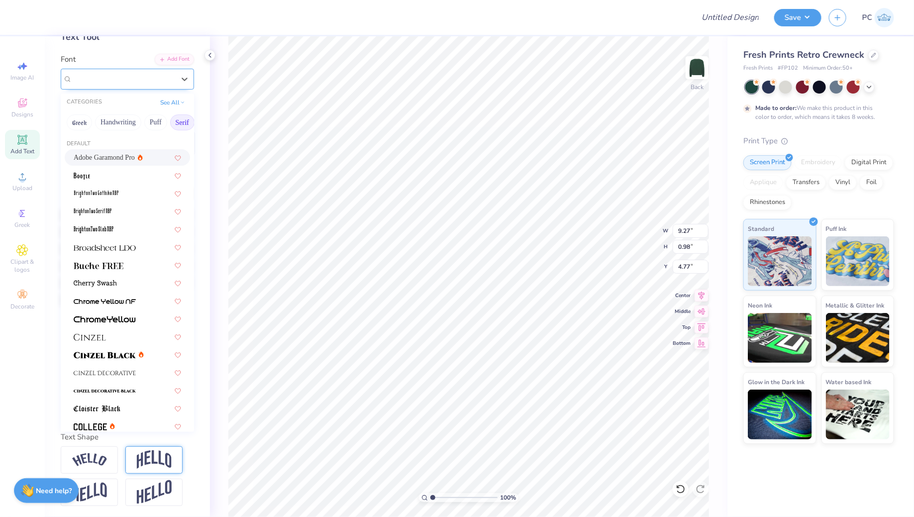
click at [86, 83] on div "Adobe Garamond Pro" at bounding box center [123, 78] width 105 height 15
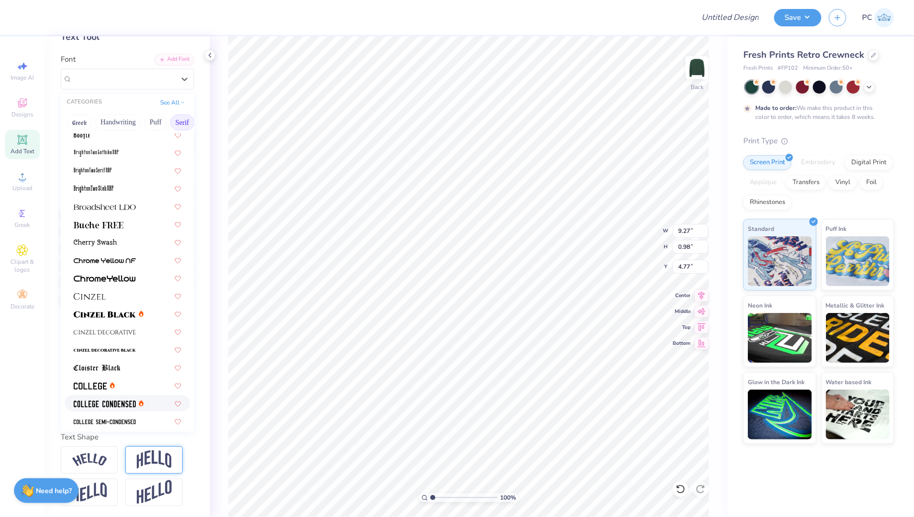
scroll to position [36, 0]
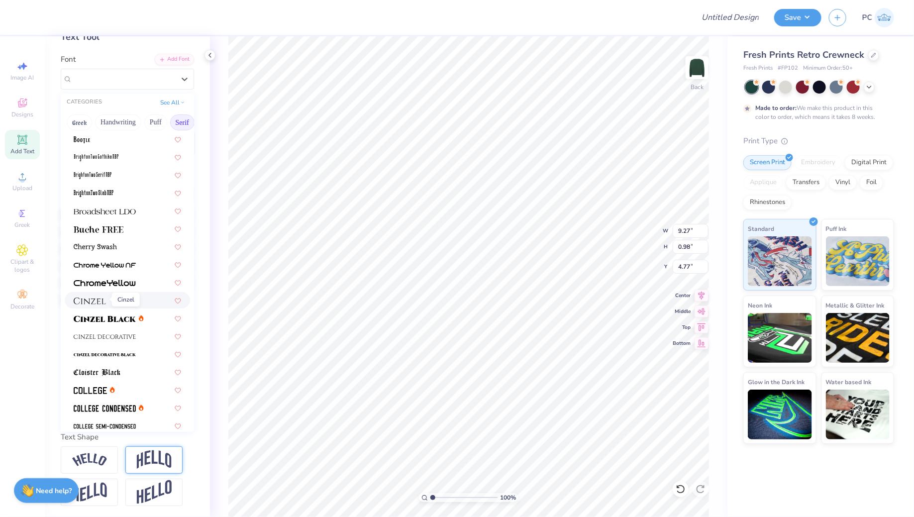
click at [106, 298] on img at bounding box center [90, 301] width 32 height 7
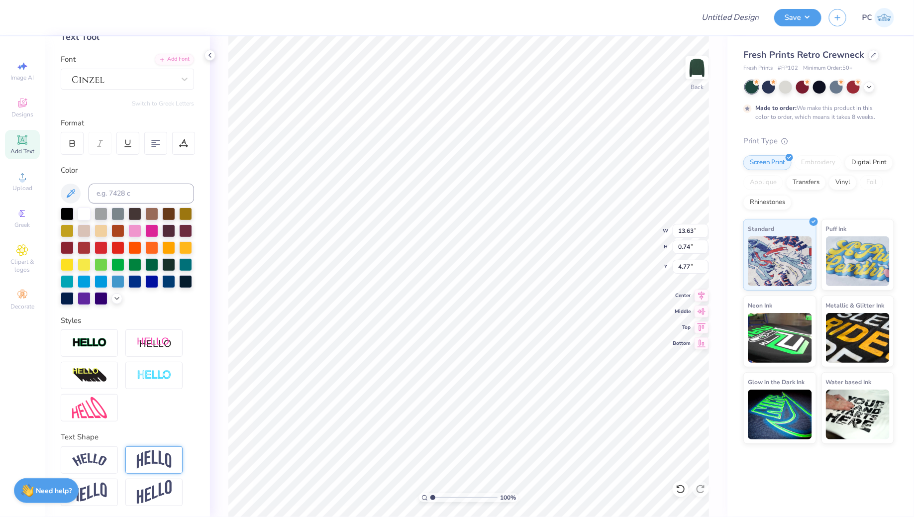
type input "13.63"
type input "0.74"
type input "4.89"
type input "9.09"
type input "0.49"
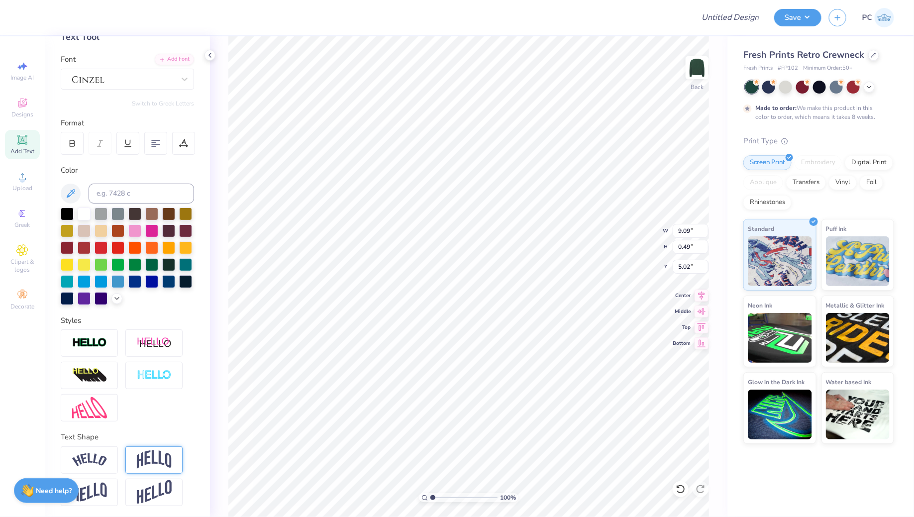
type input "5.02"
type input "4.77"
type input "7.10"
type input "0.39"
type input "4.88"
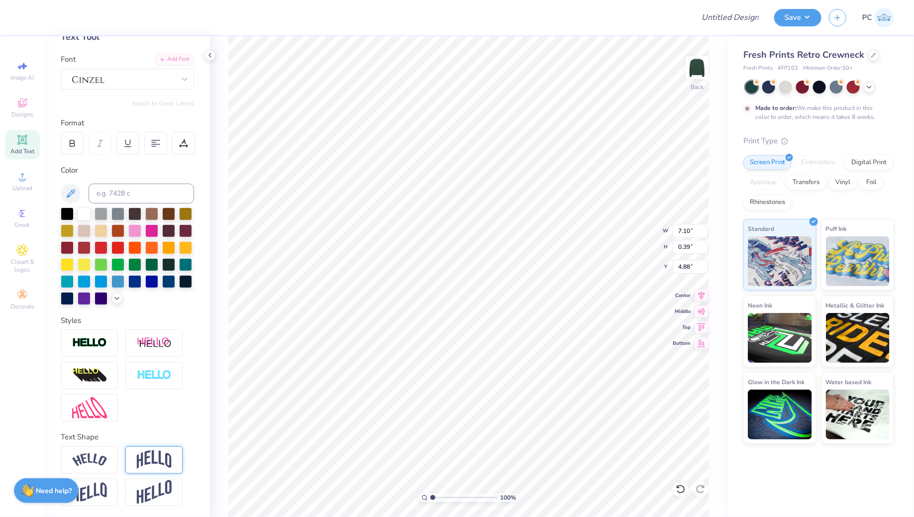
type input "4.58"
click at [499, 301] on li "Duplicate" at bounding box center [496, 307] width 78 height 19
type input "5.58"
type textarea "2025 - 2026"
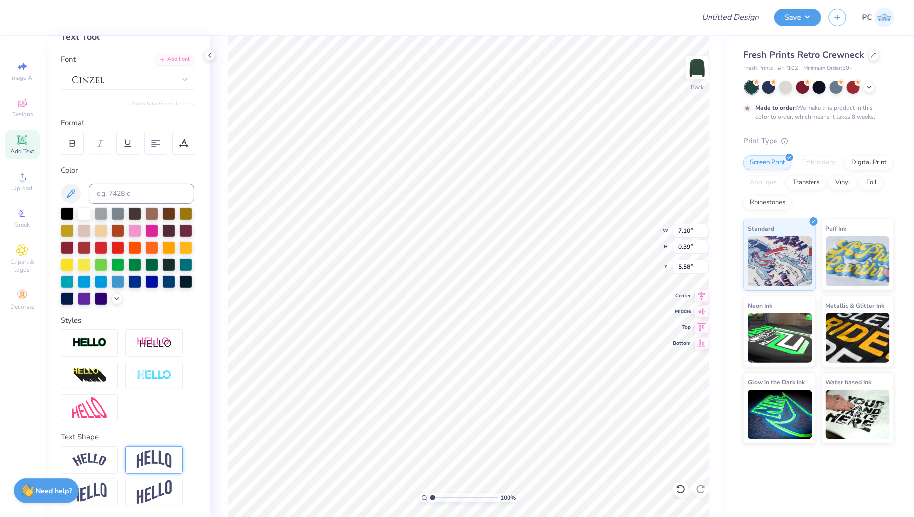
scroll to position [0, 1]
type input "5.24"
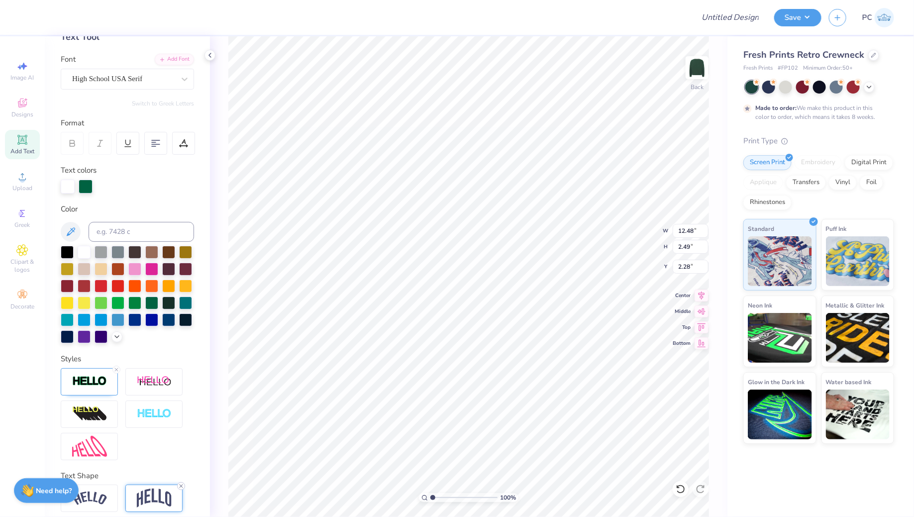
click at [179, 485] on icon at bounding box center [181, 486] width 6 height 6
type input "1.00"
type input "3.03"
click at [184, 486] on div at bounding box center [127, 515] width 133 height 60
type input "14.30"
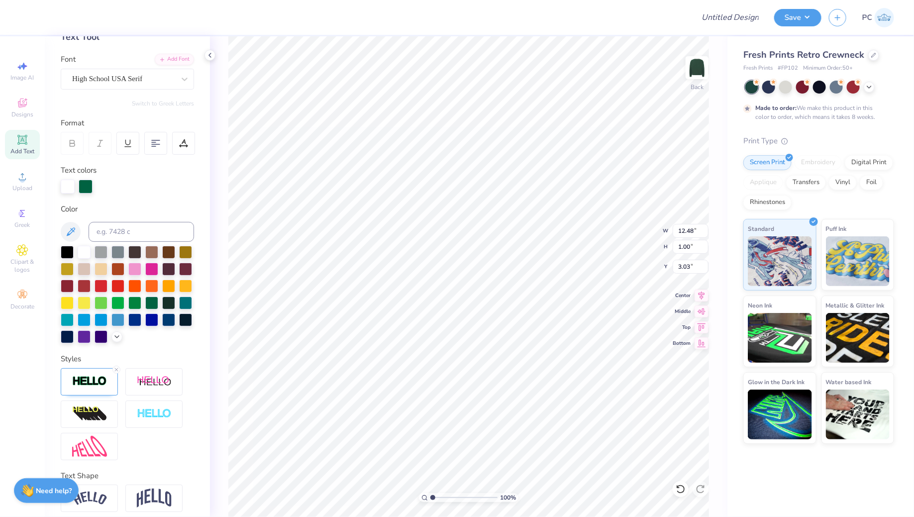
type input "1.14"
type input "3.00"
click at [154, 92] on div "Personalized Names Personalized Numbers Text Tool Add Font Font High School USA…" at bounding box center [127, 276] width 165 height 481
click at [151, 89] on div "Personalized Names Personalized Numbers Text Tool Add Font Font High School USA…" at bounding box center [127, 276] width 165 height 481
click at [150, 82] on div "High School USA Serif" at bounding box center [123, 78] width 105 height 15
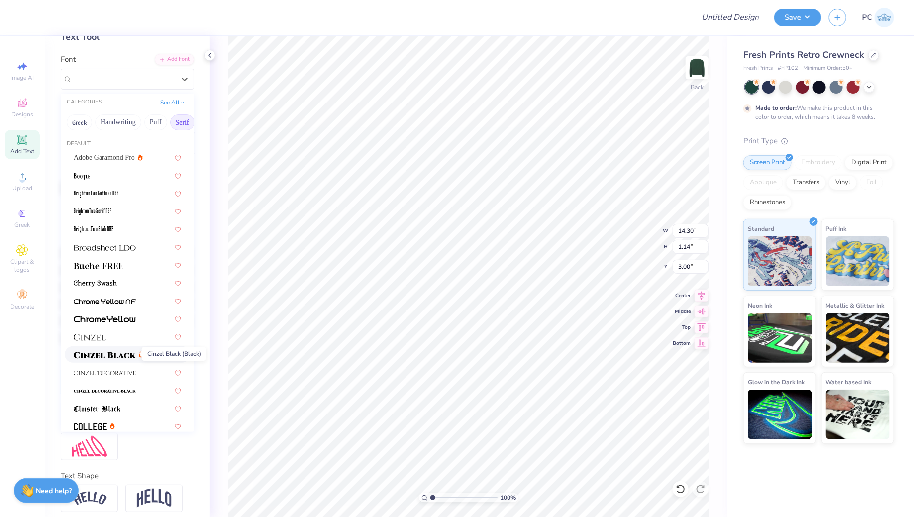
click at [112, 350] on span at bounding box center [105, 354] width 62 height 10
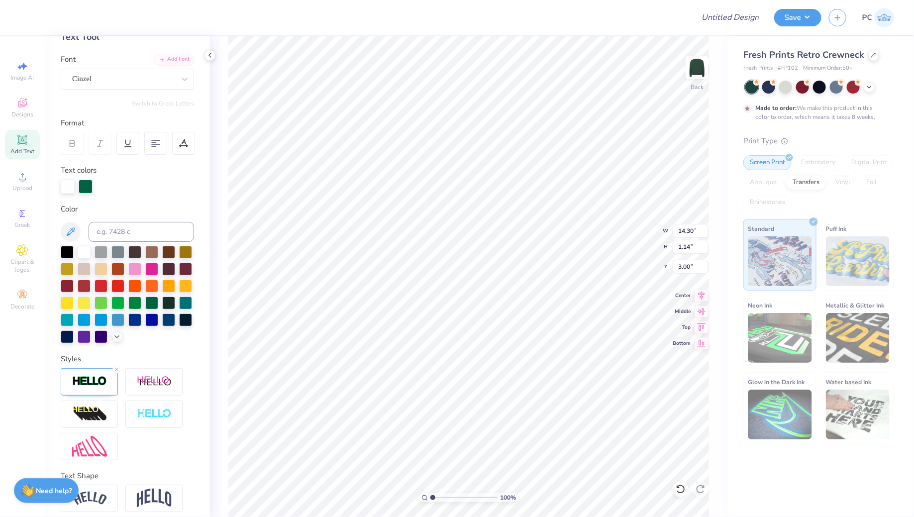
type input "17.78"
type input "1.08"
type input "3.03"
click at [109, 69] on div "Cinzel" at bounding box center [127, 79] width 133 height 21
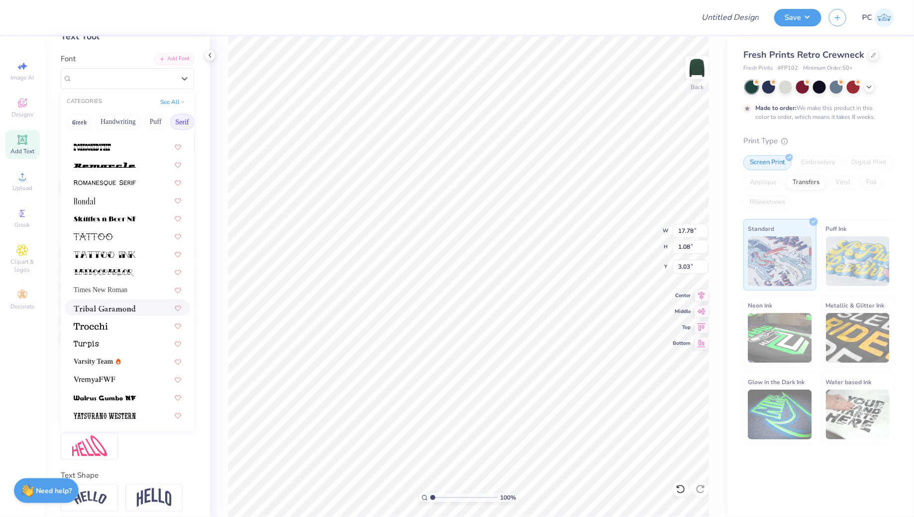
scroll to position [100, 0]
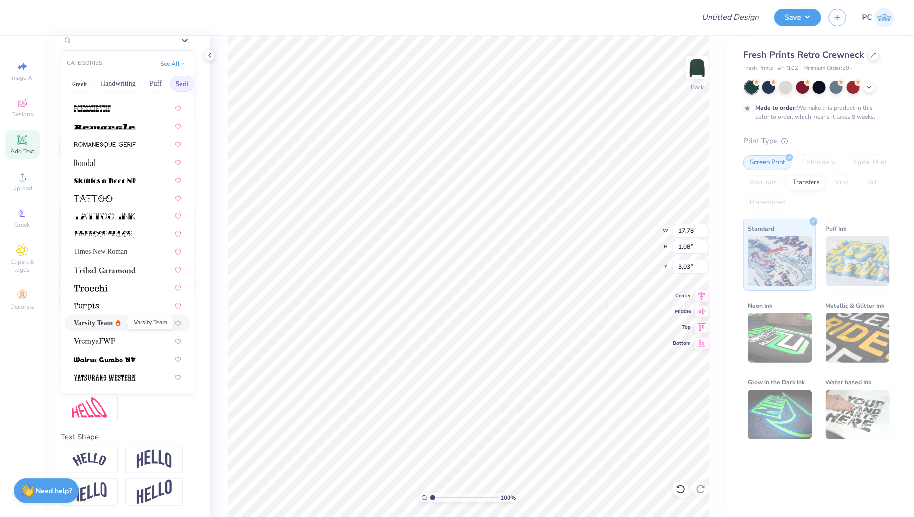
click at [110, 326] on span "Varsity Team" at bounding box center [93, 323] width 39 height 10
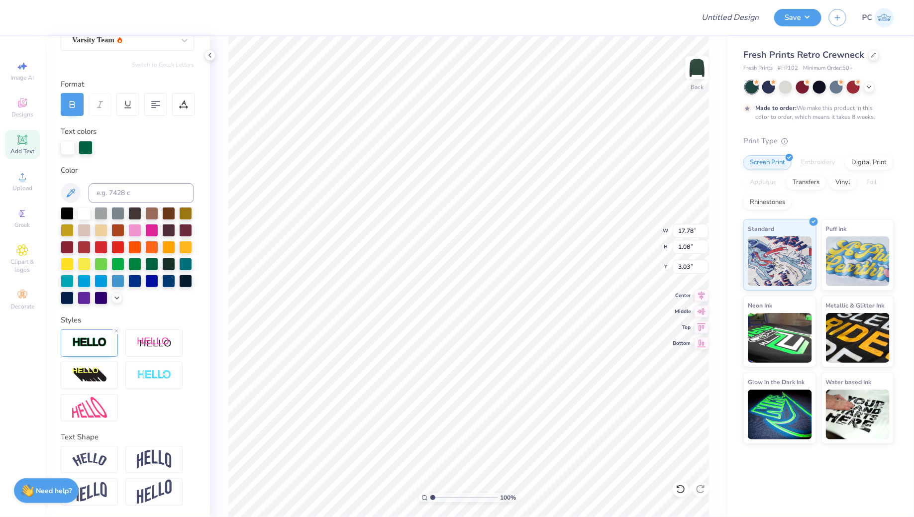
type input "14.54"
type input "1.02"
type input "3.06"
click at [702, 295] on icon at bounding box center [702, 294] width 14 height 12
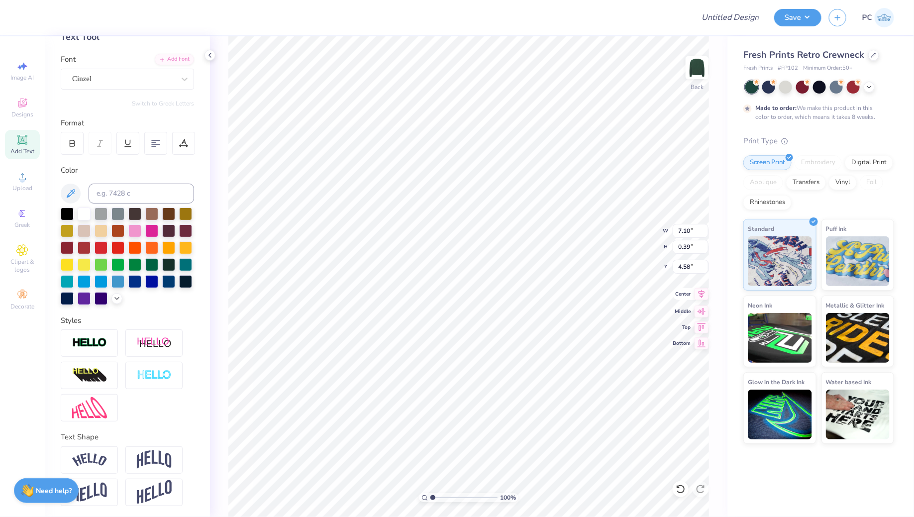
click at [699, 292] on icon at bounding box center [702, 294] width 6 height 8
click at [690, 292] on span "Center" at bounding box center [682, 294] width 18 height 7
type input "4.38"
type input "2.45"
type input "0.36"
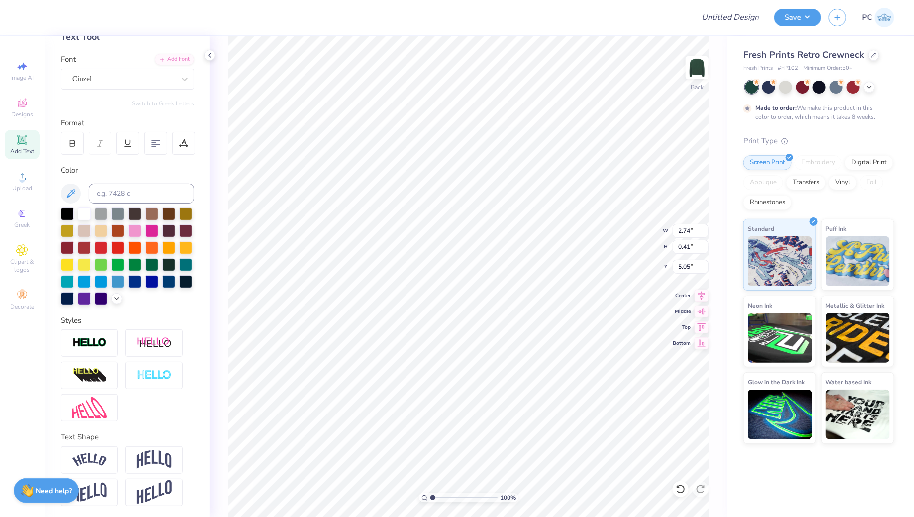
type input "5.09"
click at [701, 297] on icon at bounding box center [702, 294] width 14 height 12
click at [561, 356] on li "Group" at bounding box center [565, 359] width 78 height 19
type input "3.00"
type input "12.83"
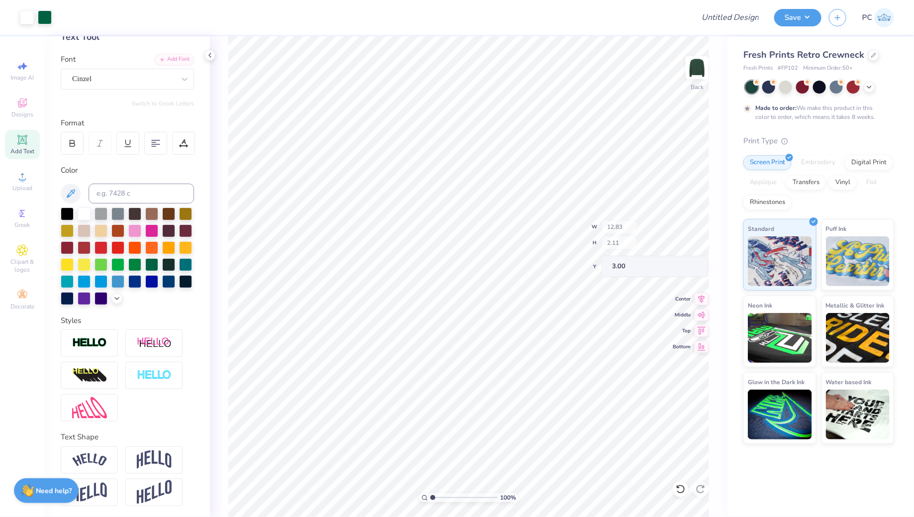
type input "2.11"
type input "3.28"
type input "2.57"
type input "1.94"
type input "2.37"
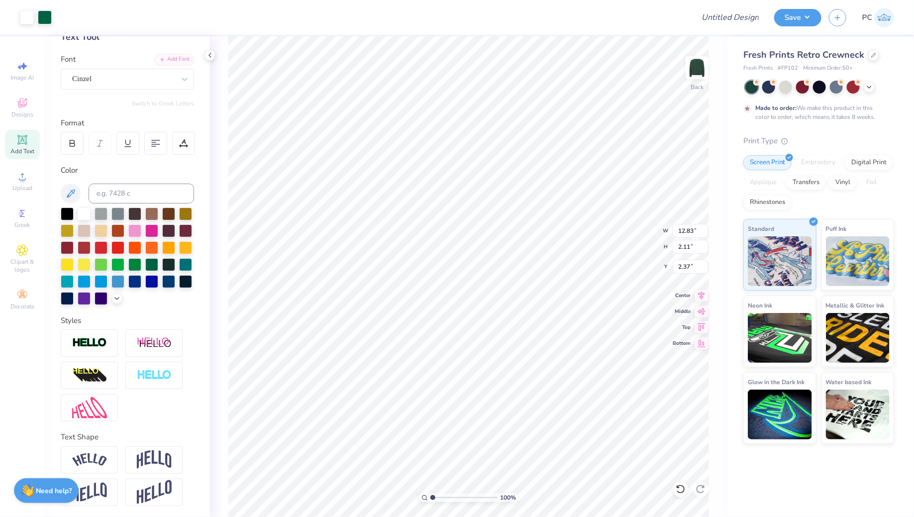
type input "8.01"
type input "1.32"
drag, startPoint x: 682, startPoint y: 494, endPoint x: 682, endPoint y: 488, distance: 6.0
click at [682, 494] on icon at bounding box center [681, 489] width 10 height 10
type input "3.16"
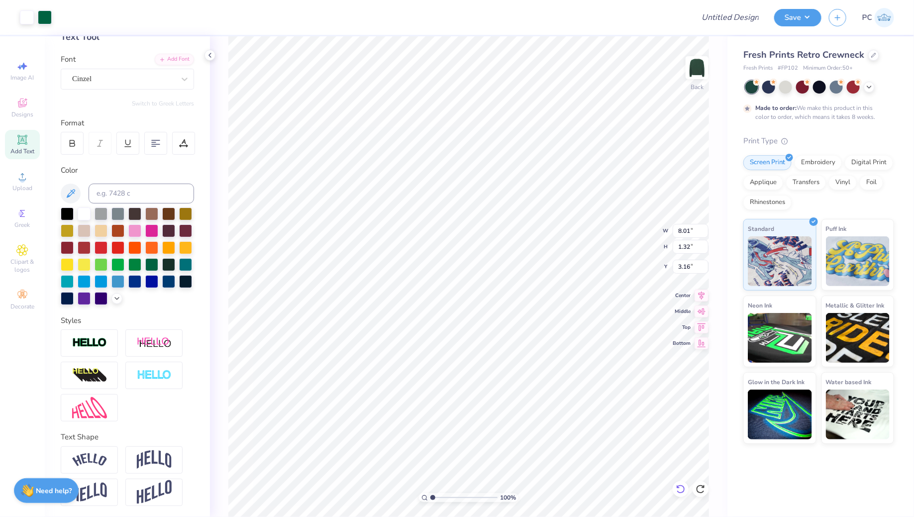
click at [682, 488] on icon at bounding box center [681, 489] width 10 height 10
type input "12.83"
type input "2.11"
click at [681, 489] on icon at bounding box center [681, 489] width 10 height 10
type input "1.94"
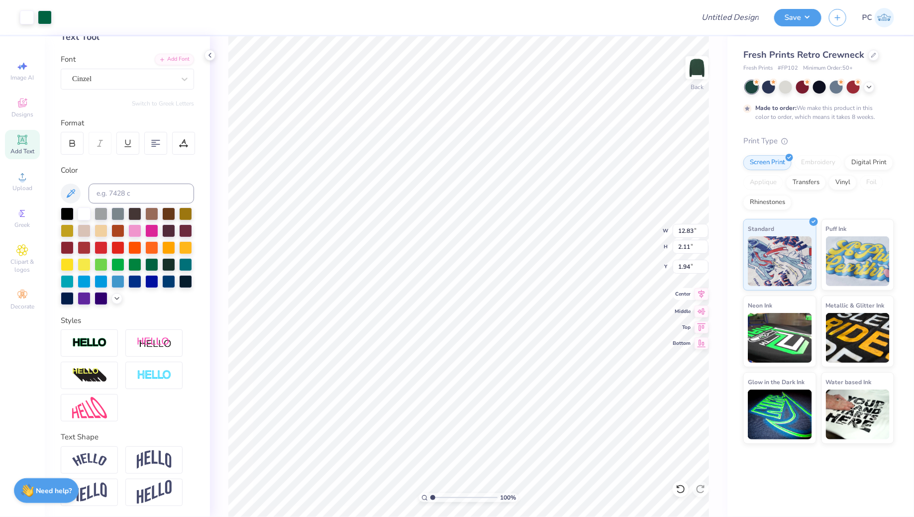
click at [707, 296] on icon at bounding box center [702, 294] width 14 height 12
click at [156, 452] on img at bounding box center [154, 459] width 35 height 19
type input "2.32"
click at [687, 489] on div at bounding box center [681, 489] width 16 height 16
type input "1.84"
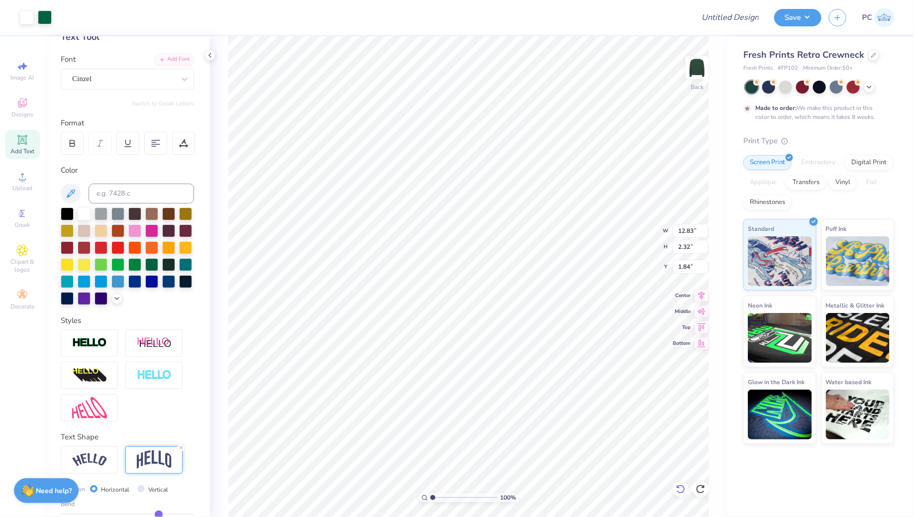
click at [686, 485] on div at bounding box center [681, 489] width 16 height 16
click at [682, 489] on icon at bounding box center [681, 489] width 10 height 10
click at [682, 488] on icon at bounding box center [681, 489] width 10 height 10
click at [181, 446] on line at bounding box center [181, 447] width 3 height 3
type input "2.11"
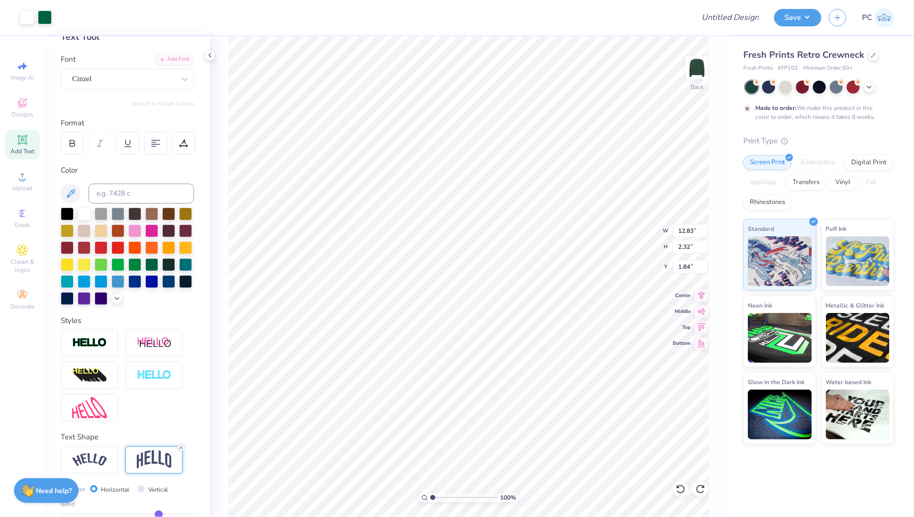
type input "1.94"
click at [744, 20] on input "Design Title" at bounding box center [718, 17] width 98 height 20
type input "Merch"
click at [812, 15] on button "Save" at bounding box center [798, 15] width 47 height 17
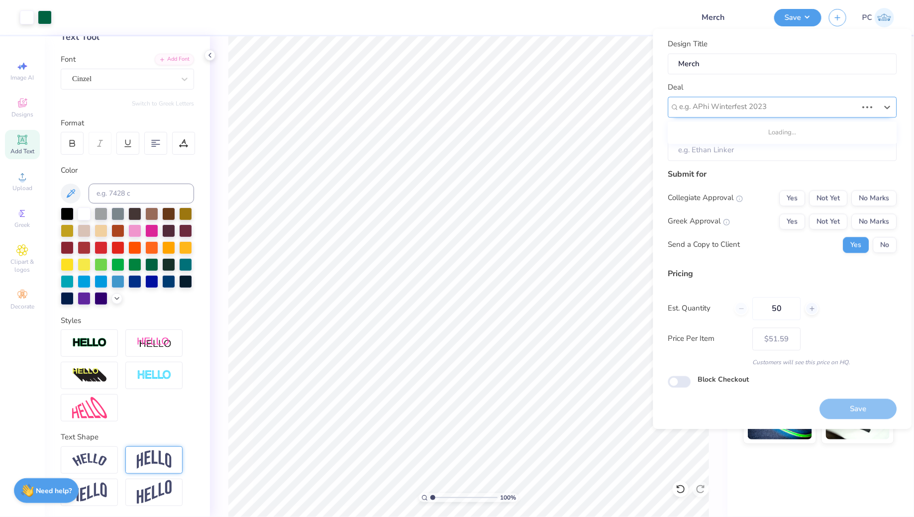
click at [790, 107] on div at bounding box center [769, 107] width 178 height 13
type input "0.90"
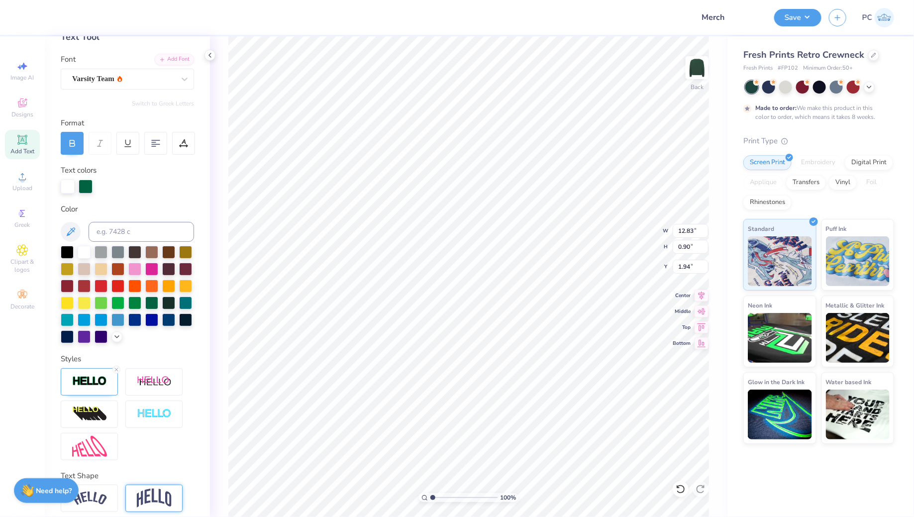
type input "2.10"
type textarea "OAKeS STUDEnT SENATE"
click at [714, 12] on input "Merch" at bounding box center [718, 17] width 98 height 20
click at [796, 13] on button "Save" at bounding box center [798, 15] width 47 height 17
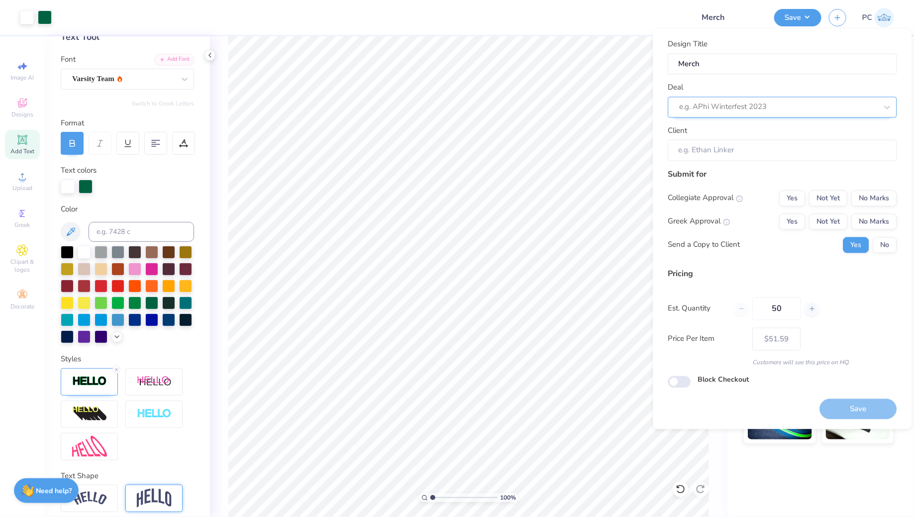
click at [725, 106] on div at bounding box center [779, 107] width 198 height 13
click at [752, 131] on div "[PERSON_NAME] Senate- Merch" at bounding box center [782, 133] width 221 height 16
type input "Oakes"
type input "Shirley Gomez-mendez"
click at [876, 198] on button "No Marks" at bounding box center [874, 198] width 45 height 16
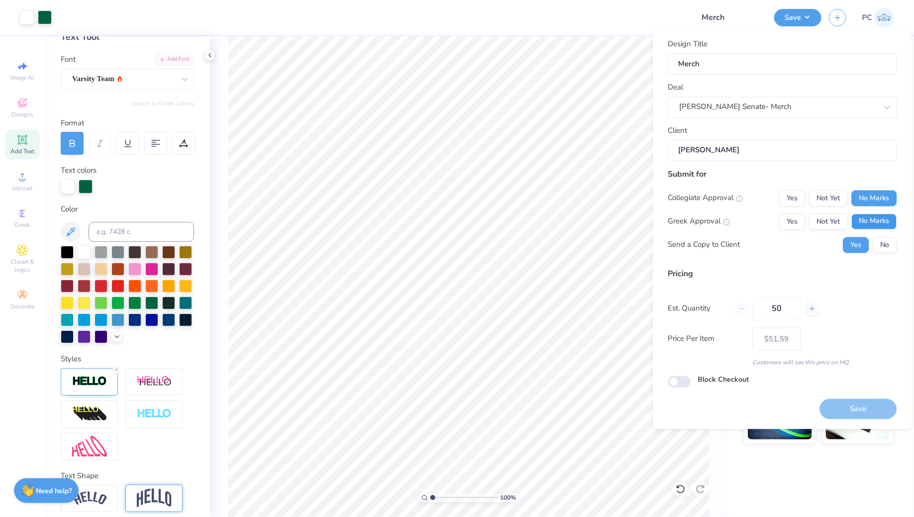
click at [876, 225] on button "No Marks" at bounding box center [874, 222] width 45 height 16
type input "$51.59"
click at [683, 381] on input "Block Checkout" at bounding box center [679, 382] width 23 height 12
checkbox input "true"
click at [840, 406] on button "Save" at bounding box center [858, 409] width 77 height 20
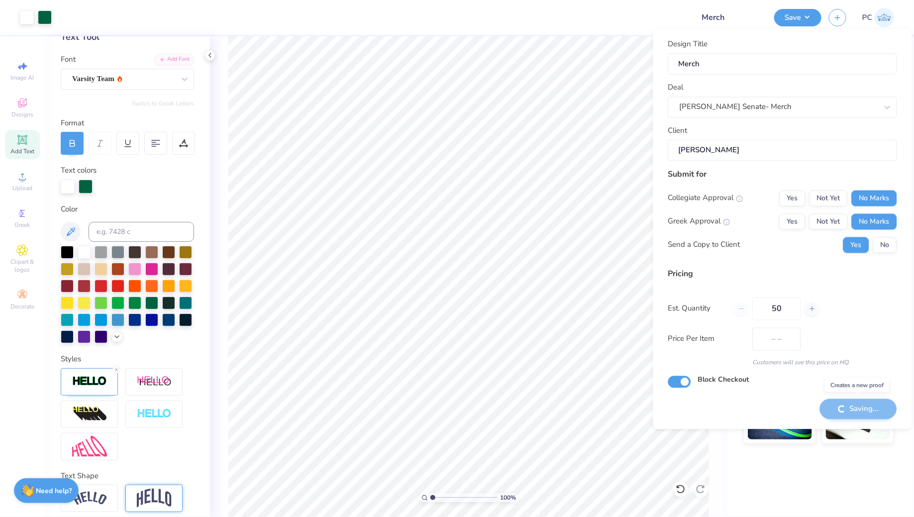
type input "$51.59"
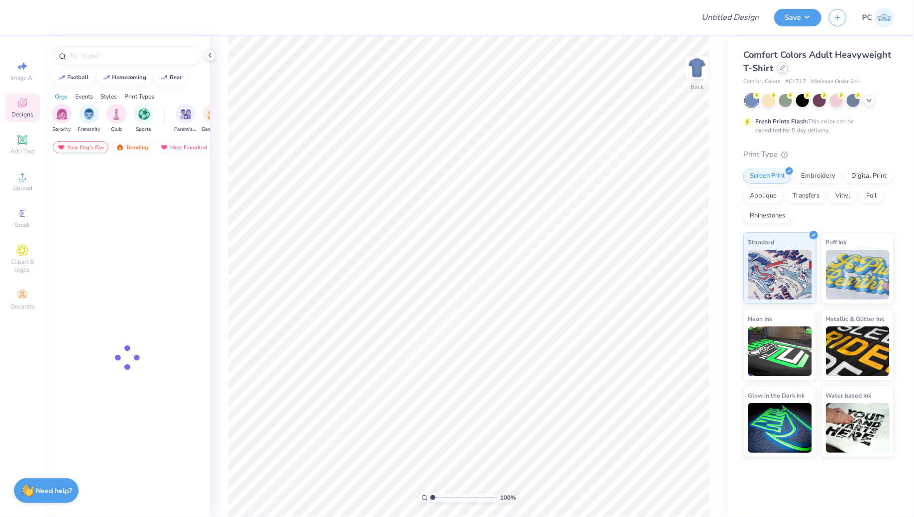
click at [781, 72] on div at bounding box center [782, 67] width 11 height 11
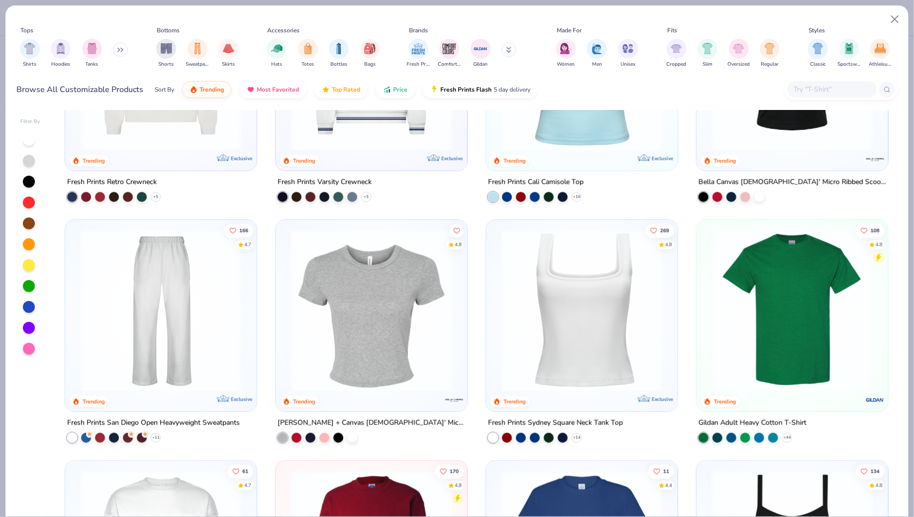
scroll to position [298, 0]
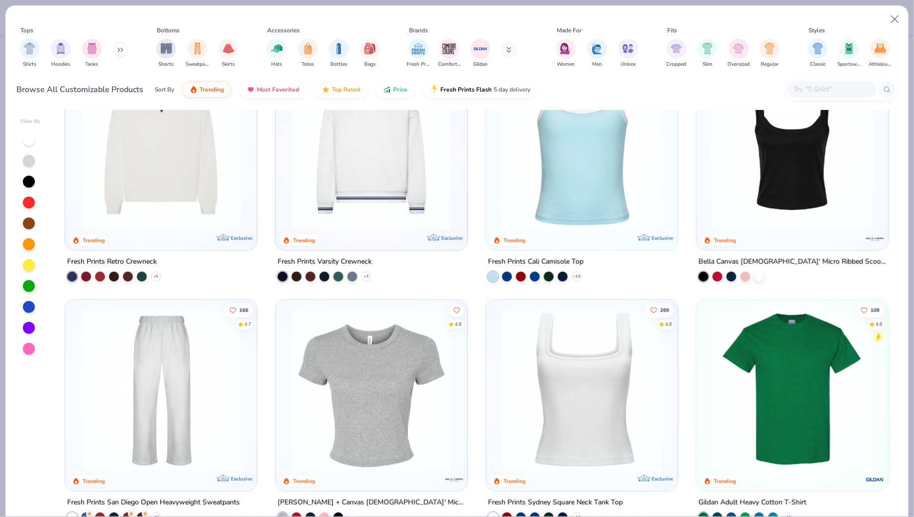
click at [397, 166] on img at bounding box center [372, 150] width 172 height 162
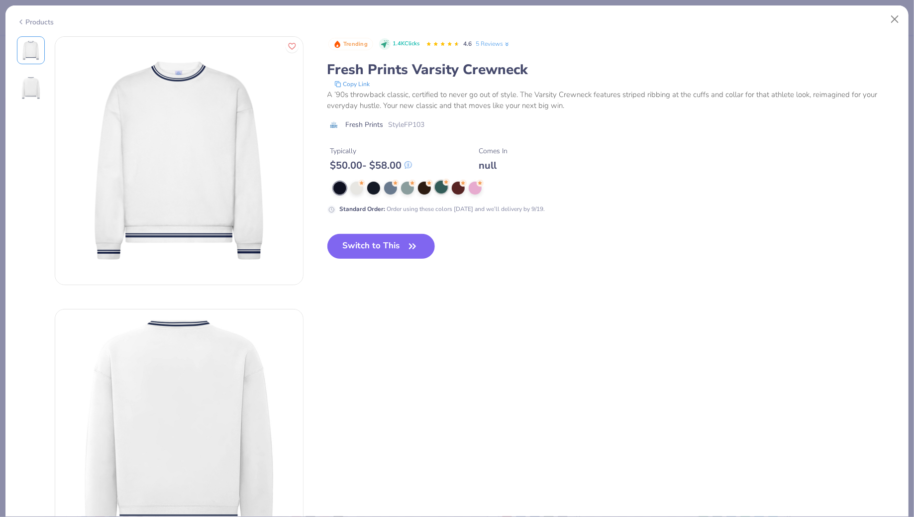
click at [438, 185] on div at bounding box center [441, 187] width 13 height 13
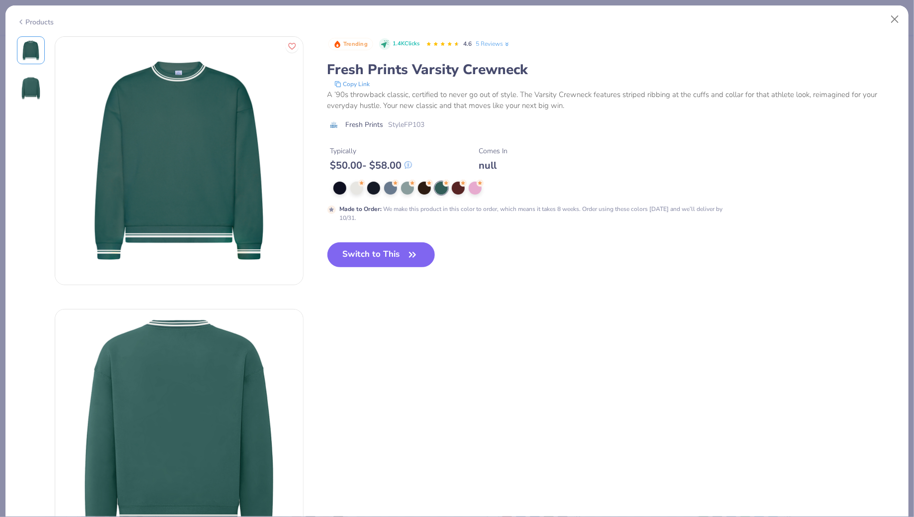
click at [897, 9] on div "Products" at bounding box center [456, 18] width 903 height 26
click at [897, 13] on button "Close" at bounding box center [895, 19] width 19 height 19
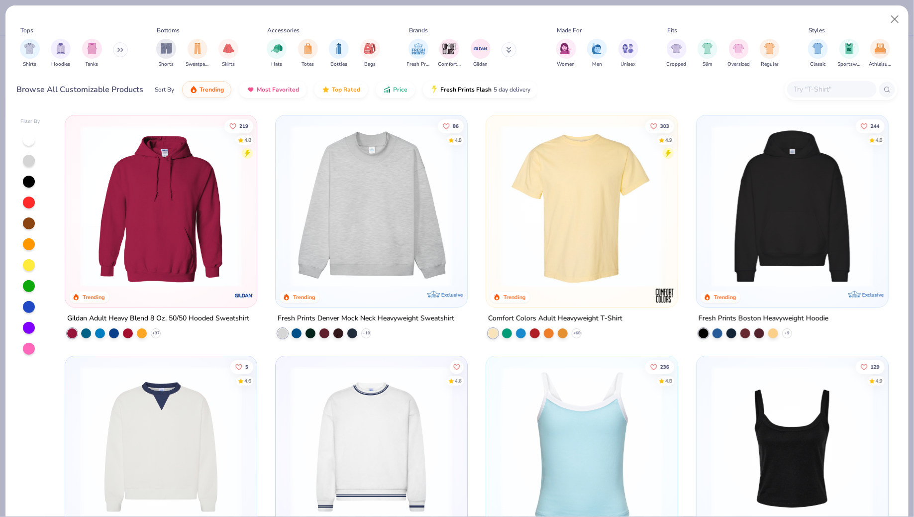
click at [755, 268] on img at bounding box center [793, 206] width 172 height 162
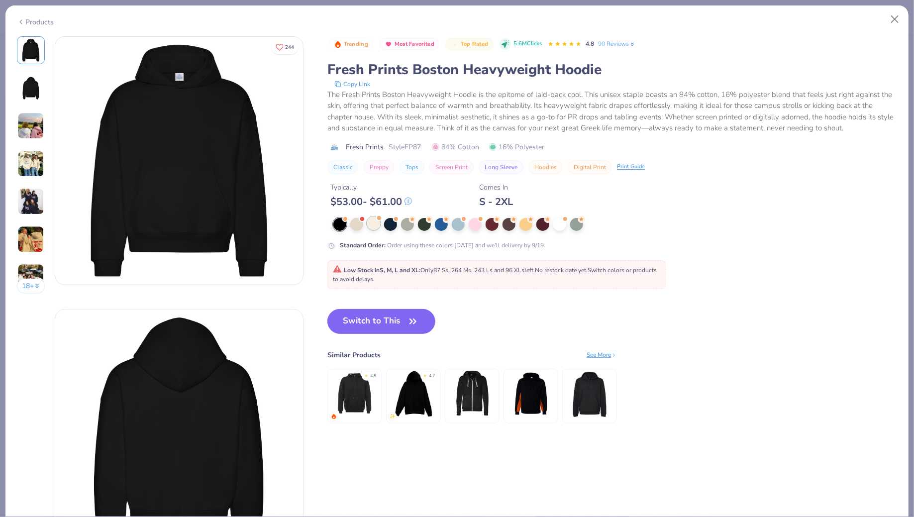
click at [377, 225] on div at bounding box center [373, 223] width 13 height 13
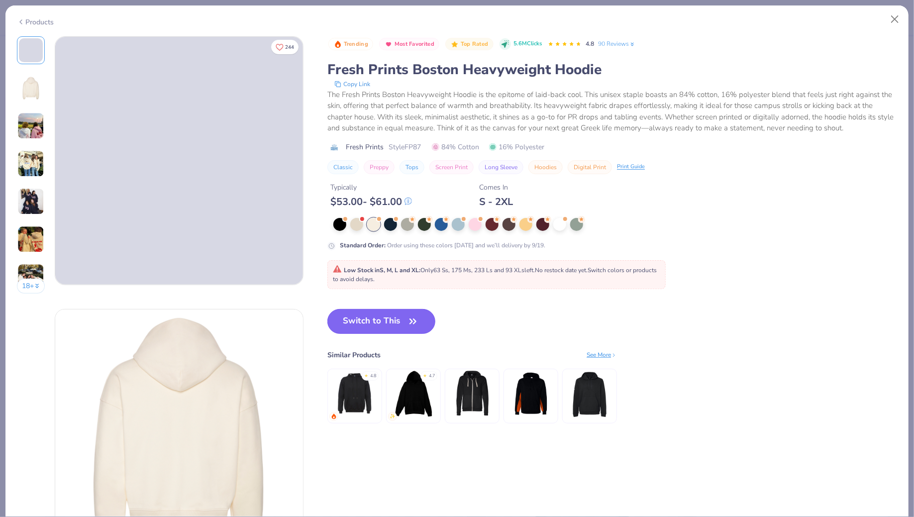
click at [397, 313] on button "Switch to This" at bounding box center [382, 321] width 108 height 25
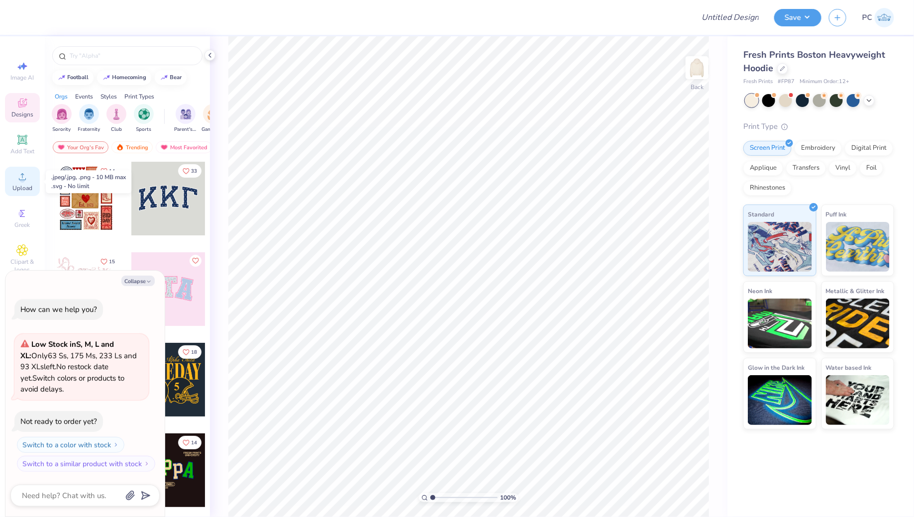
click at [24, 180] on circle at bounding box center [21, 179] width 5 height 5
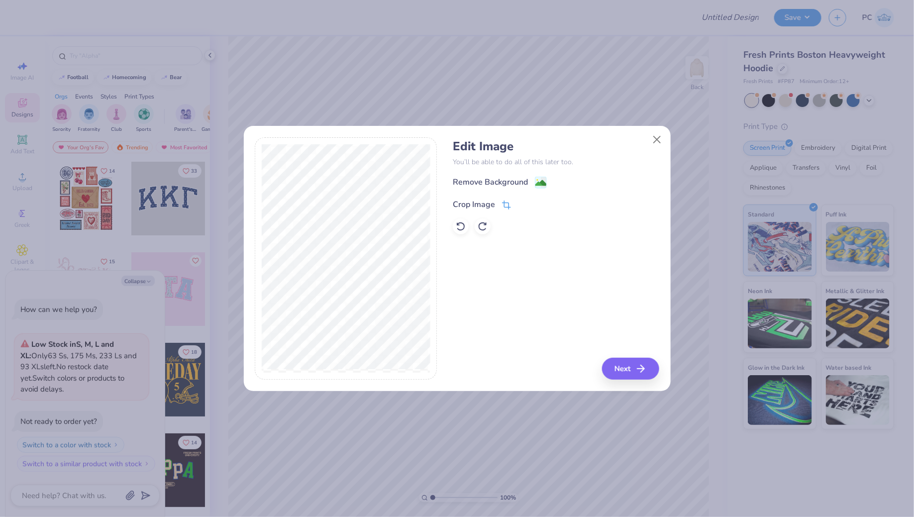
click at [504, 204] on icon at bounding box center [506, 205] width 9 height 9
click at [664, 135] on button "Close" at bounding box center [657, 139] width 19 height 19
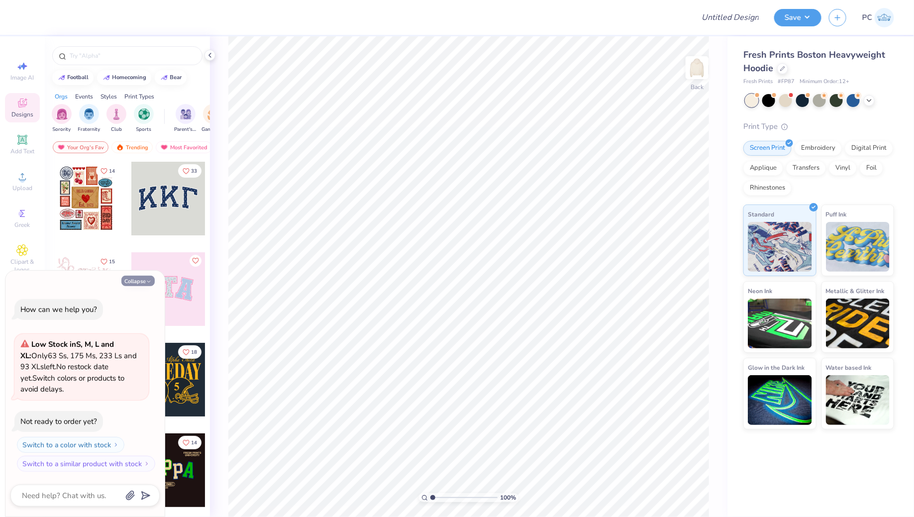
click at [142, 277] on button "Collapse" at bounding box center [137, 281] width 33 height 10
type textarea "x"
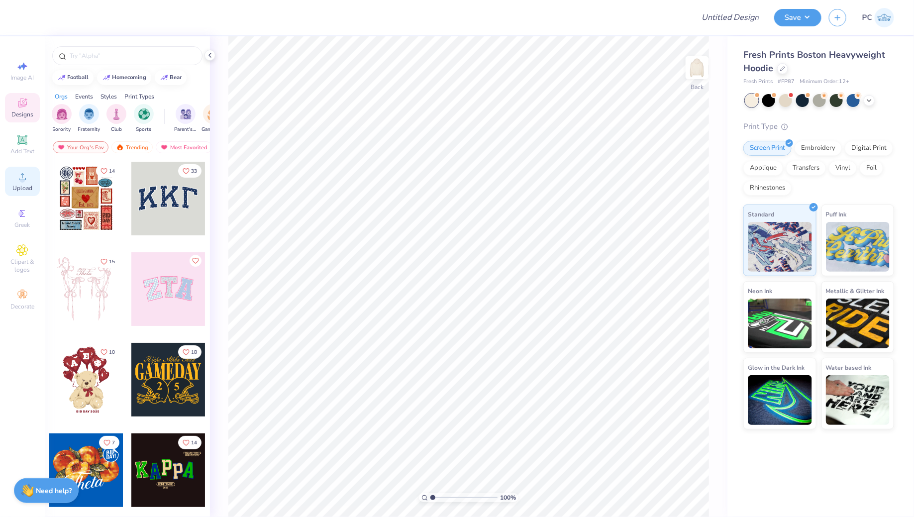
click at [27, 182] on icon at bounding box center [22, 177] width 12 height 12
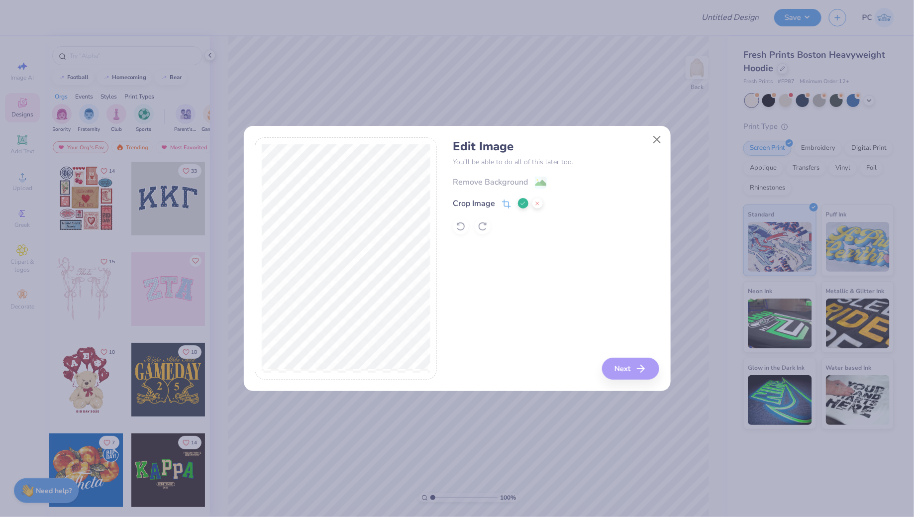
click at [523, 201] on icon at bounding box center [523, 204] width 6 height 6
click at [537, 184] on image at bounding box center [541, 184] width 11 height 11
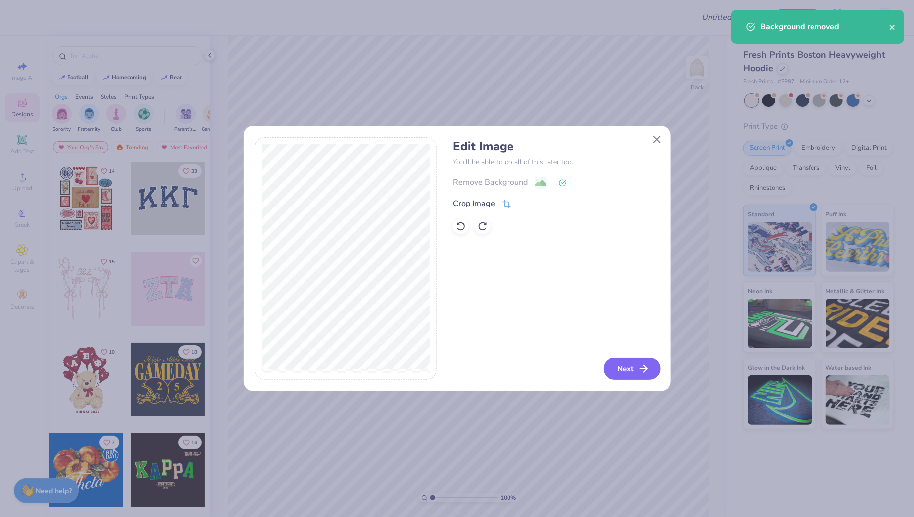
click at [624, 369] on button "Next" at bounding box center [632, 369] width 57 height 22
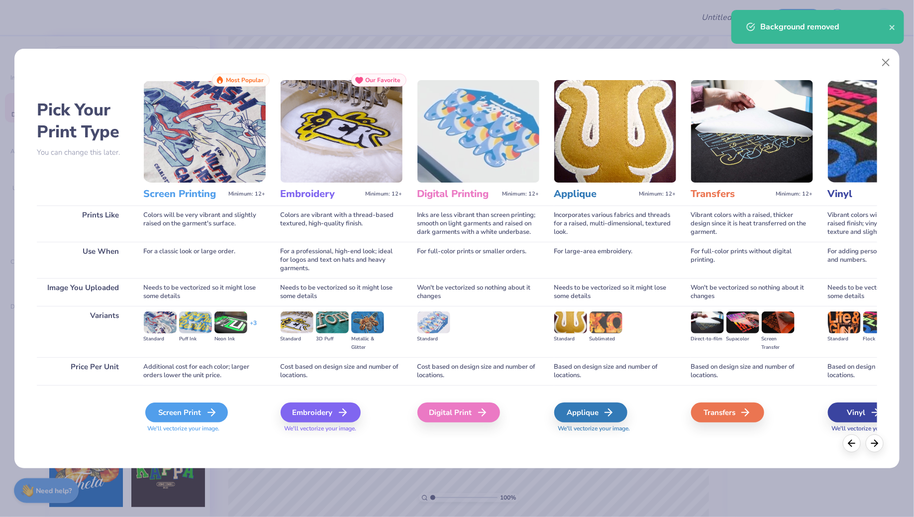
click at [187, 408] on div "Screen Print" at bounding box center [186, 413] width 83 height 20
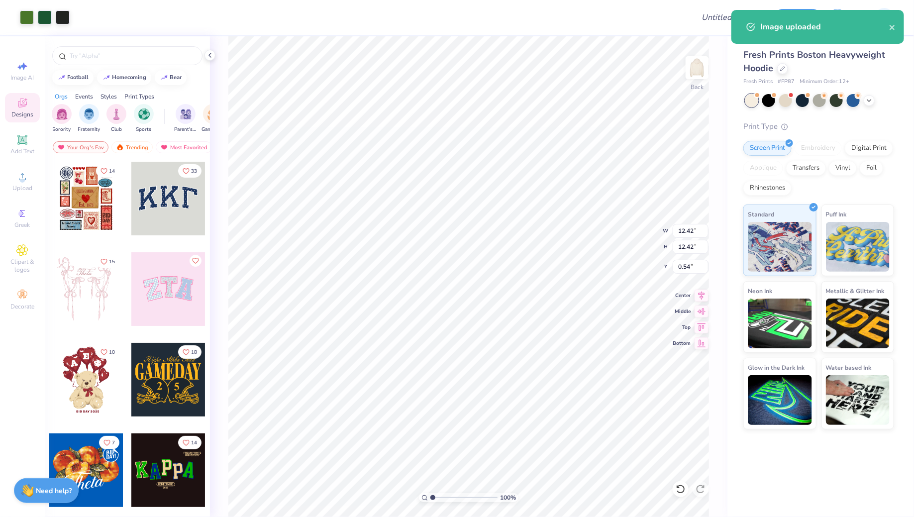
type input "8.58"
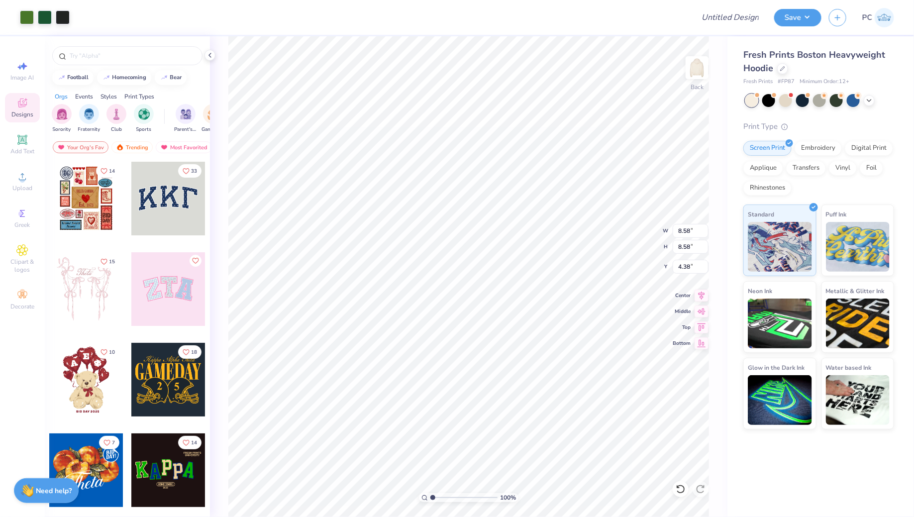
type input "4.42"
click at [24, 16] on div at bounding box center [27, 16] width 14 height 14
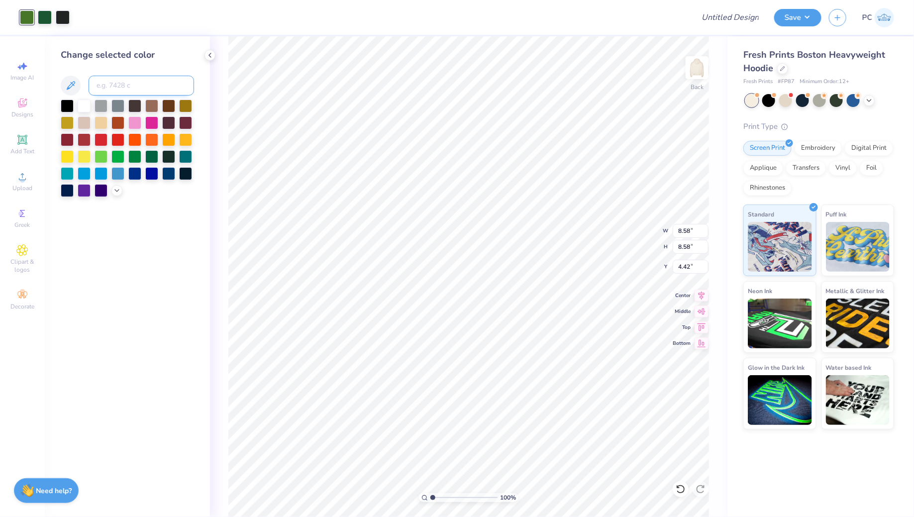
click at [102, 91] on input at bounding box center [142, 86] width 106 height 20
type input "357"
click at [45, 17] on div at bounding box center [45, 16] width 14 height 14
click at [111, 74] on div "Change selected color" at bounding box center [127, 122] width 133 height 149
click at [112, 85] on input at bounding box center [142, 86] width 106 height 20
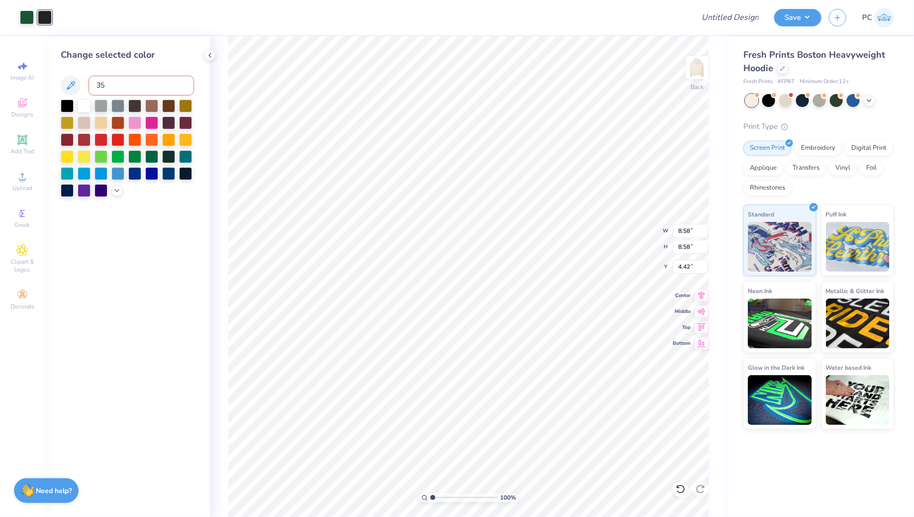
type input "357"
type input "5.21"
type input "7.79"
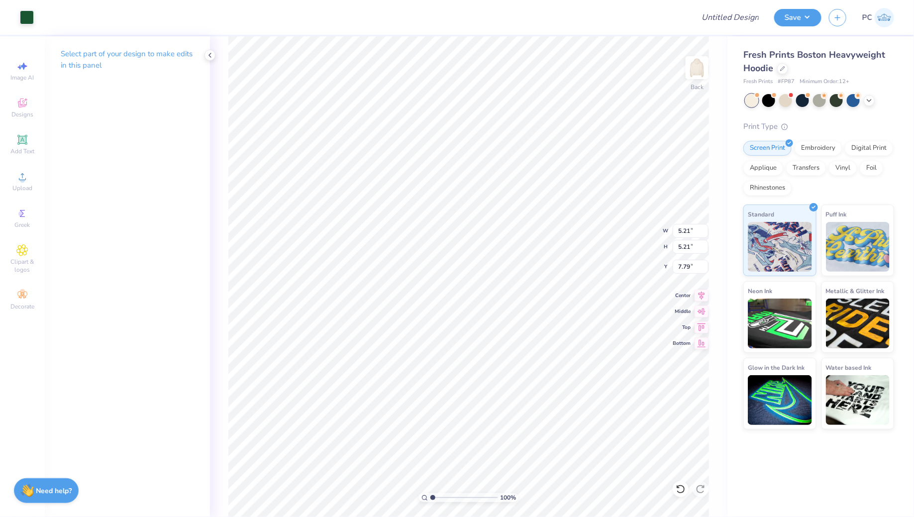
type input "3.00"
type input "4.51"
type input "3.70"
type input "3.26"
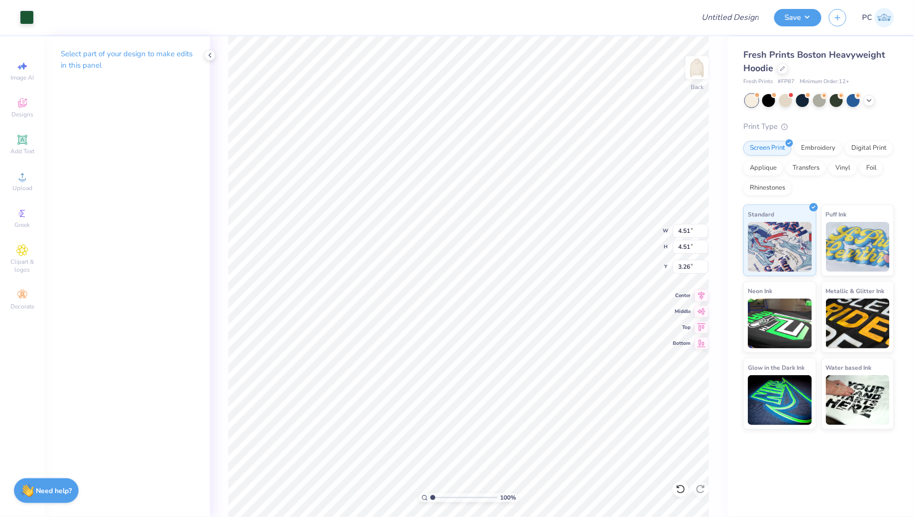
type input "3.00"
click at [737, 26] on input "Design Title" at bounding box center [718, 17] width 98 height 20
type input "Merch"
click at [815, 5] on div "Save PC" at bounding box center [845, 17] width 140 height 35
click at [802, 13] on button "Save" at bounding box center [798, 15] width 47 height 17
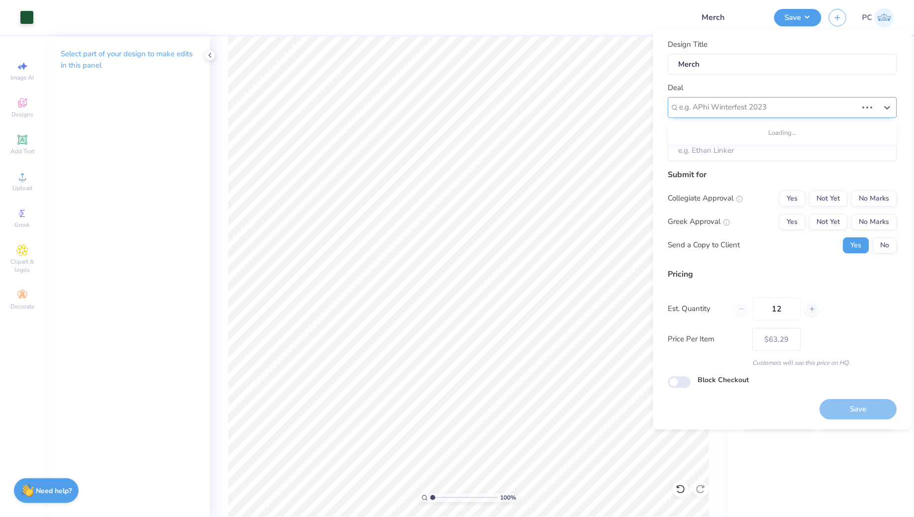
click at [766, 112] on div at bounding box center [769, 107] width 178 height 13
click at [749, 135] on div "[PERSON_NAME] Senate- Merch" at bounding box center [782, 134] width 221 height 16
type input "Oakes"
type input "Shirley Gomez-mendez"
click at [868, 214] on button "No Marks" at bounding box center [874, 222] width 45 height 16
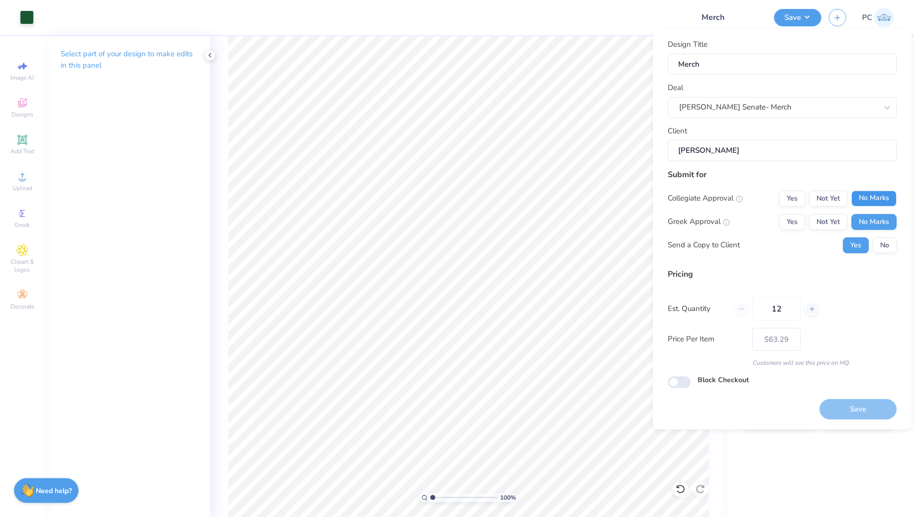
click at [874, 195] on button "No Marks" at bounding box center [874, 199] width 45 height 16
type input "$63.29"
click at [688, 376] on div "Block Checkout" at bounding box center [782, 380] width 229 height 11
click at [689, 387] on div "Block Checkout" at bounding box center [782, 381] width 229 height 13
click at [689, 385] on input "Block Checkout" at bounding box center [679, 382] width 23 height 12
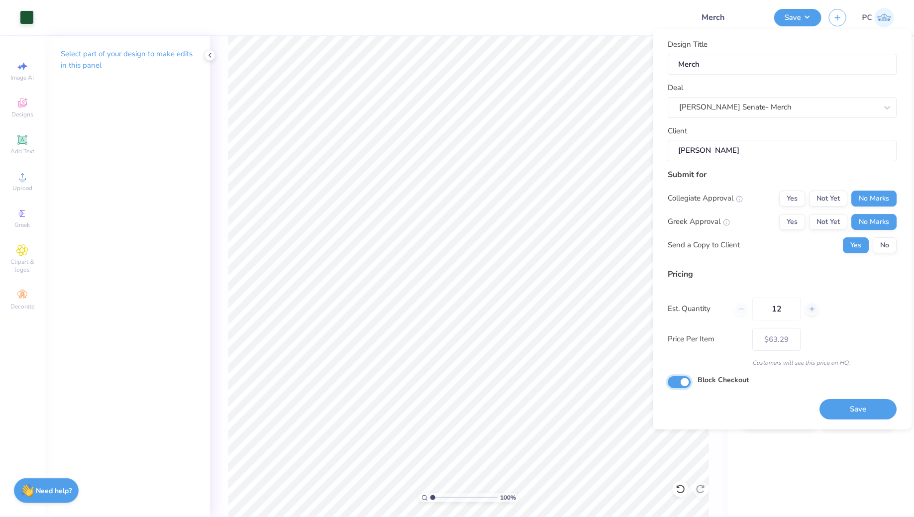
checkbox input "true"
click at [849, 407] on button "Save" at bounding box center [858, 409] width 77 height 20
type input "$63.29"
